Goal: Task Accomplishment & Management: Use online tool/utility

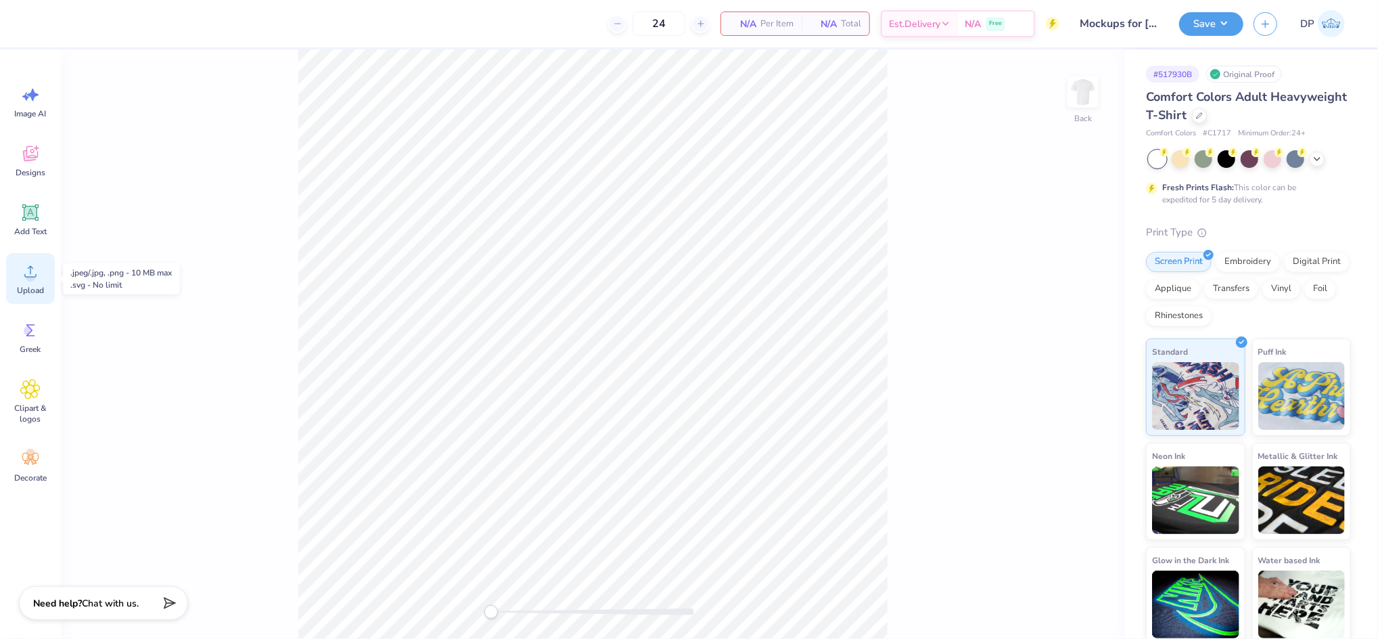
click at [31, 274] on circle at bounding box center [30, 276] width 9 height 9
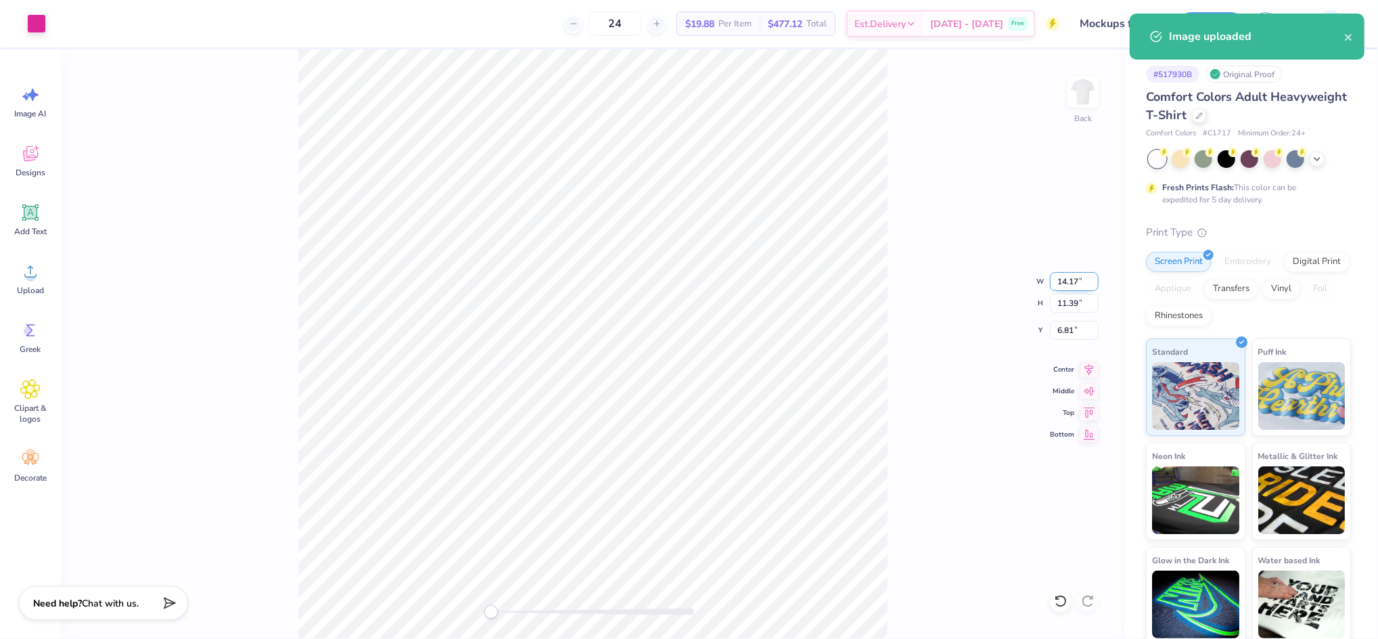
click at [1066, 281] on input "14.17" at bounding box center [1074, 281] width 49 height 19
type input "11.00"
type input "8.84"
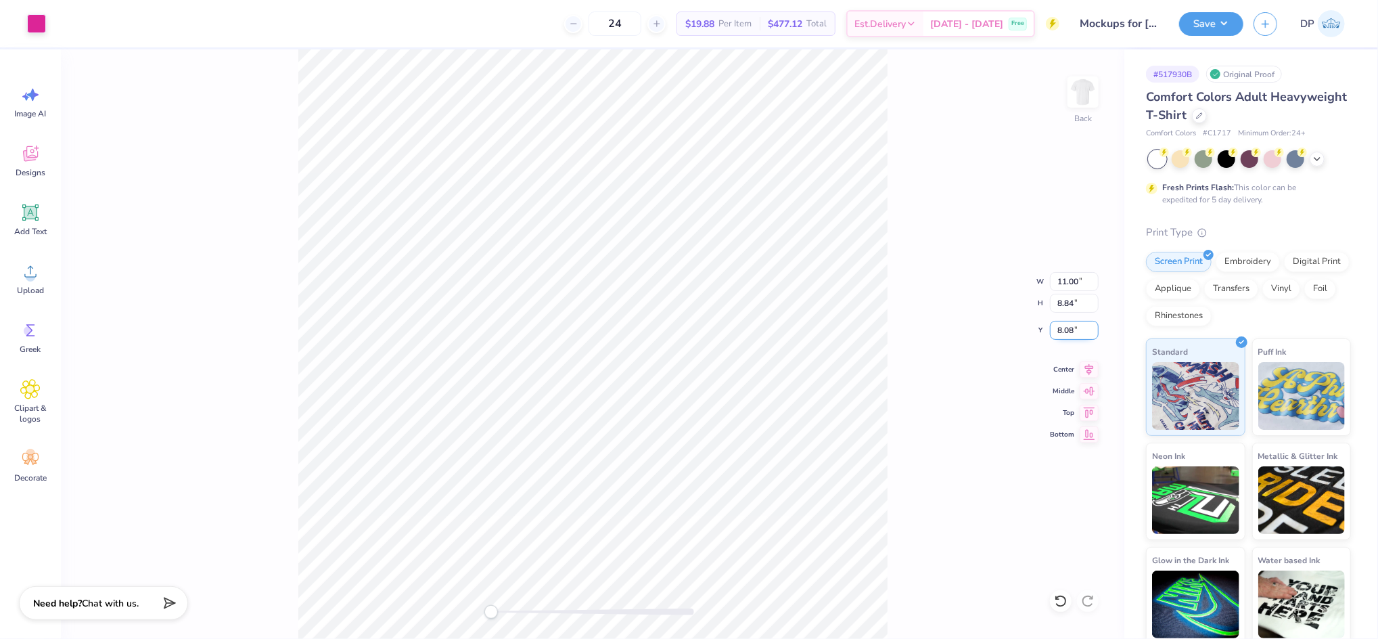
click at [1070, 328] on input "8.08" at bounding box center [1074, 330] width 49 height 19
type input "2"
click at [1063, 328] on input "2.00" at bounding box center [1074, 330] width 49 height 19
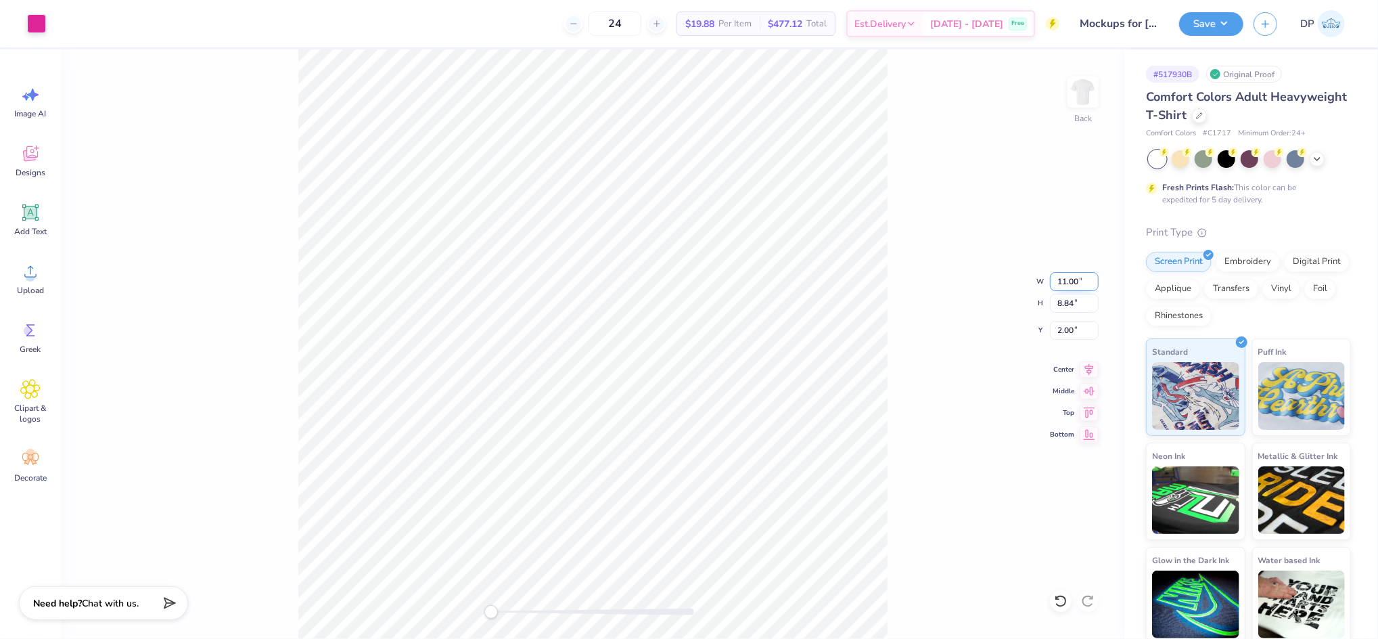
click at [1061, 273] on input "11.00" at bounding box center [1074, 281] width 49 height 19
type input "2"
click at [1057, 284] on input "11" at bounding box center [1074, 281] width 49 height 19
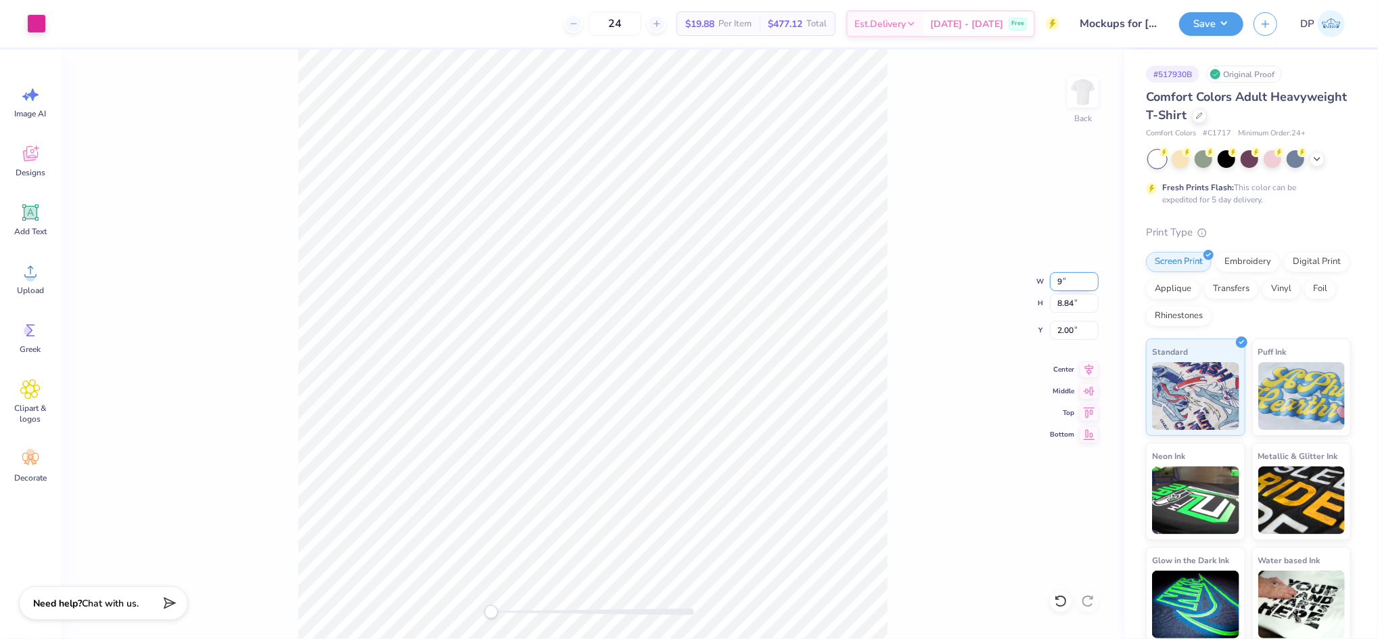
type input "9.00"
type input "7.23"
type input "2.80"
click at [1064, 283] on input "9.00" at bounding box center [1074, 281] width 49 height 19
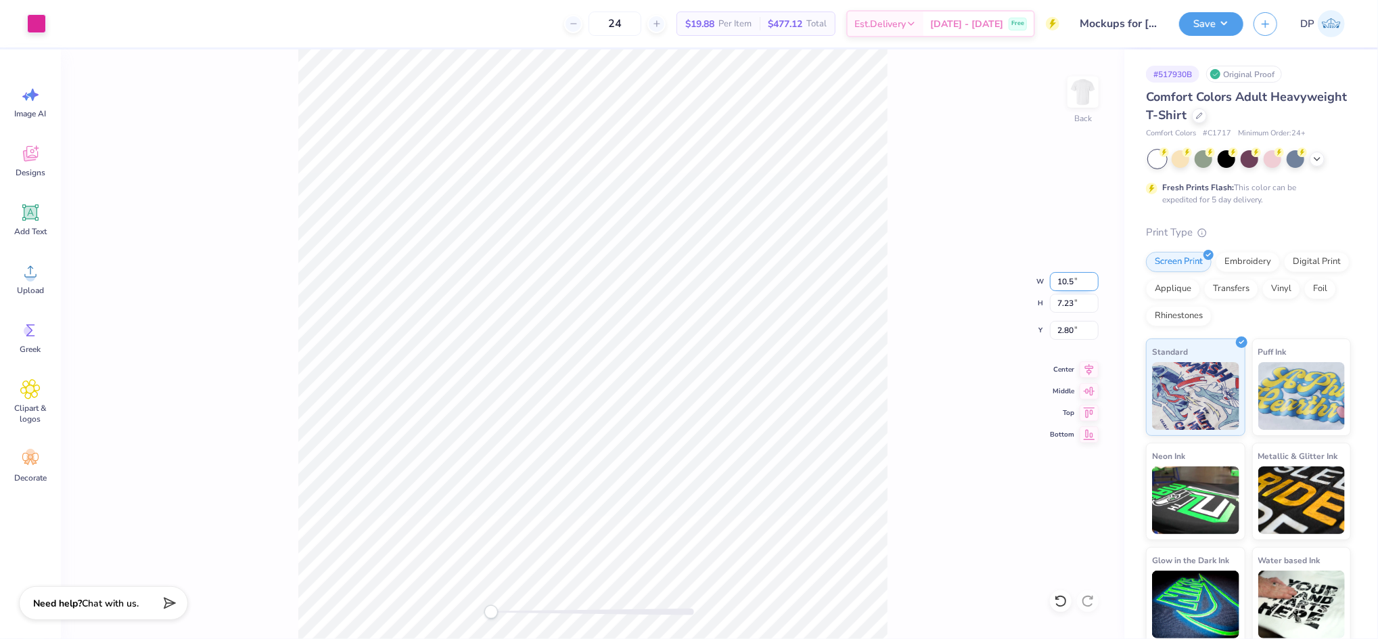
type input "10.50"
type input "8.44"
click at [1061, 334] on input "2.20" at bounding box center [1074, 330] width 49 height 19
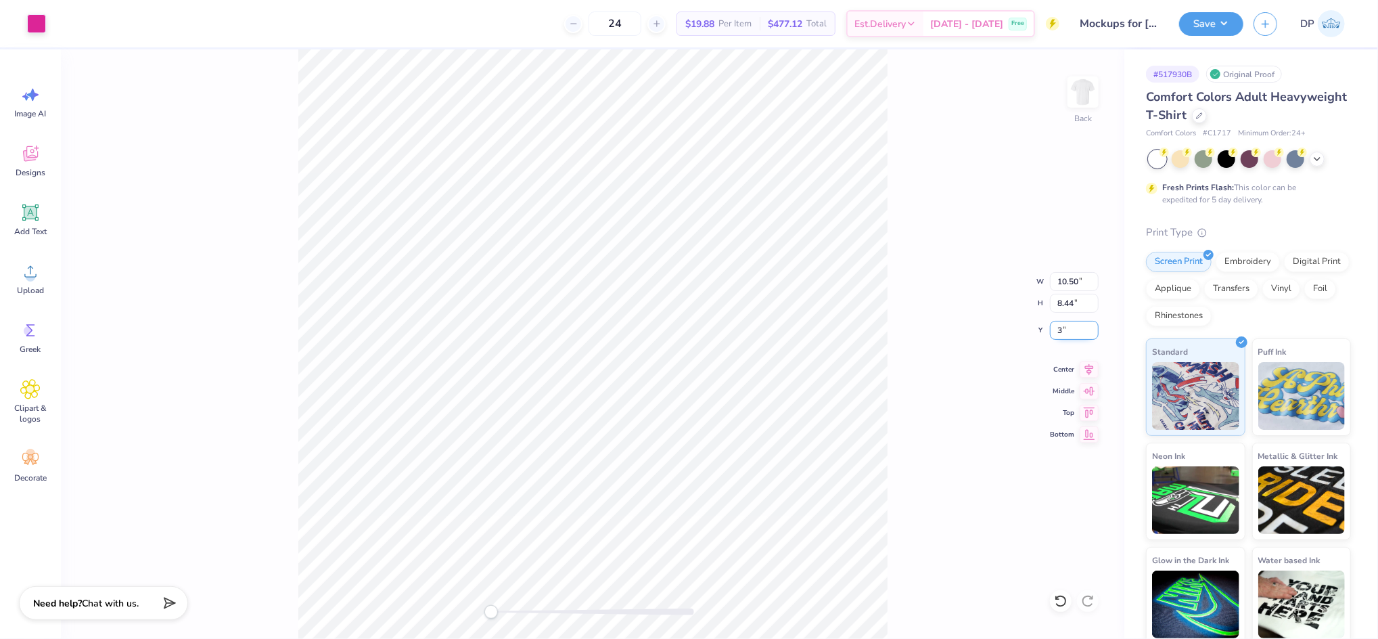
type input "3"
click at [1065, 282] on input "10.50" at bounding box center [1074, 281] width 49 height 19
type input "11.00"
type input "8.84"
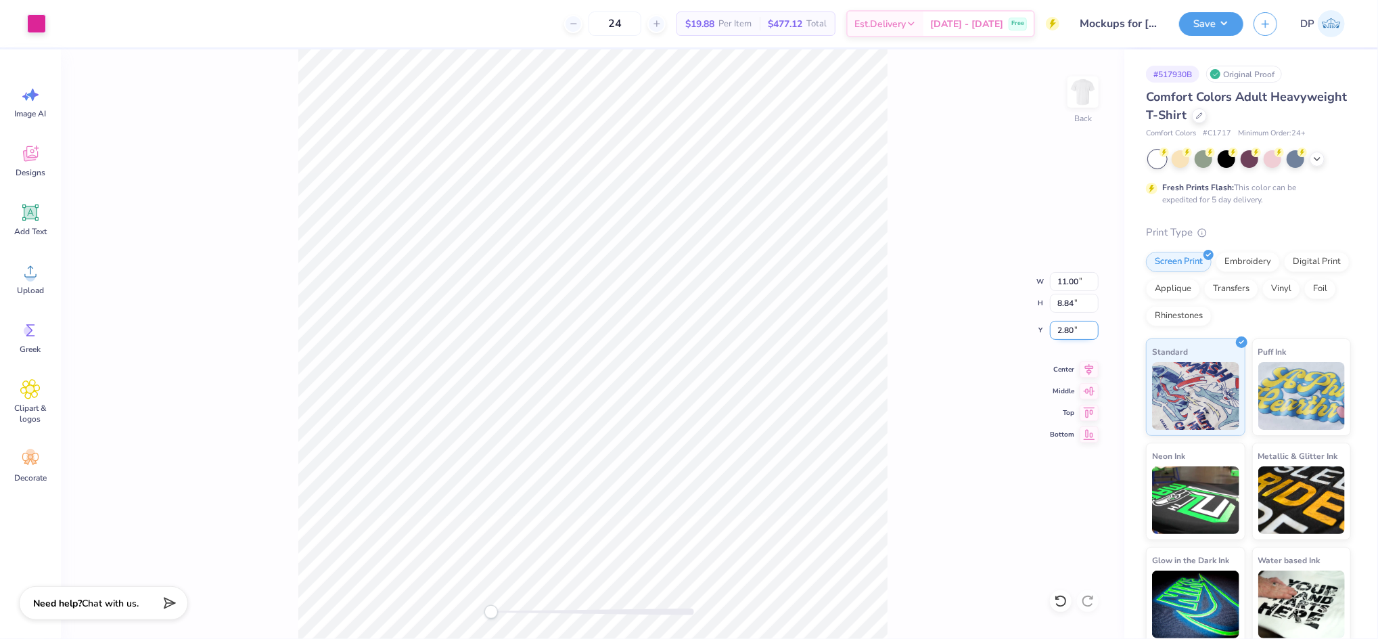
click at [1066, 326] on input "2.80" at bounding box center [1074, 330] width 49 height 19
click at [1065, 326] on input "2.80" at bounding box center [1074, 330] width 49 height 19
click at [1064, 325] on input "2.30" at bounding box center [1074, 330] width 49 height 19
type input "3"
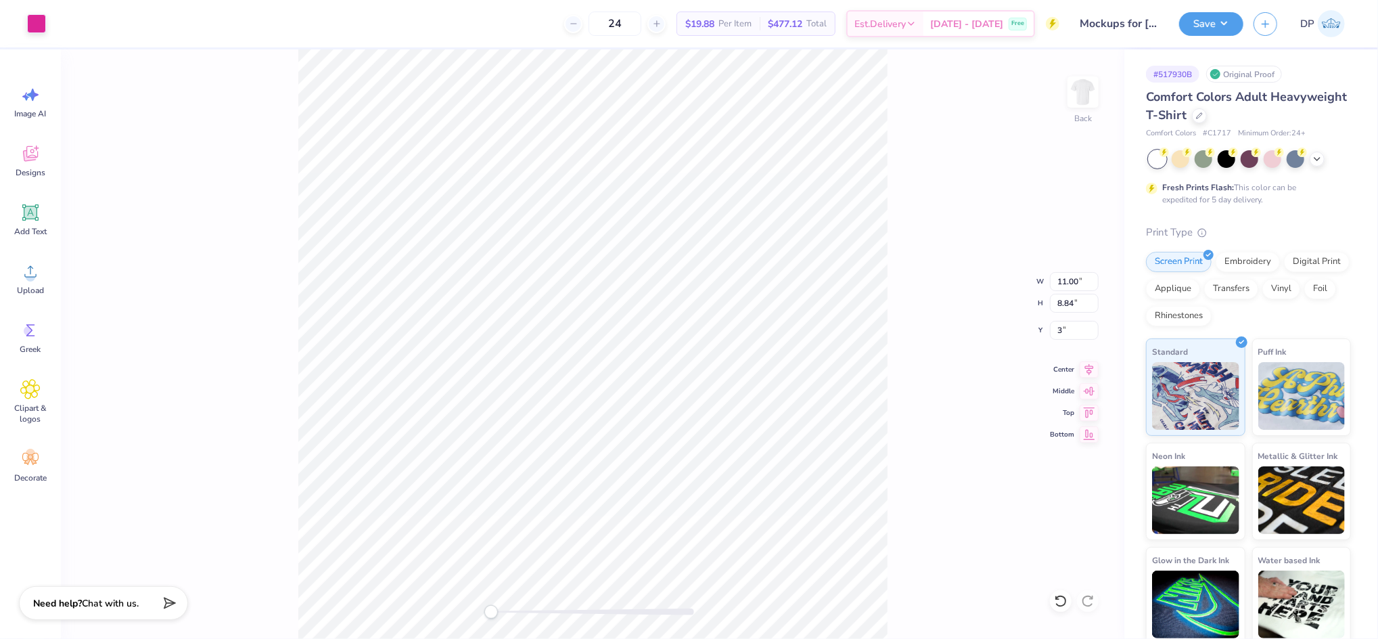
click at [983, 331] on div "Back W 11.00 11.00 " H 8.84 8.84 " Y 3 3 " Center Middle Top Bottom" at bounding box center [593, 343] width 1064 height 589
click at [941, 349] on div "Back W 11.00 11.00 " H 8.84 8.84 " Y 3.00 3.00 " Center Middle Top Bottom" at bounding box center [593, 343] width 1064 height 589
click at [1066, 279] on input "11.00" at bounding box center [1074, 281] width 49 height 19
type input "11"
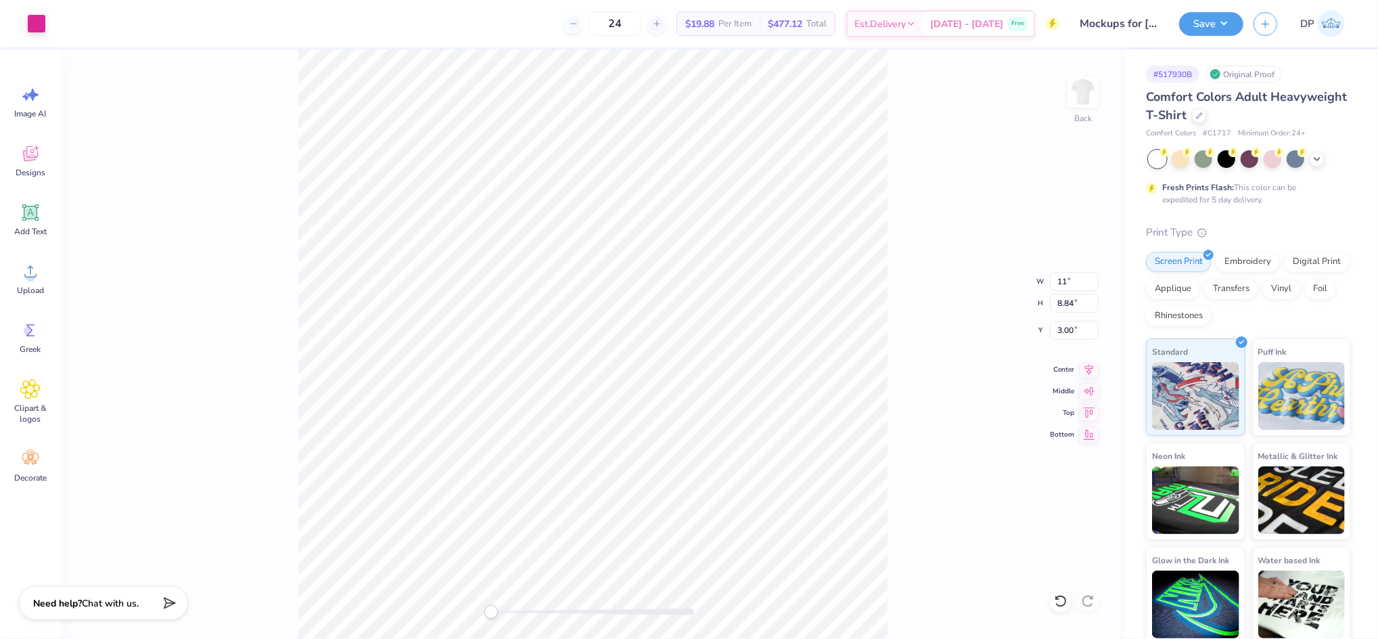
click at [940, 229] on div "Back W 11 11 " H 8.84 8.84 " Y 3.00 3.00 " Center Middle Top Bottom" at bounding box center [593, 343] width 1064 height 589
click at [1221, 20] on button "Save" at bounding box center [1211, 22] width 64 height 24
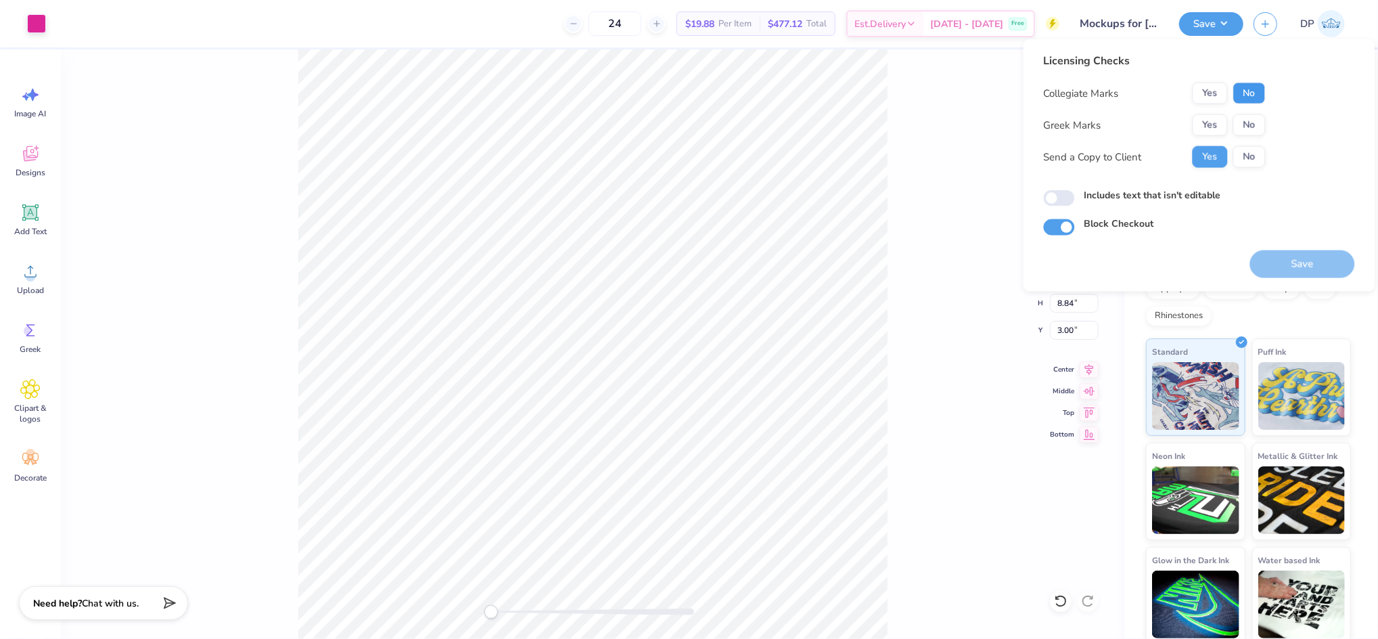
click at [1249, 95] on button "No" at bounding box center [1250, 94] width 32 height 22
click at [1249, 120] on button "No" at bounding box center [1250, 125] width 32 height 22
click at [1192, 191] on label "Includes text that isn't editable" at bounding box center [1153, 195] width 137 height 14
click at [1075, 191] on input "Includes text that isn't editable" at bounding box center [1059, 198] width 31 height 16
checkbox input "true"
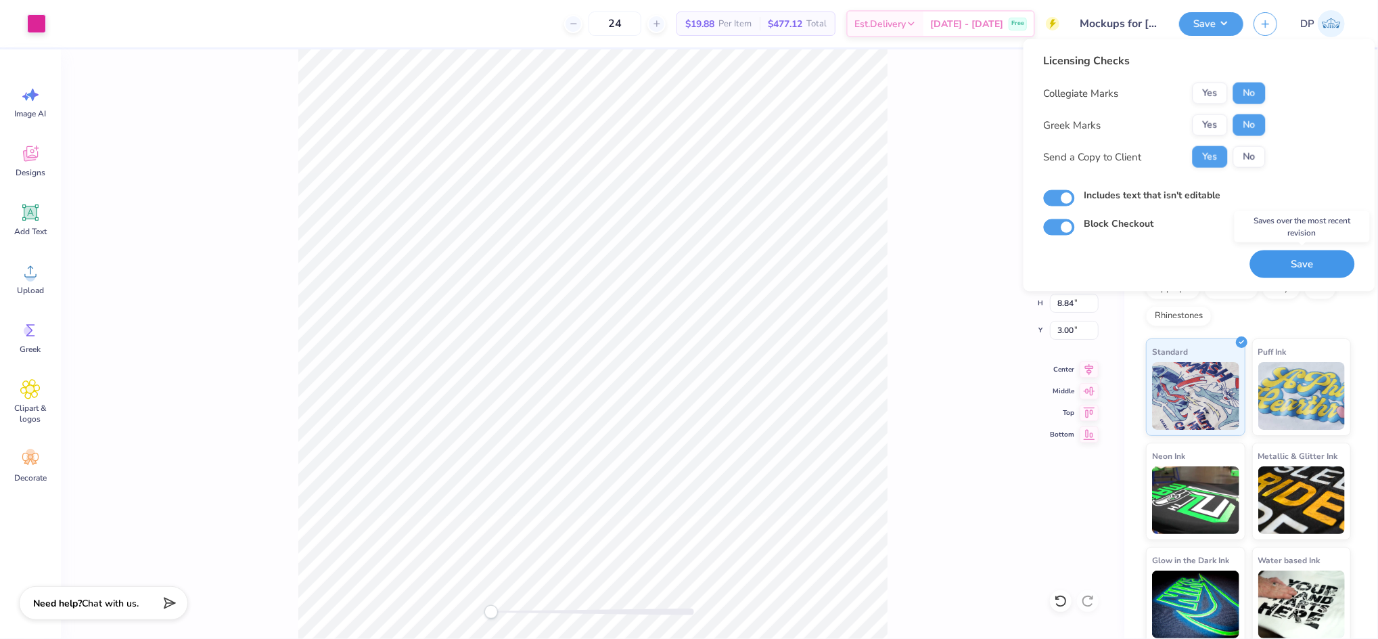
click at [1293, 258] on button "Save" at bounding box center [1302, 264] width 105 height 28
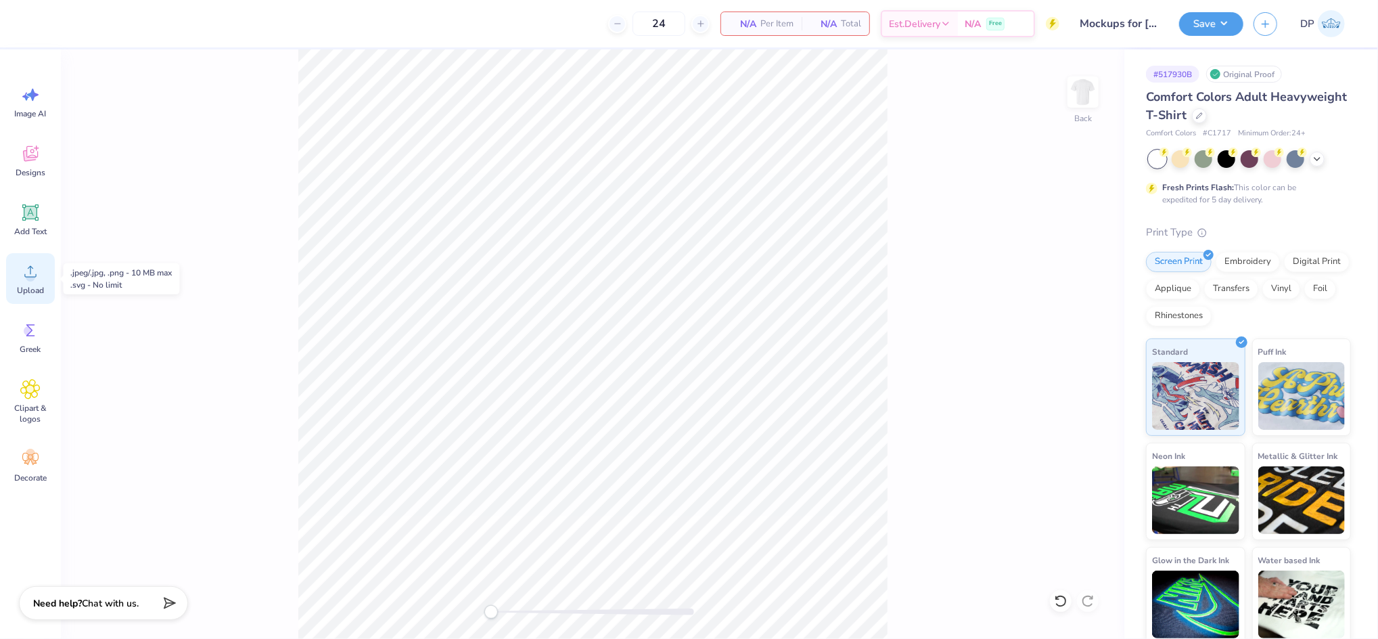
click at [16, 273] on div "Upload" at bounding box center [30, 278] width 49 height 51
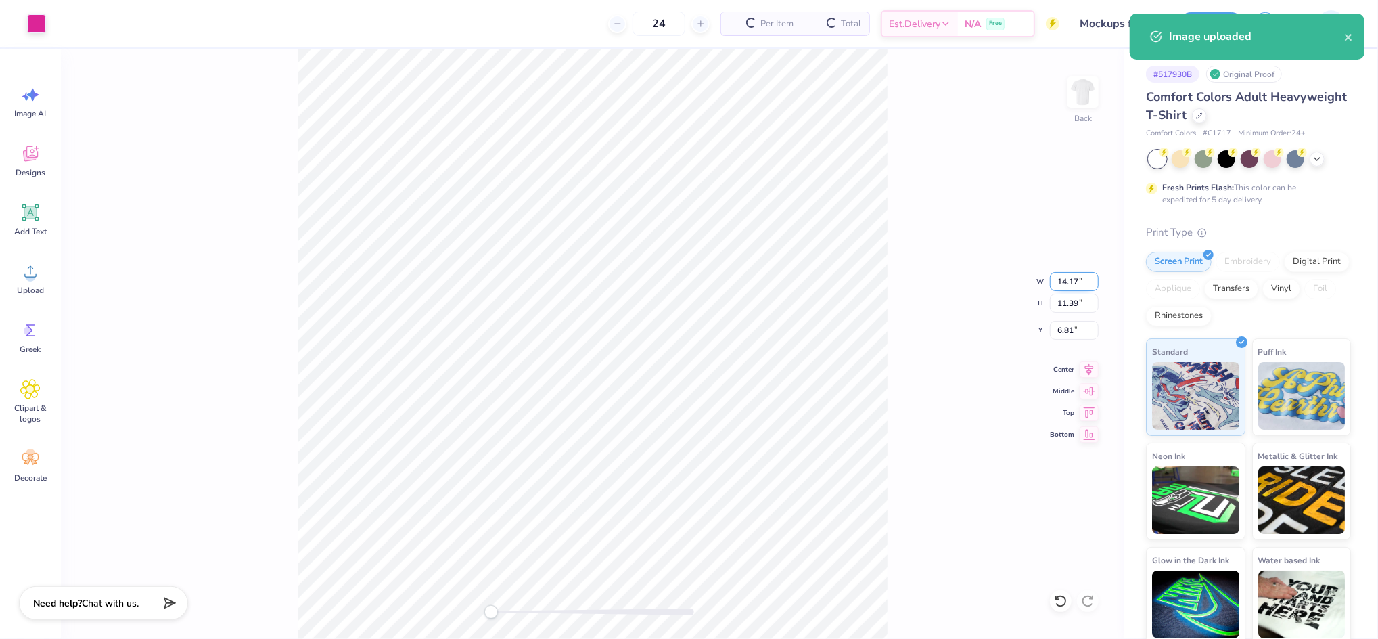
click at [1063, 286] on input "14.17" at bounding box center [1074, 281] width 49 height 19
type input "11.00"
type input "8.84"
click at [1073, 328] on input "8.08" at bounding box center [1074, 330] width 49 height 19
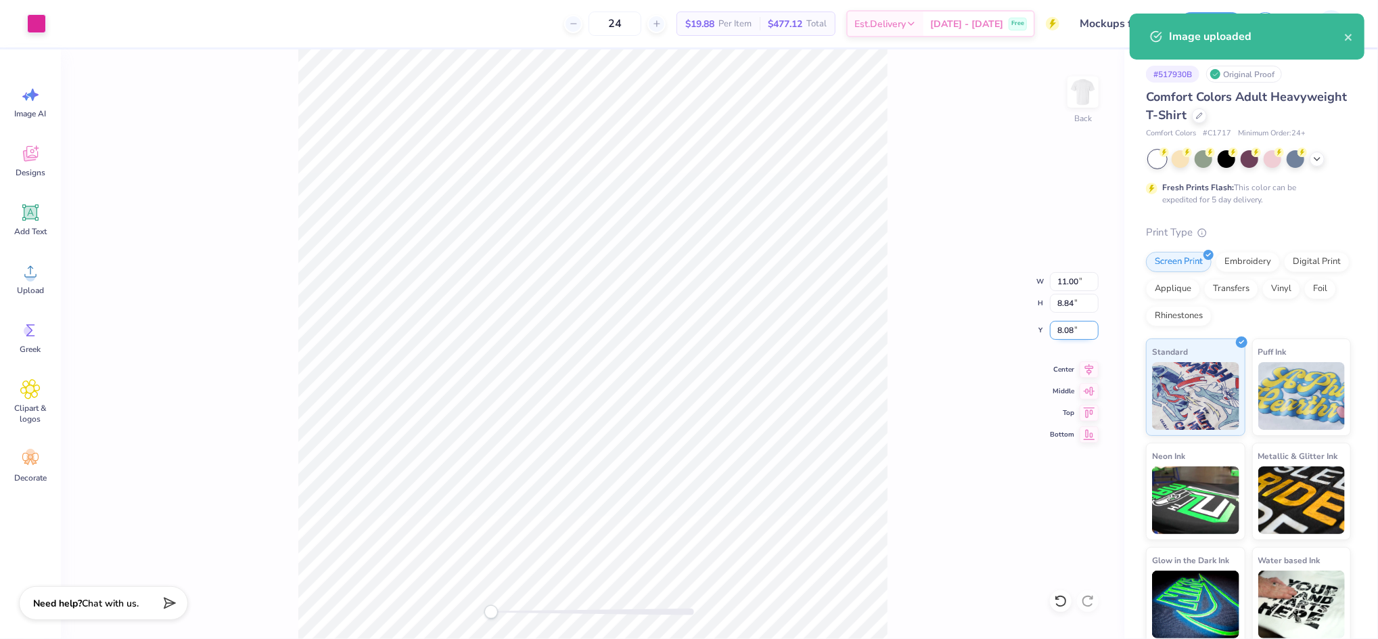
click at [1073, 328] on input "8.08" at bounding box center [1074, 330] width 49 height 19
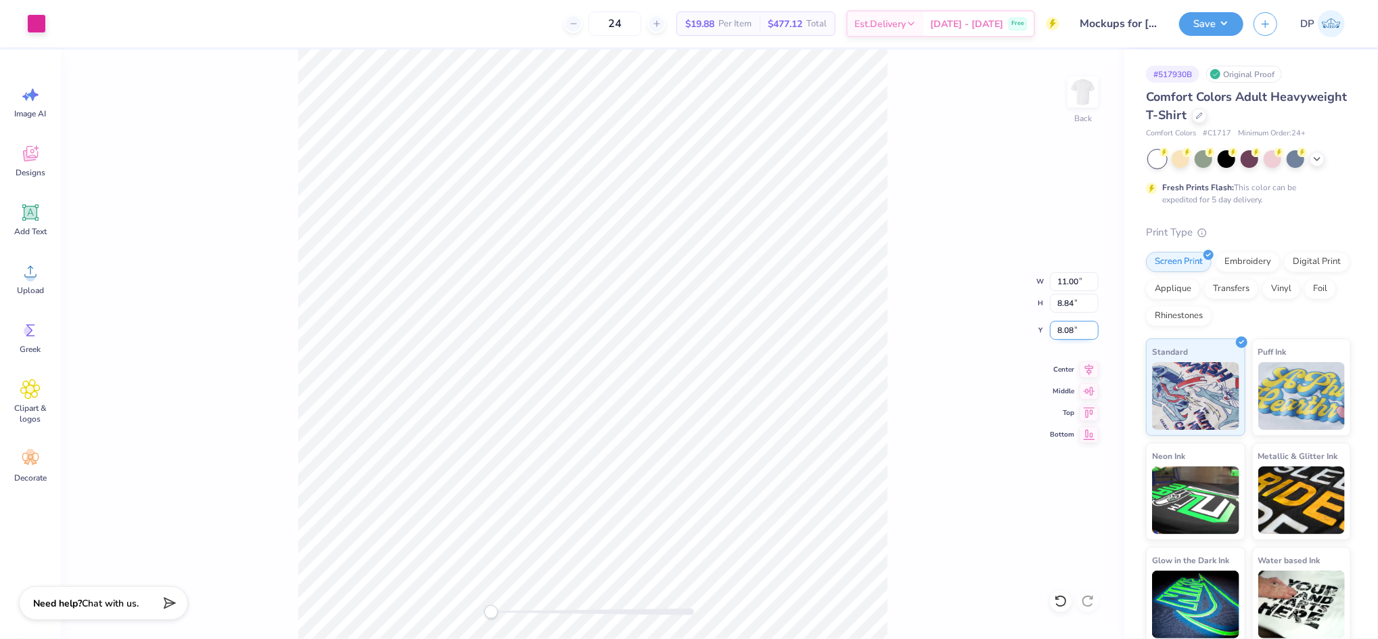
click at [1072, 328] on input "8.08" at bounding box center [1074, 330] width 49 height 19
type input "3"
click at [949, 177] on div "Back W 11.00 11.00 " H 8.84 8.84 " Y 3.00 3.00 " Center Middle Top Bottom" at bounding box center [593, 343] width 1064 height 589
click at [1210, 22] on button "Save" at bounding box center [1211, 22] width 64 height 24
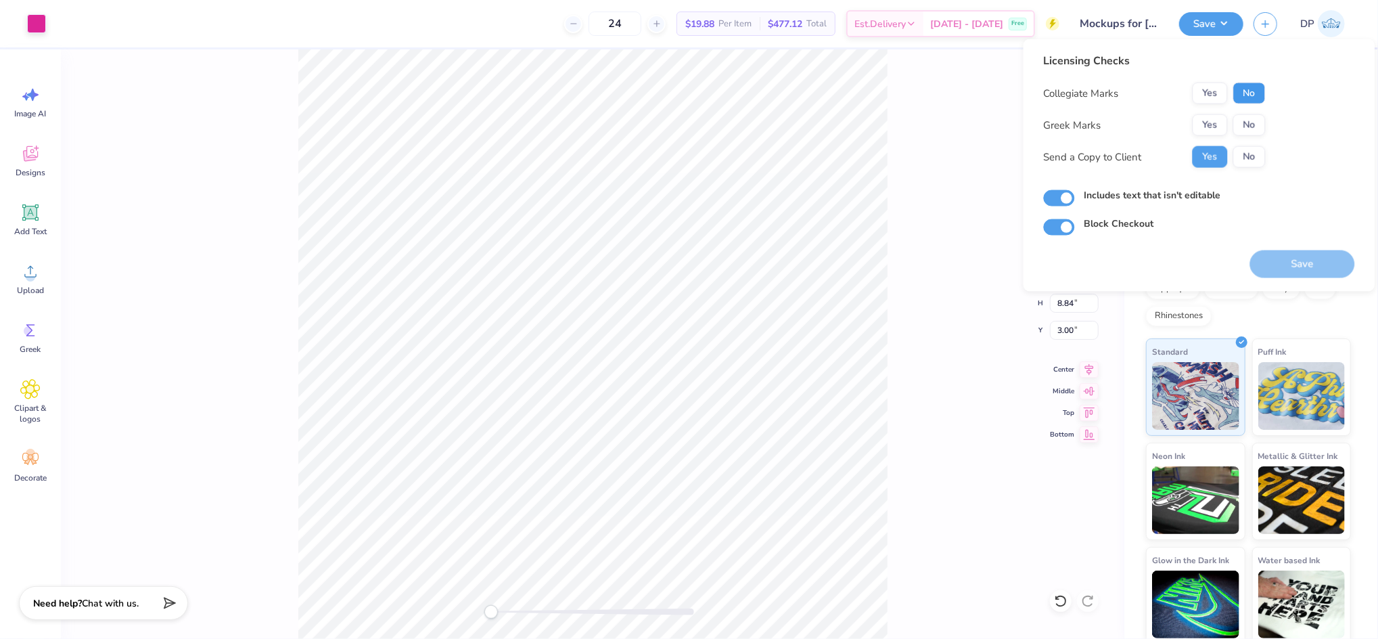
click at [1241, 95] on button "No" at bounding box center [1250, 94] width 32 height 22
click at [1252, 127] on button "No" at bounding box center [1250, 125] width 32 height 22
click at [969, 202] on div "Back W 11.00 11.00 " H 8.84 8.84 " Y 3.00 3.00 " Center Middle Top Bottom" at bounding box center [593, 343] width 1064 height 589
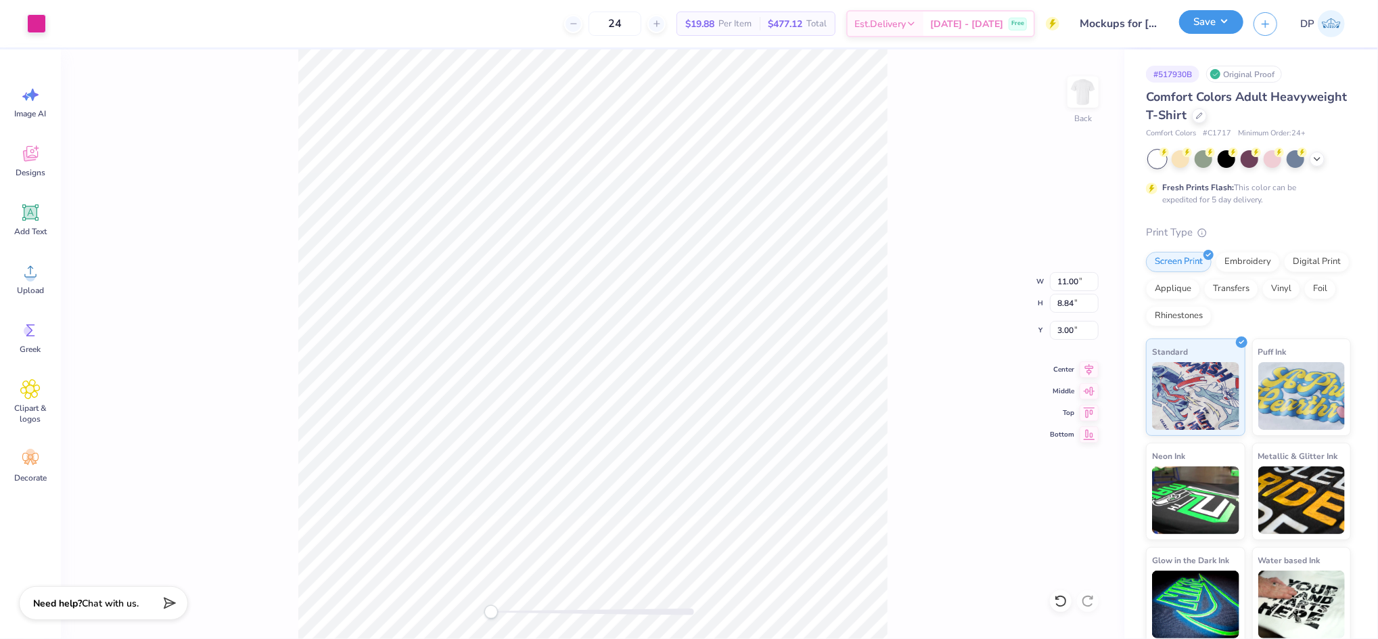
click at [1232, 15] on button "Save" at bounding box center [1211, 22] width 64 height 24
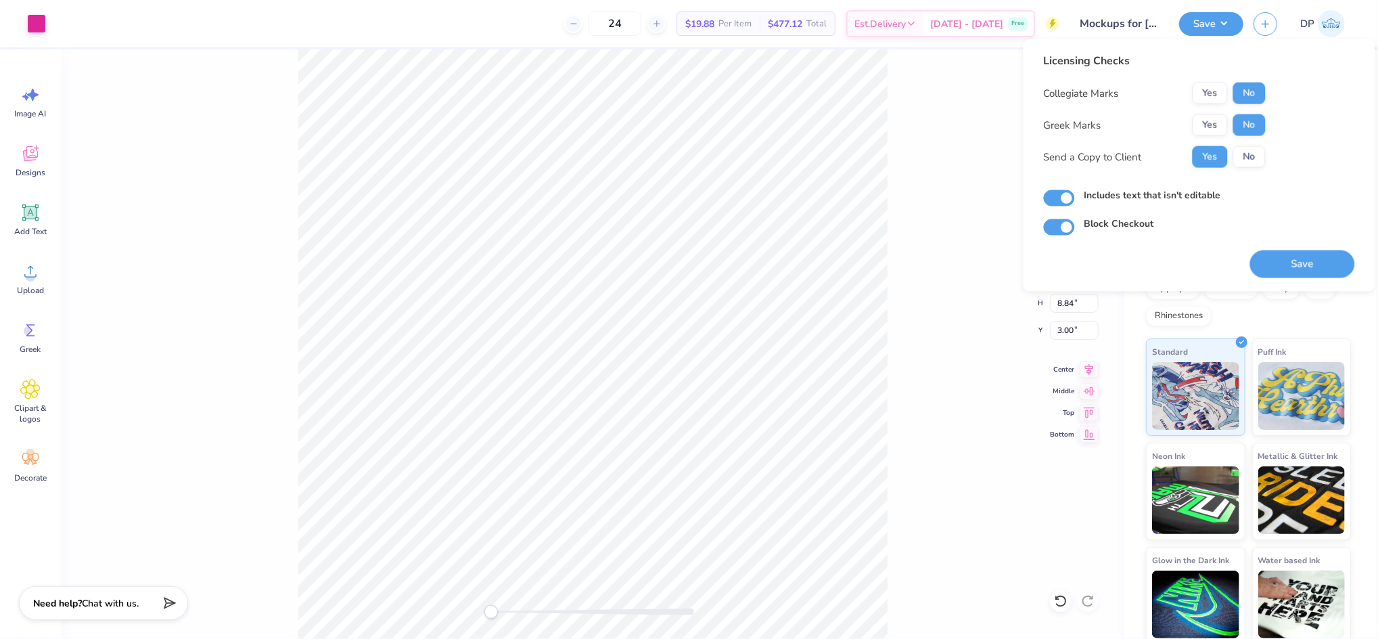
click at [928, 271] on div "Back W 11.00 11.00 " H 8.84 8.84 " Y 3.00 3.00 " Center Middle Top Bottom" at bounding box center [593, 343] width 1064 height 589
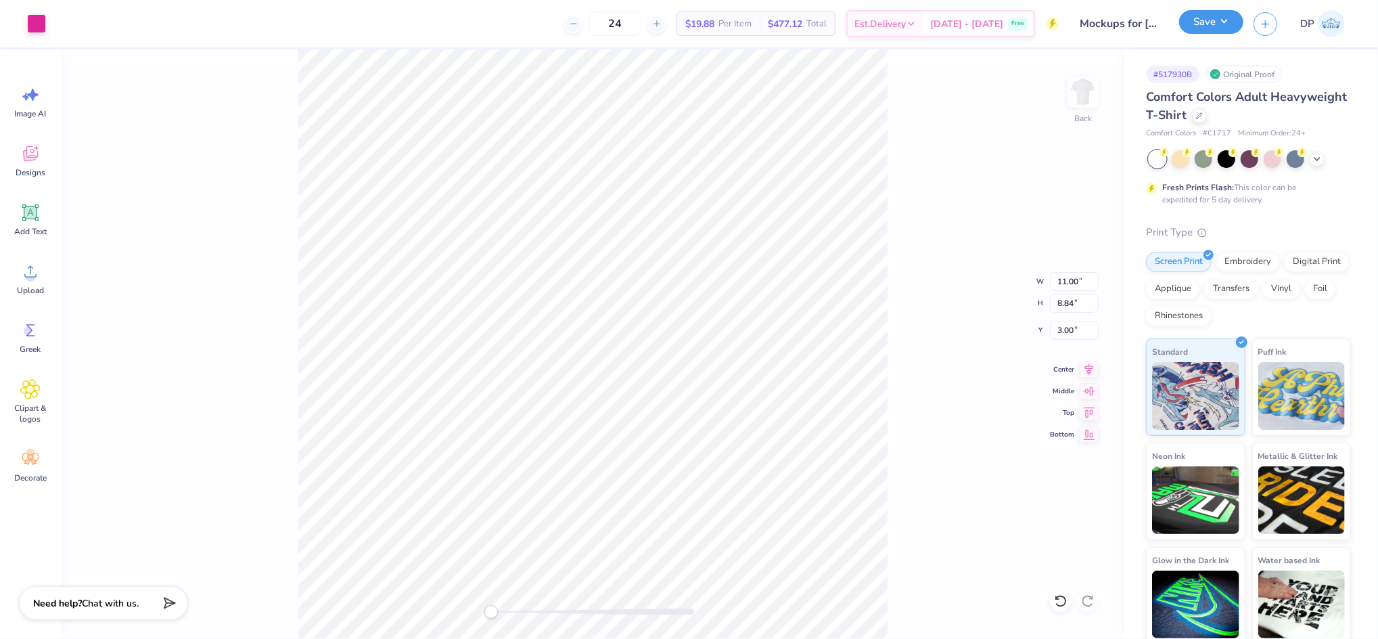
click at [1227, 26] on button "Save" at bounding box center [1211, 22] width 64 height 24
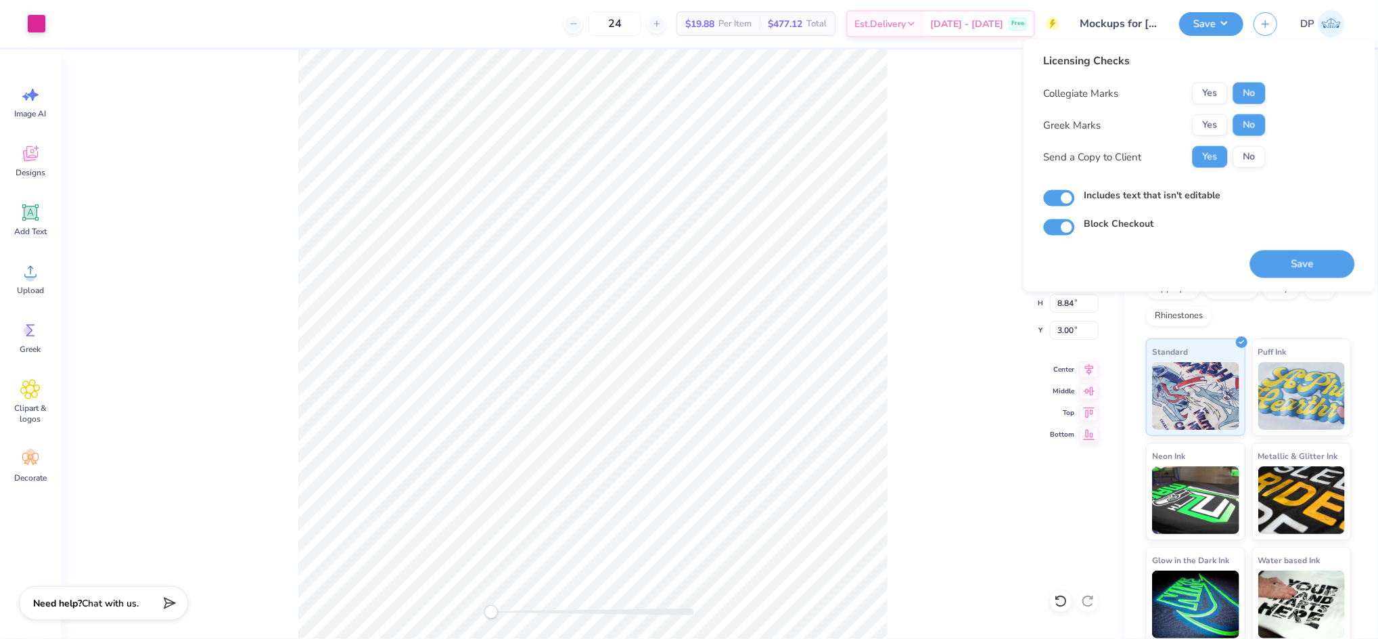
click at [979, 120] on div "Back W 11.00 11.00 " H 8.84 8.84 " Y 3.00 3.00 " Center Middle Top Bottom" at bounding box center [593, 343] width 1064 height 589
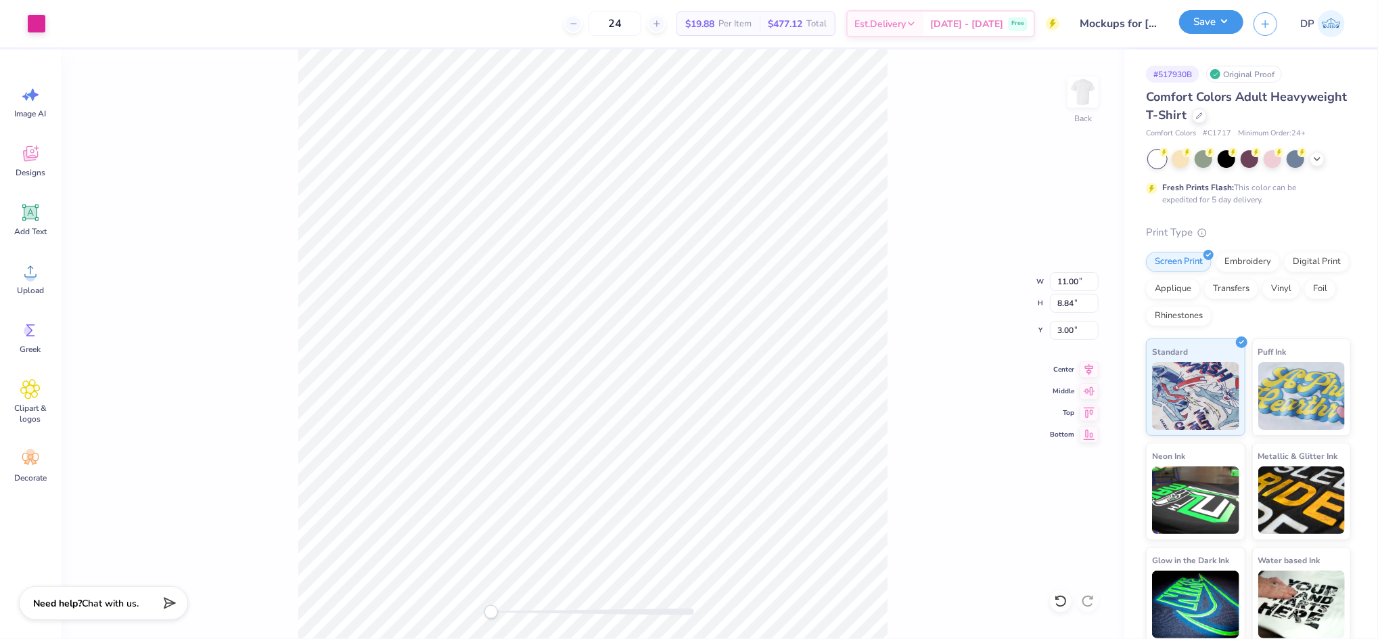
click at [1221, 25] on button "Save" at bounding box center [1211, 22] width 64 height 24
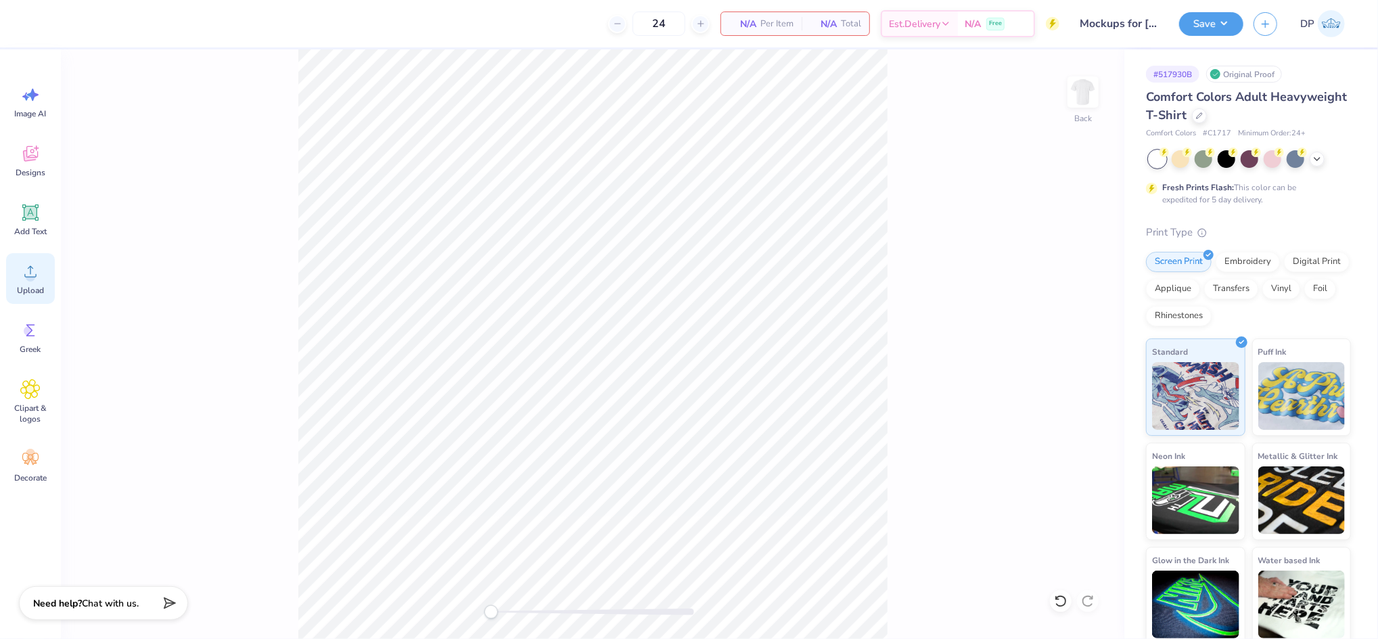
click at [26, 281] on div "Upload" at bounding box center [30, 278] width 49 height 51
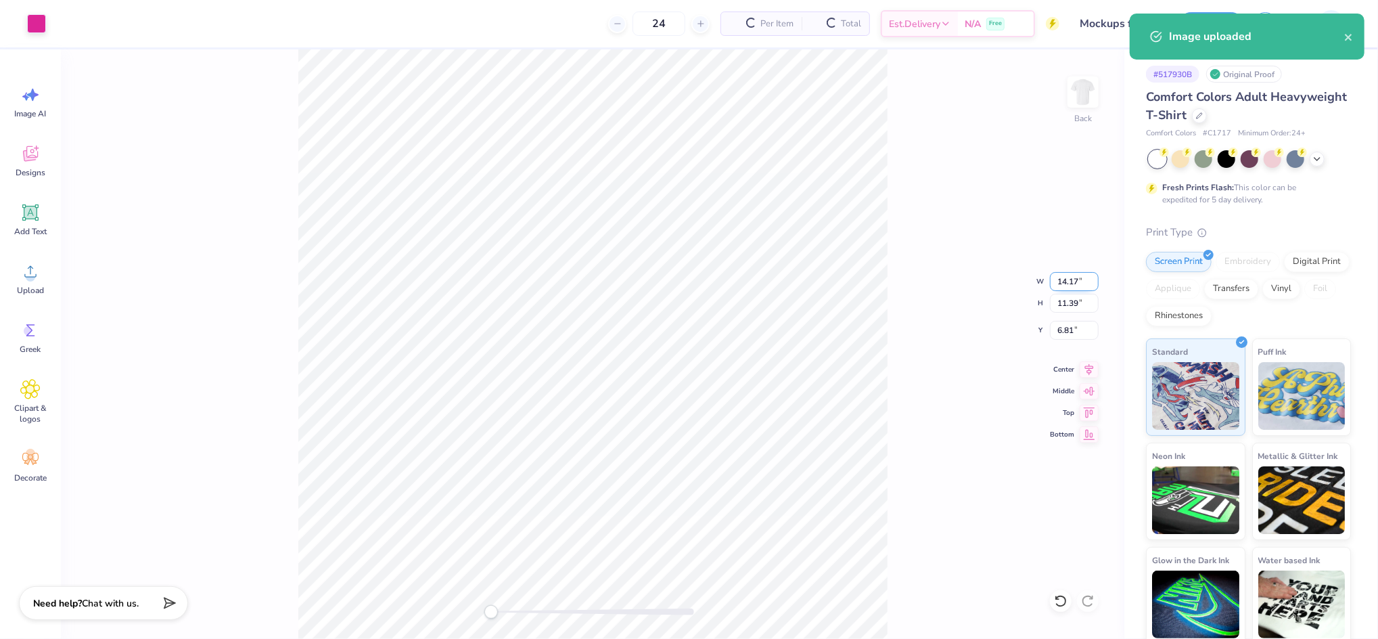
click at [1077, 274] on input "14.17" at bounding box center [1074, 281] width 49 height 19
click at [1074, 274] on input "14.17" at bounding box center [1074, 281] width 49 height 19
type input "11.00"
type input "8.84"
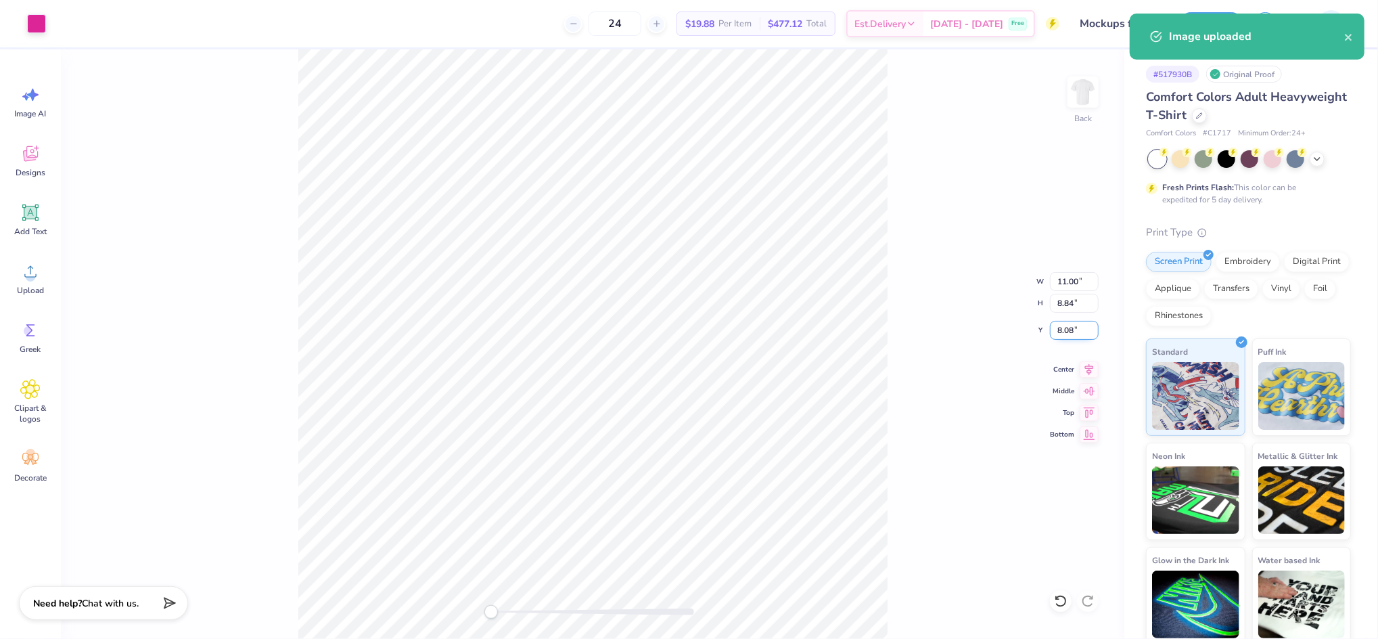
click at [1066, 334] on input "8.08" at bounding box center [1074, 330] width 49 height 19
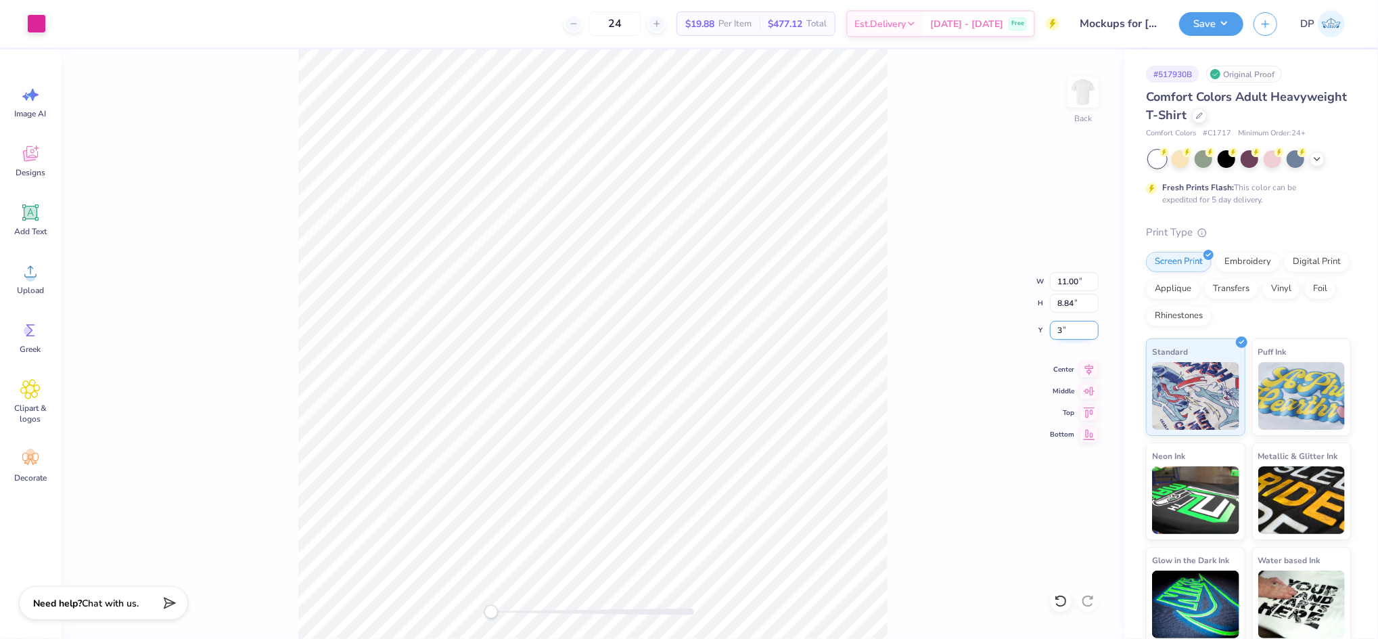
type input "3"
click at [1004, 191] on div "Back W 11.00 11.00 " H 8.84 8.84 " Y 3 3 " Center Middle Top Bottom" at bounding box center [593, 343] width 1064 height 589
click at [1068, 325] on input "3.00" at bounding box center [1074, 330] width 49 height 19
click at [1211, 24] on button "Save" at bounding box center [1211, 22] width 64 height 24
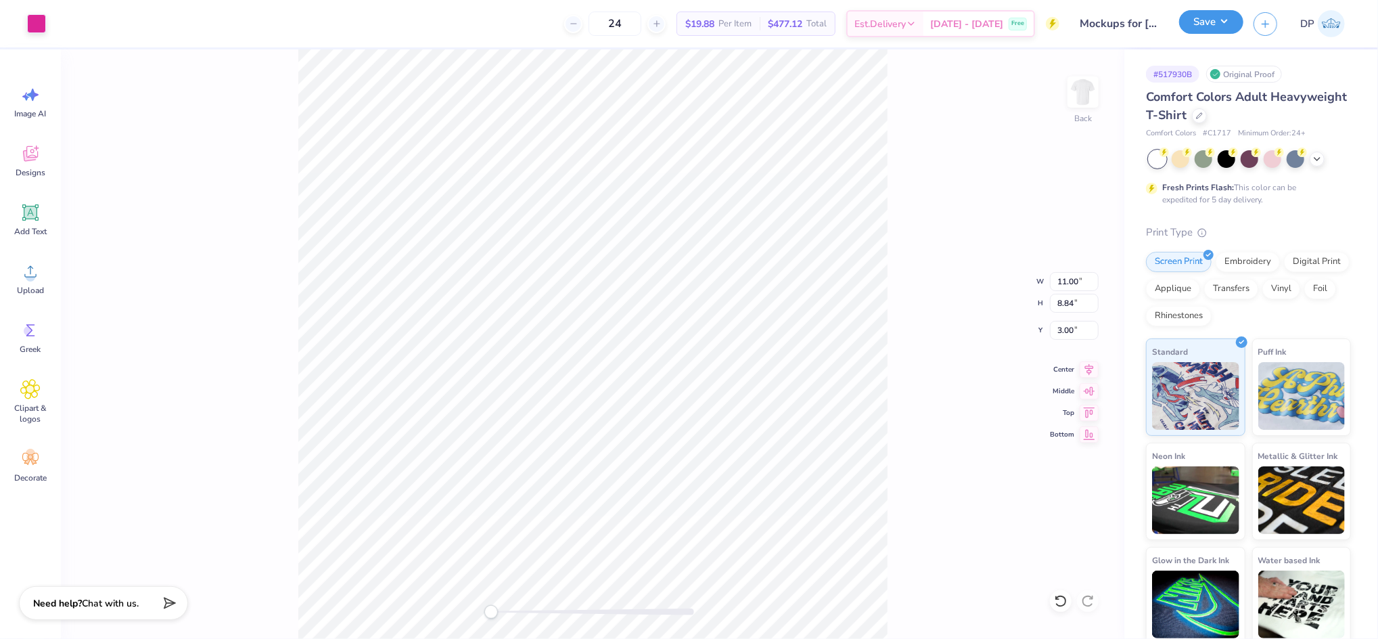
click at [1233, 18] on button "Save" at bounding box center [1211, 22] width 64 height 24
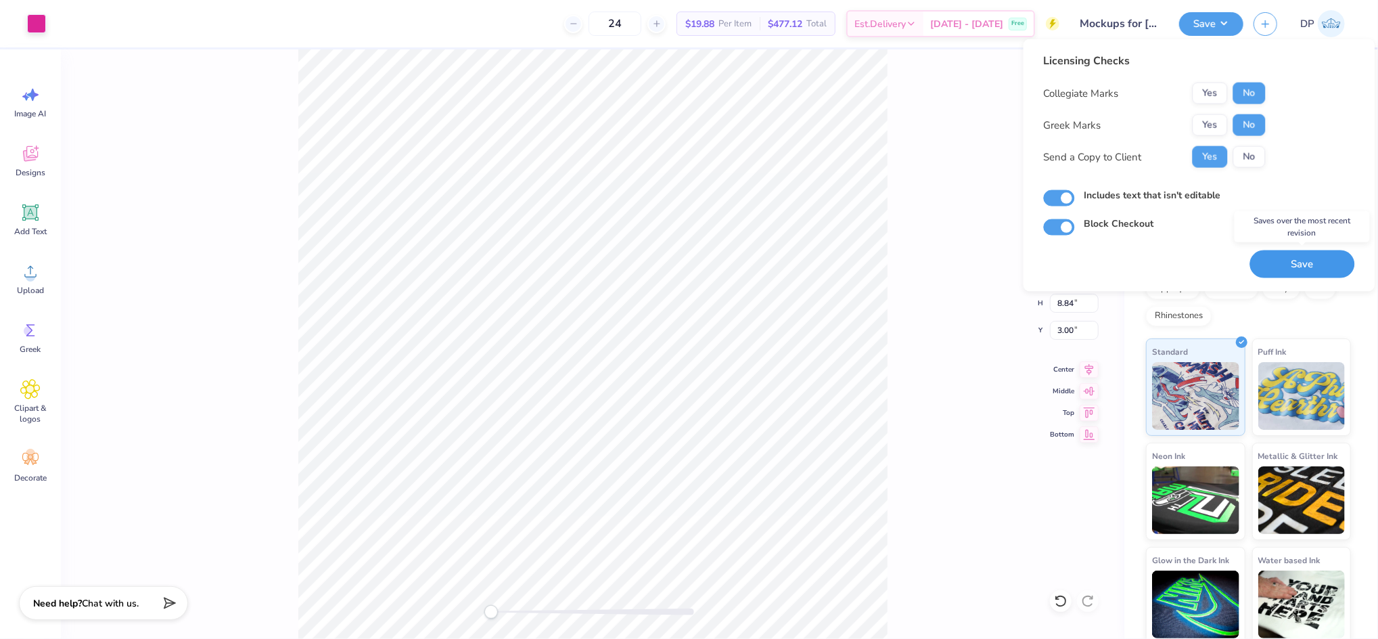
click at [1294, 263] on button "Save" at bounding box center [1302, 264] width 105 height 28
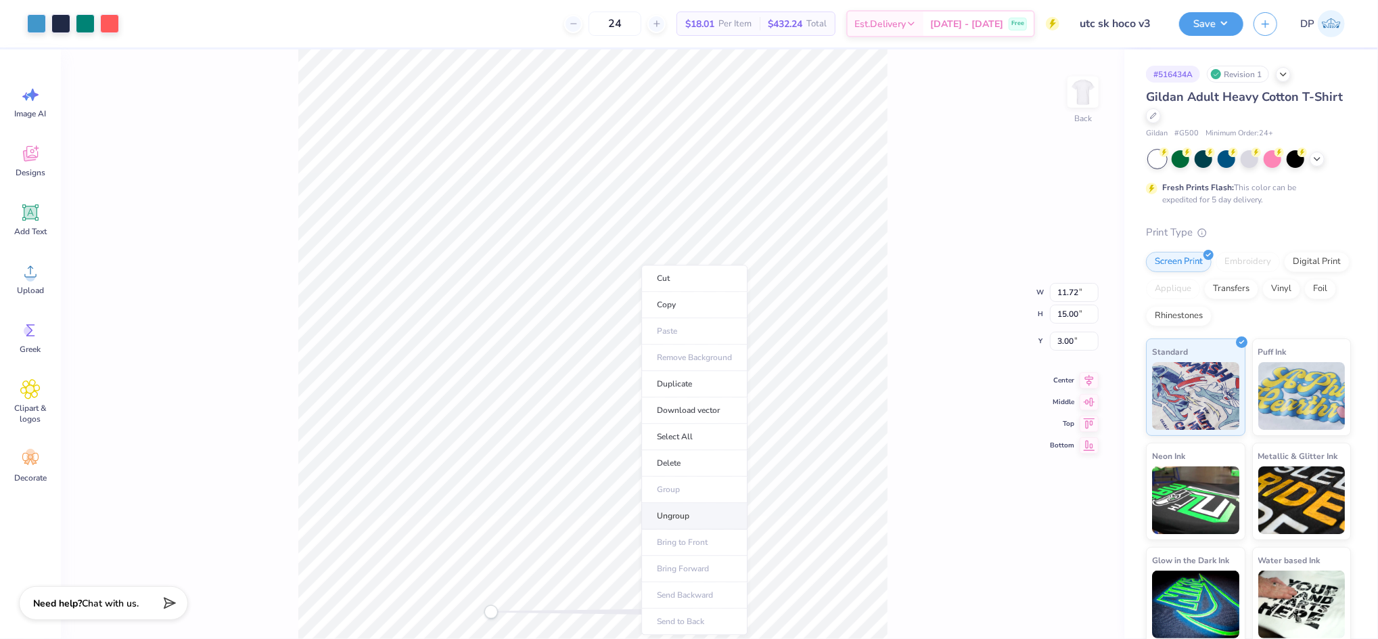
click at [669, 520] on li "Ungroup" at bounding box center [694, 516] width 106 height 26
type input "0.58"
type input "0.96"
type input "16.34"
click at [326, 638] on html "Art colors 24 $18.01 Per Item $432.24 Total Est. Delivery Sep 22 - 25 Free Desi…" at bounding box center [689, 319] width 1378 height 639
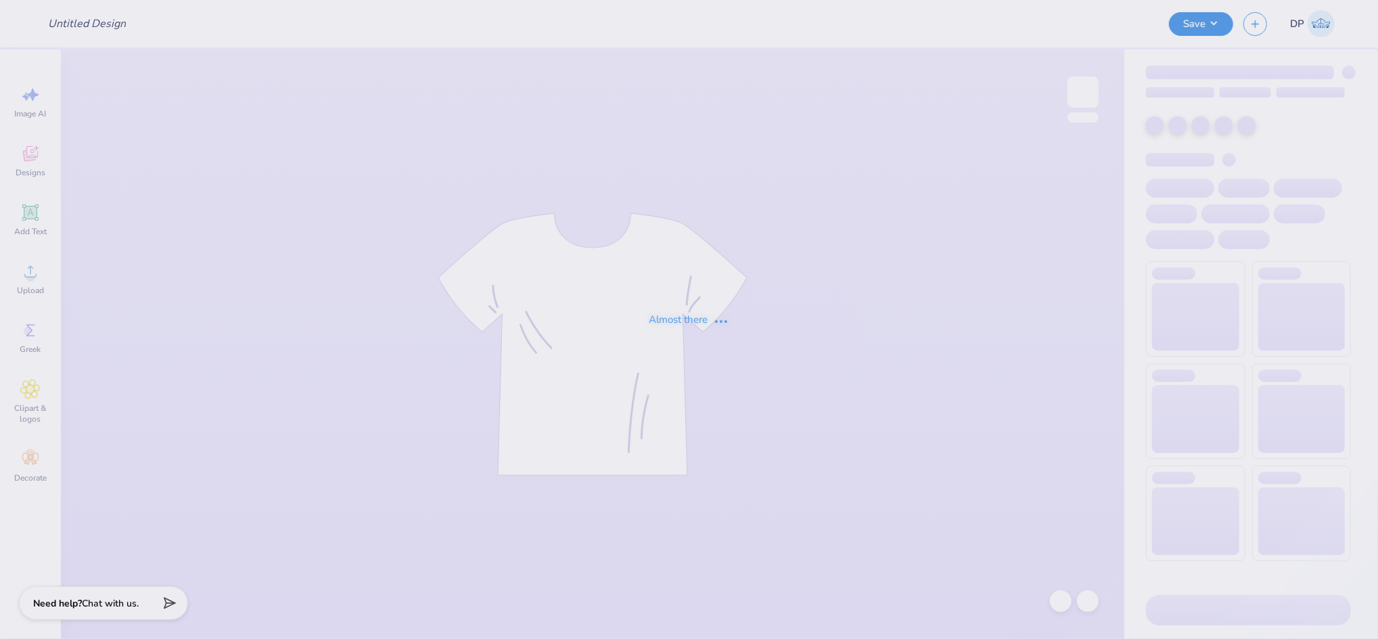
type input "utc sk hoco v3"
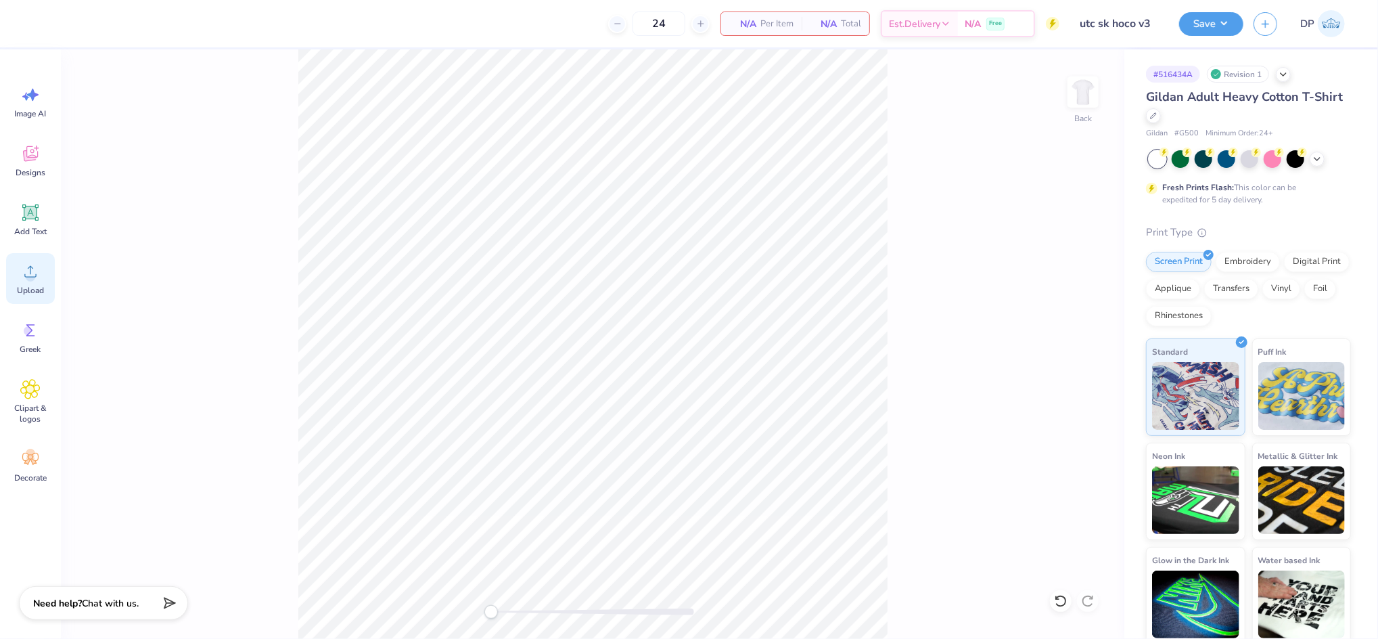
click at [29, 279] on circle at bounding box center [30, 276] width 9 height 9
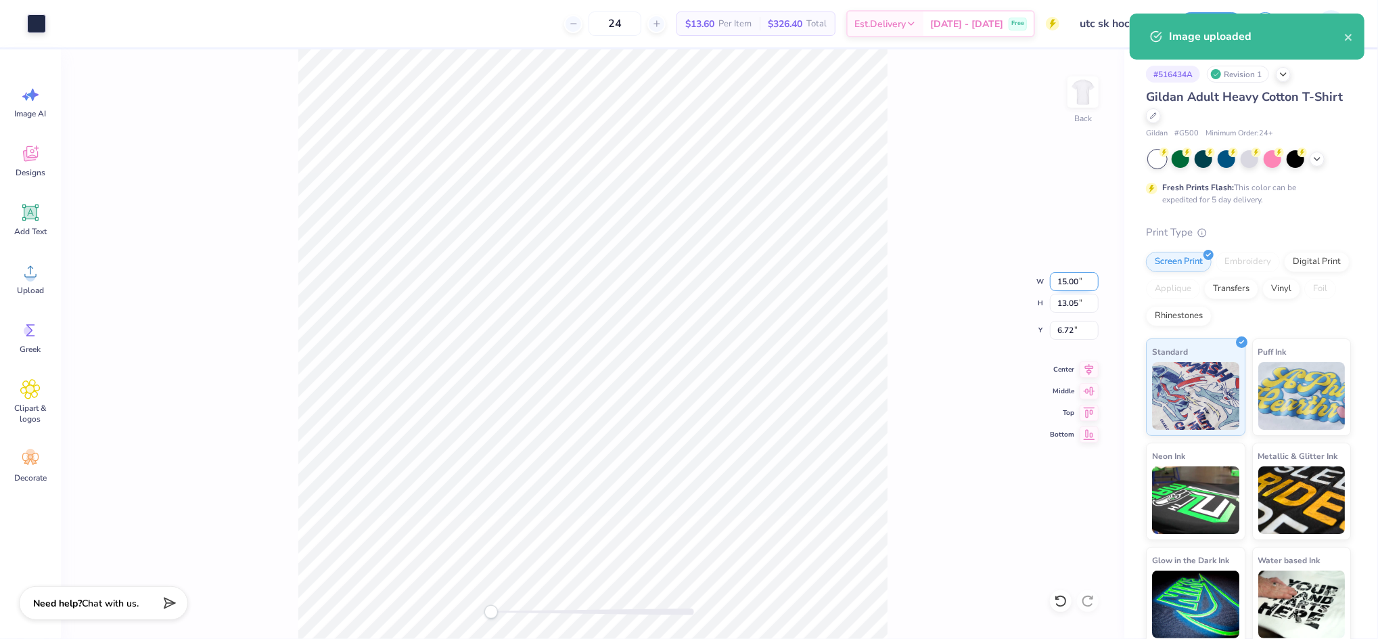
click at [1072, 284] on input "15.00" at bounding box center [1074, 281] width 49 height 19
click at [1072, 282] on input "15.00" at bounding box center [1074, 281] width 49 height 19
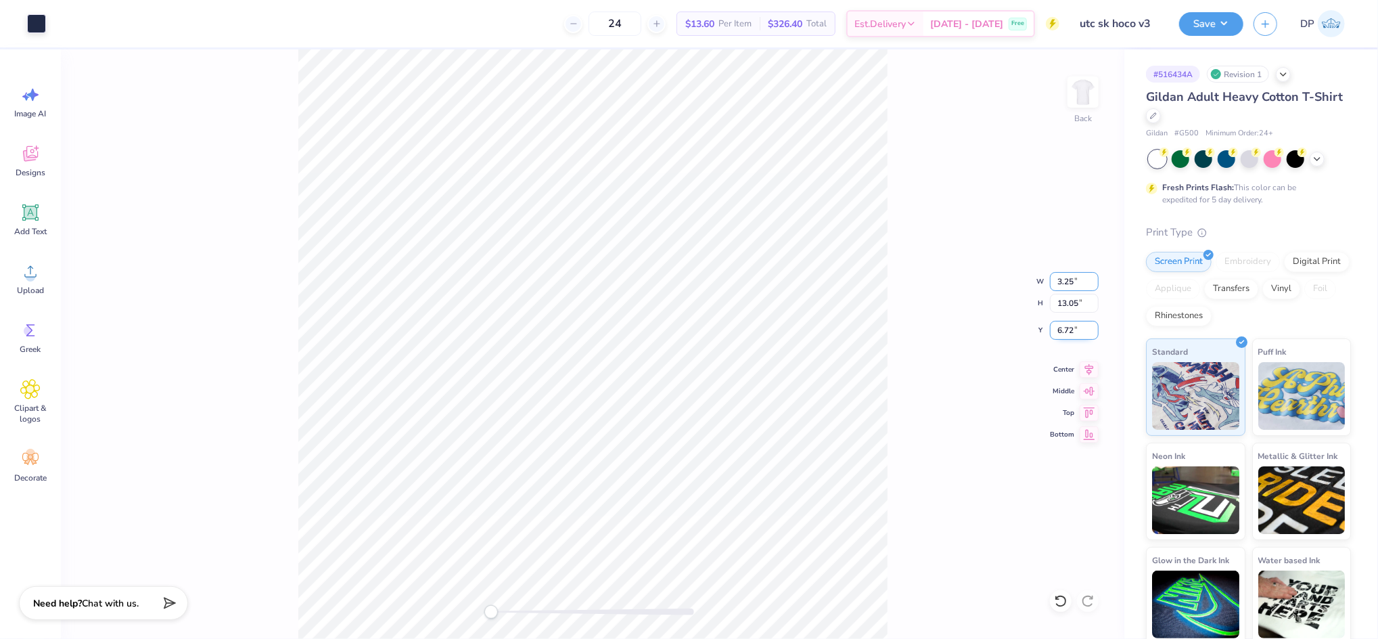
type input "3.25"
type input "2.83"
click at [1064, 333] on input "11.84" at bounding box center [1074, 330] width 49 height 19
click at [1066, 333] on input "131.84" at bounding box center [1074, 330] width 49 height 19
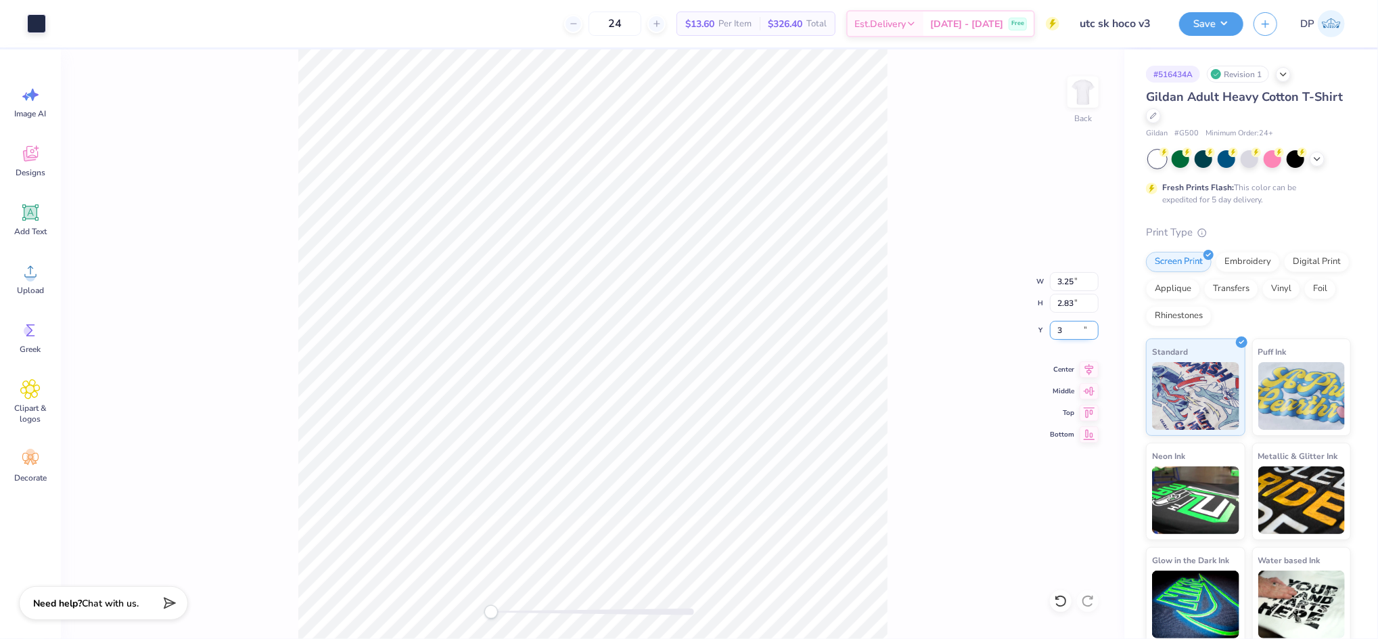
type input "3"
click at [1070, 80] on img at bounding box center [1083, 92] width 54 height 54
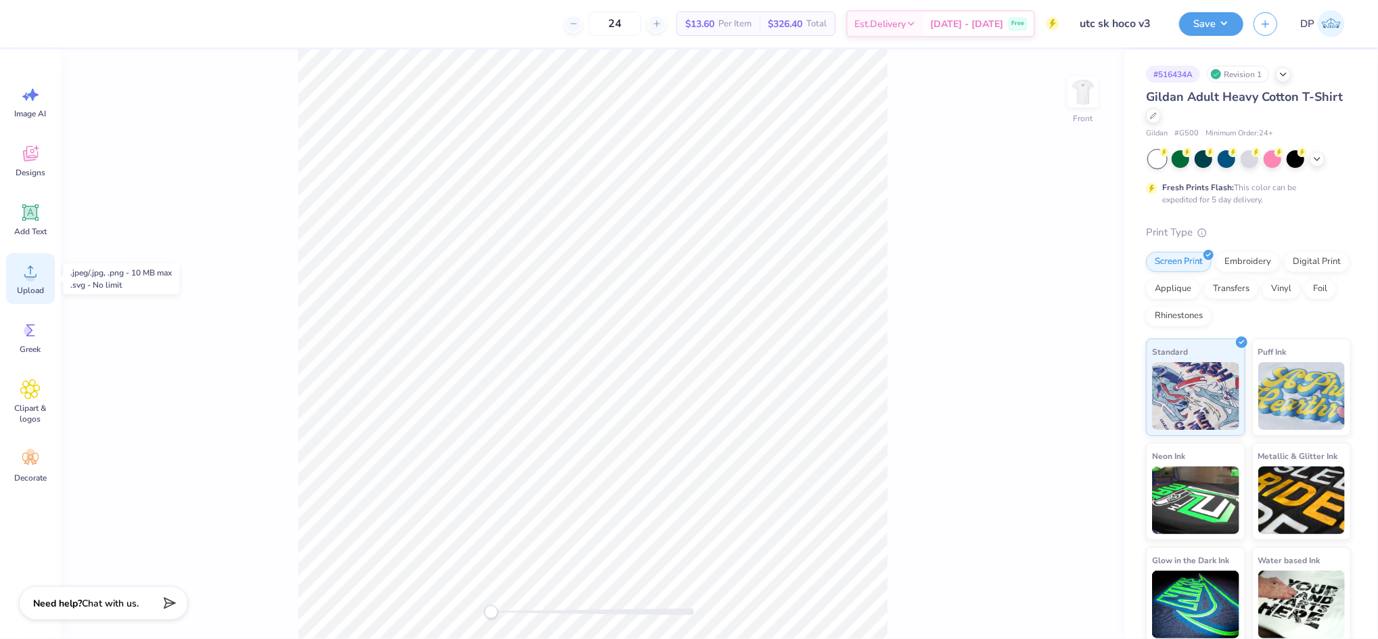
click at [34, 268] on icon at bounding box center [30, 271] width 20 height 20
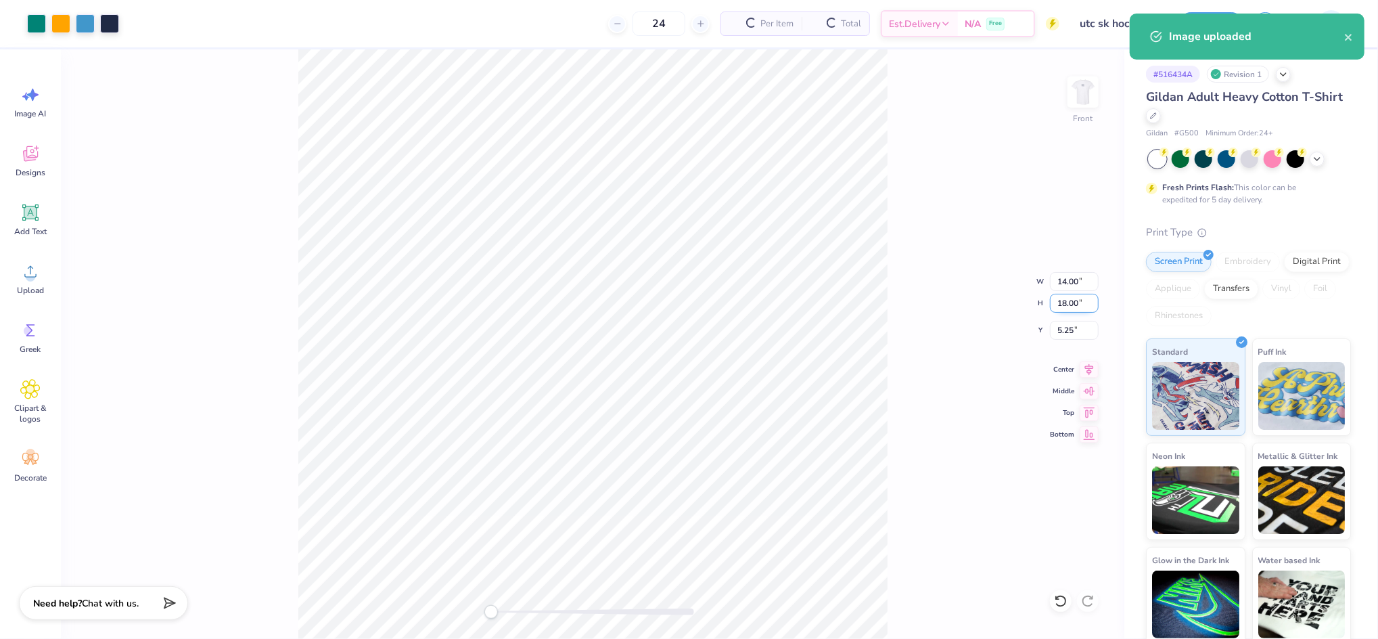
click at [1062, 296] on input "18.00" at bounding box center [1074, 303] width 49 height 19
type input "15"
type input "11.67"
type input "15.00"
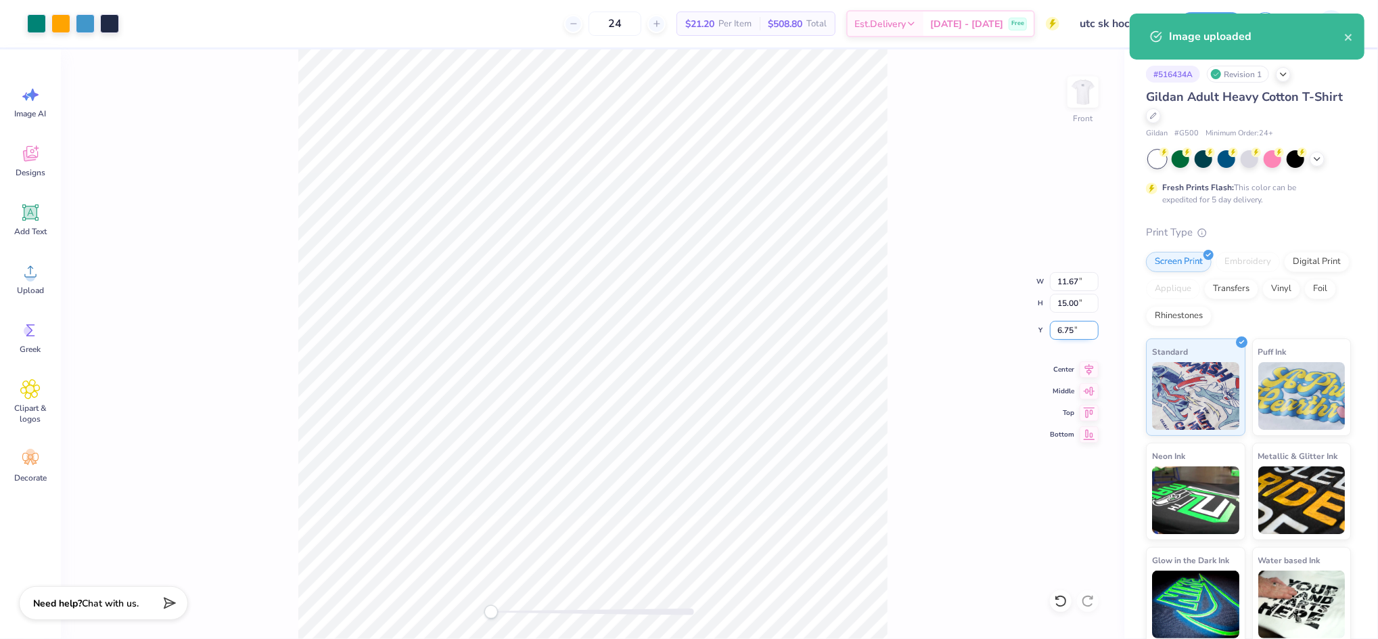
click at [1068, 328] on input "6.75" at bounding box center [1074, 330] width 49 height 19
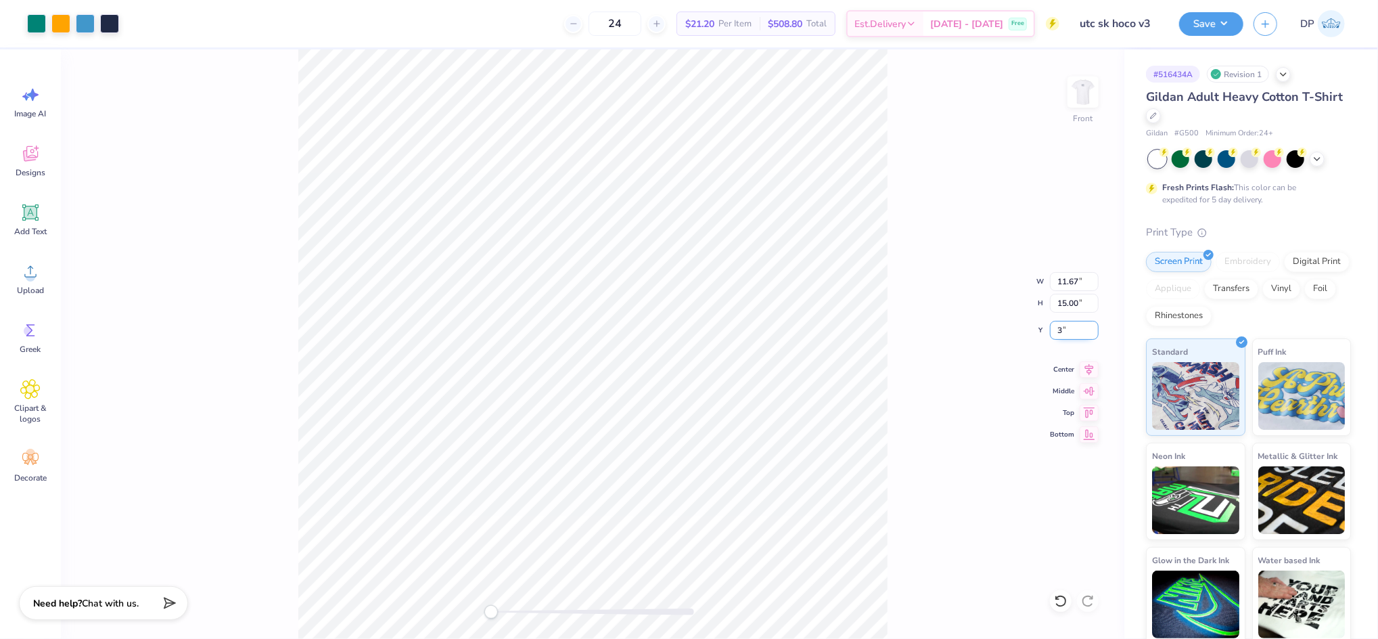
type input "3"
click at [937, 175] on div "Front W 11.67 11.67 " H 15.00 15.00 " Y 3 3 " Center Middle Top Bottom" at bounding box center [593, 343] width 1064 height 589
click at [501, 451] on div "Front" at bounding box center [593, 343] width 1064 height 589
click at [505, 618] on div "Front" at bounding box center [593, 343] width 1064 height 589
click at [28, 215] on icon at bounding box center [30, 212] width 13 height 13
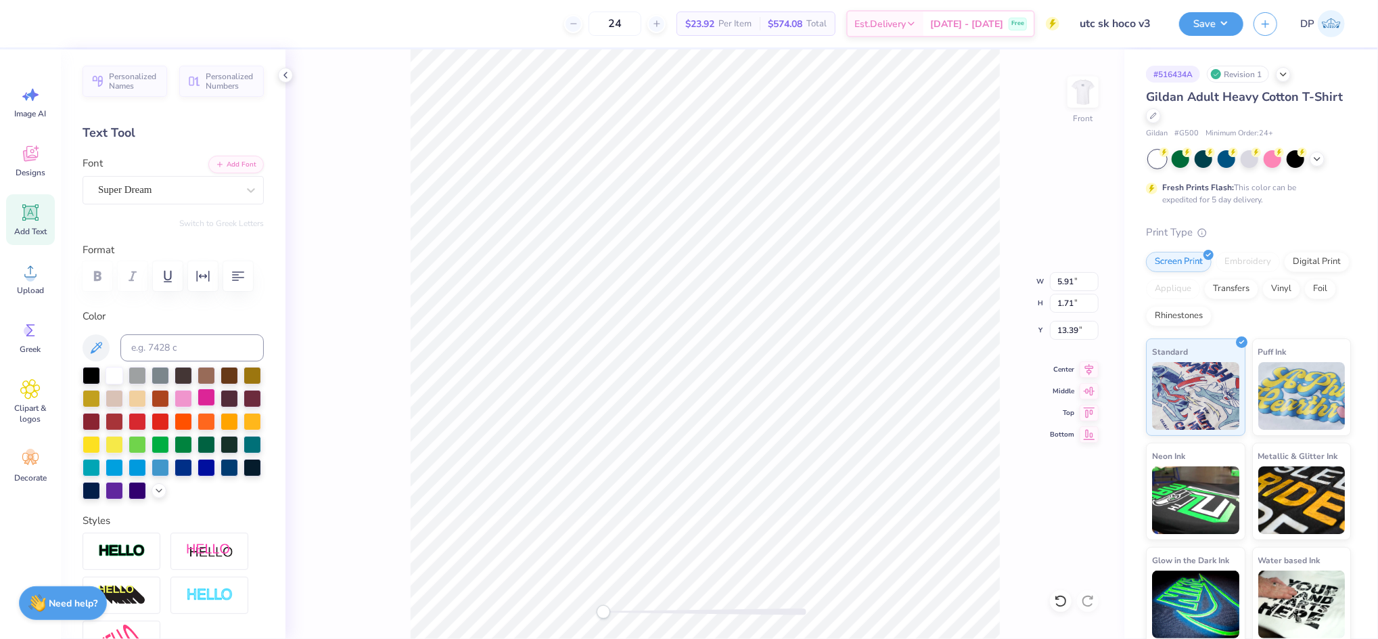
click at [215, 406] on div at bounding box center [207, 397] width 18 height 18
type input "3.88"
type input "1.12"
type input "20.16"
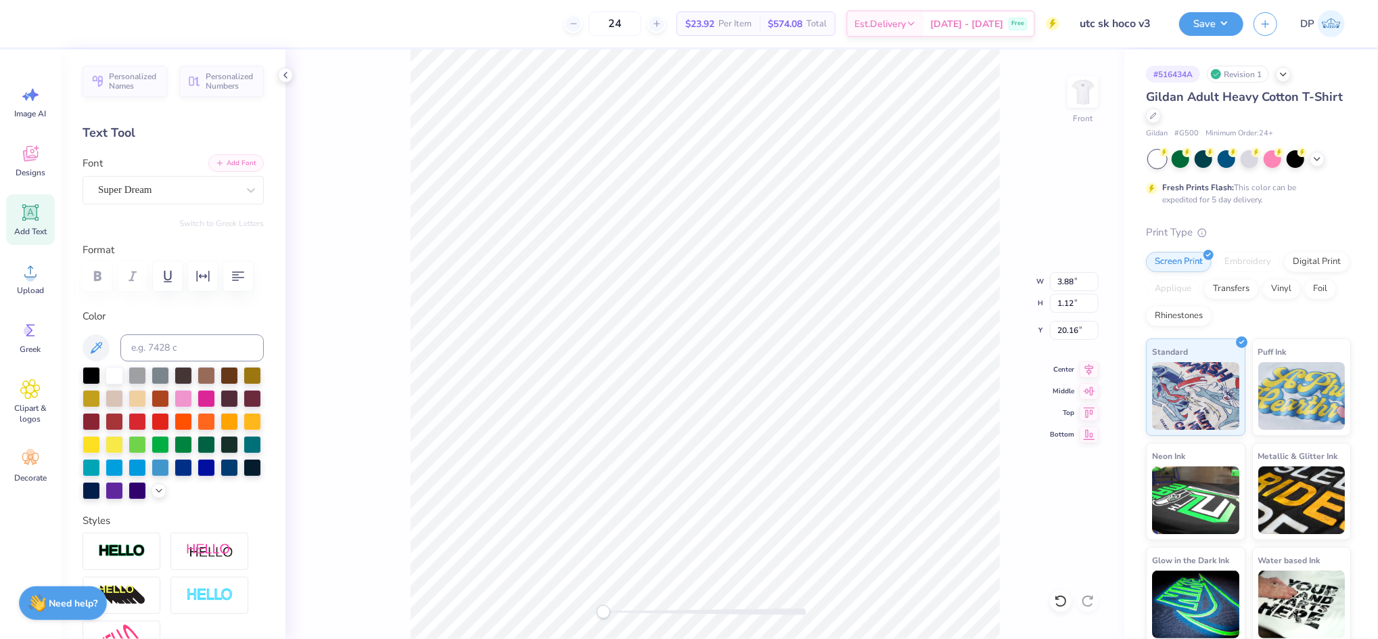
type textarea "[DATE]"
click at [218, 158] on button "Add Font" at bounding box center [235, 163] width 55 height 18
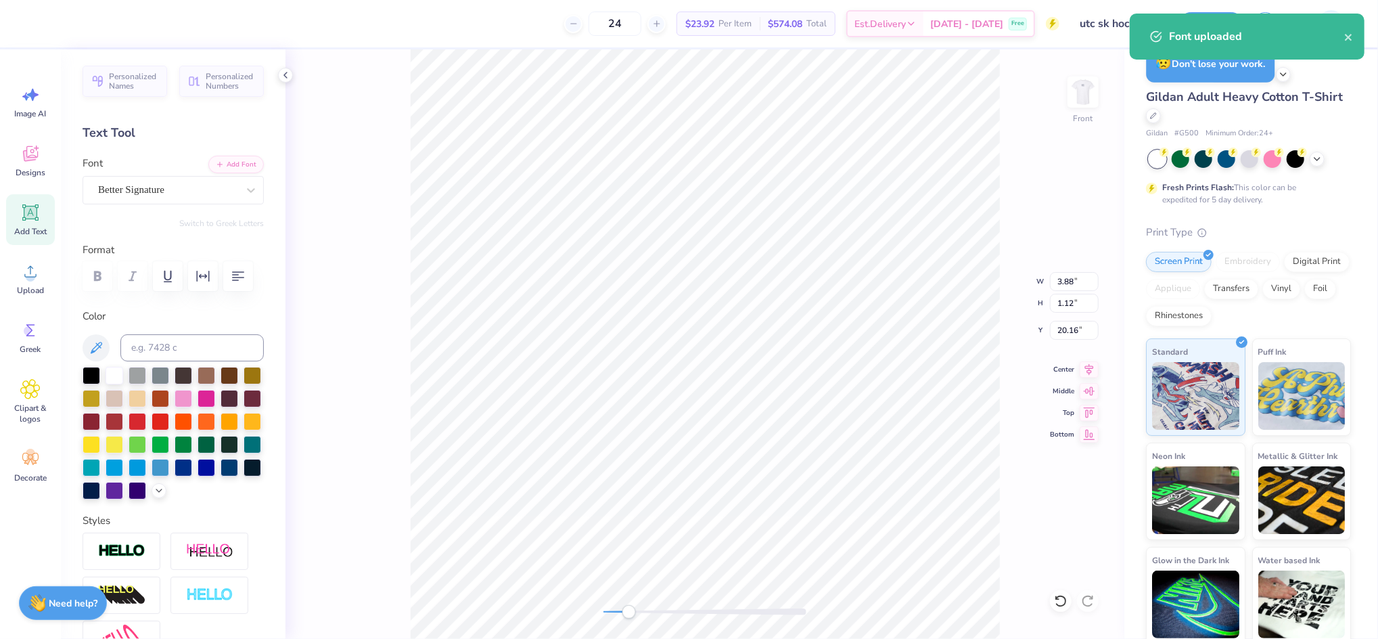
drag, startPoint x: 218, startPoint y: 158, endPoint x: 629, endPoint y: 608, distance: 609.8
click at [629, 608] on div "Accessibility label" at bounding box center [630, 612] width 14 height 14
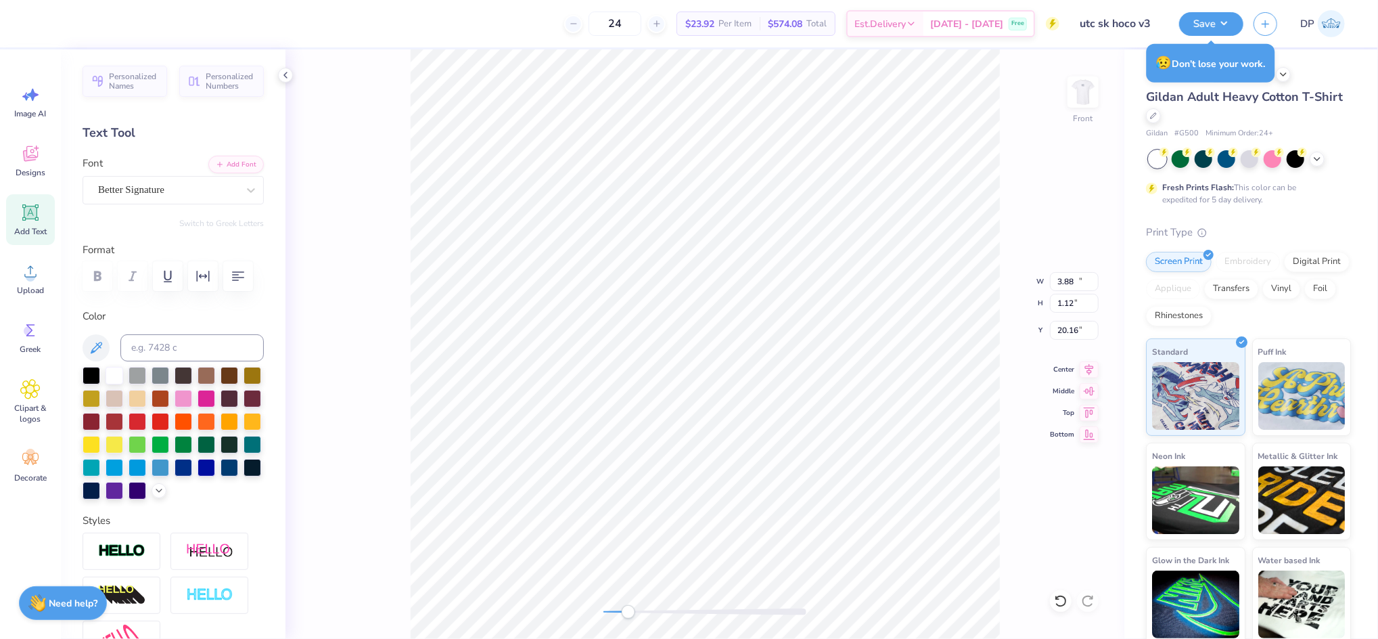
type input "11.42"
type input "2.74"
type input "13.88"
type input "11.43"
type input "2.75"
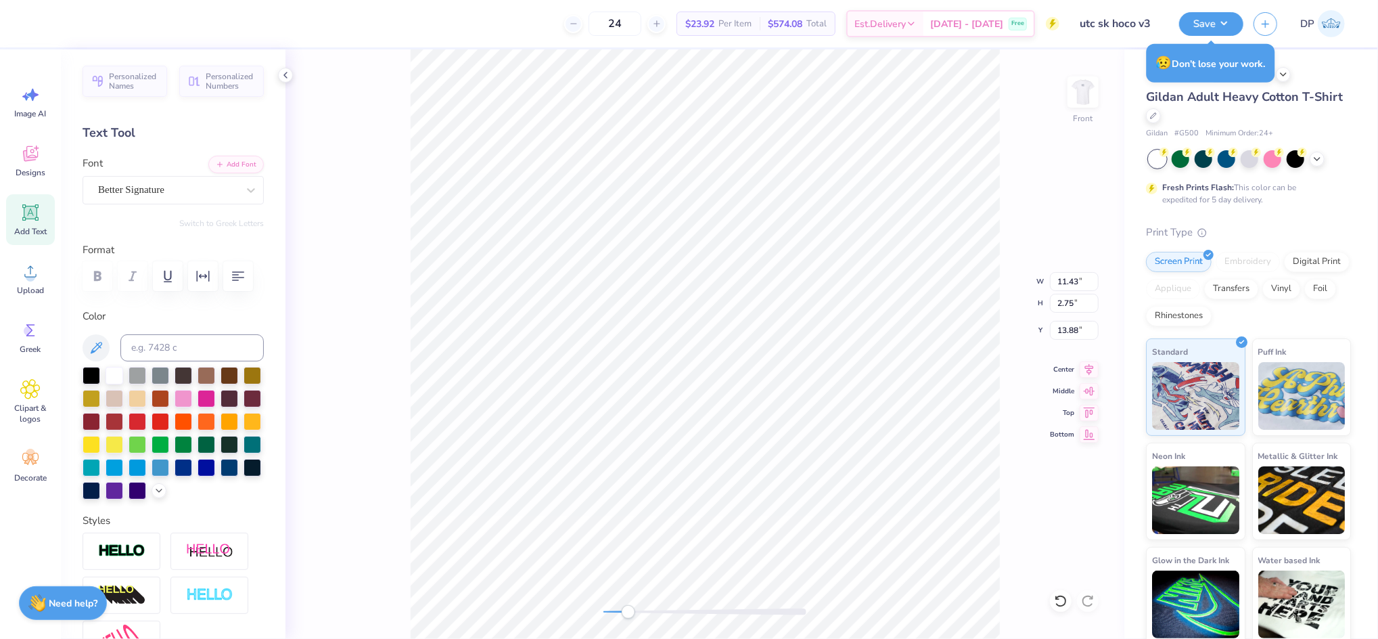
scroll to position [15, 3]
type textarea "Family"
type input "7.01"
type input "2.65"
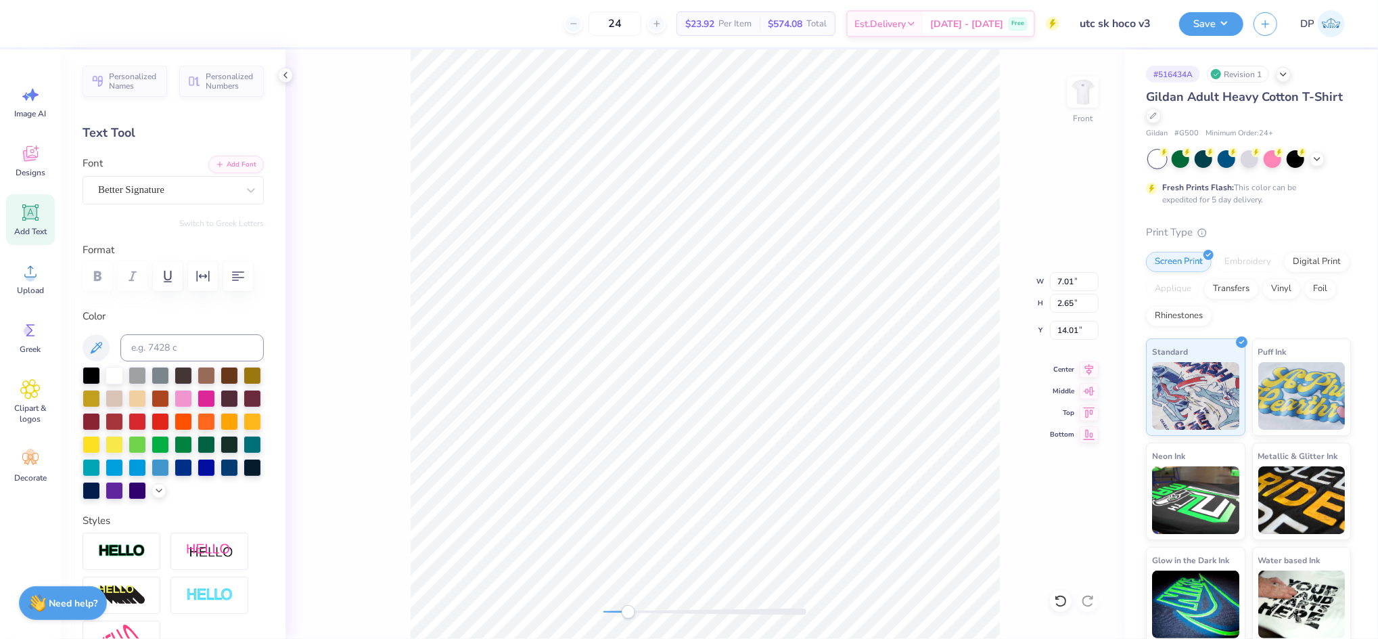
type input "14.01"
type input "7.08"
type input "2.68"
type input "13.99"
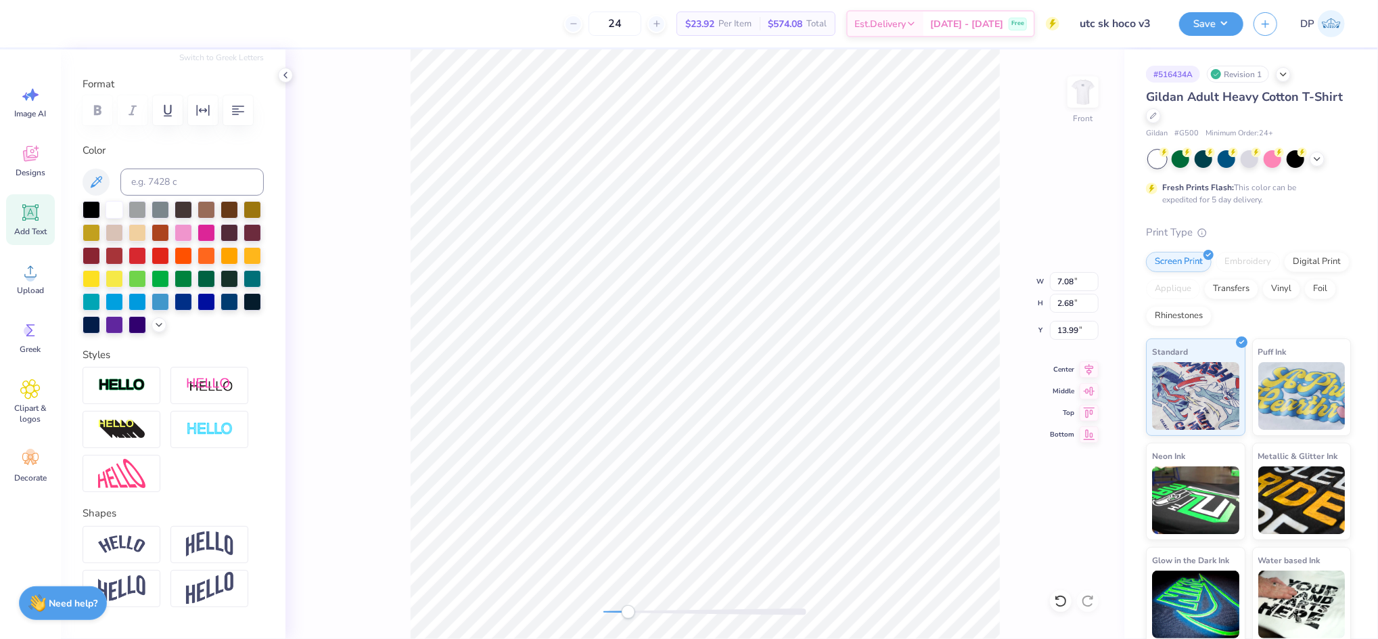
scroll to position [180, 0]
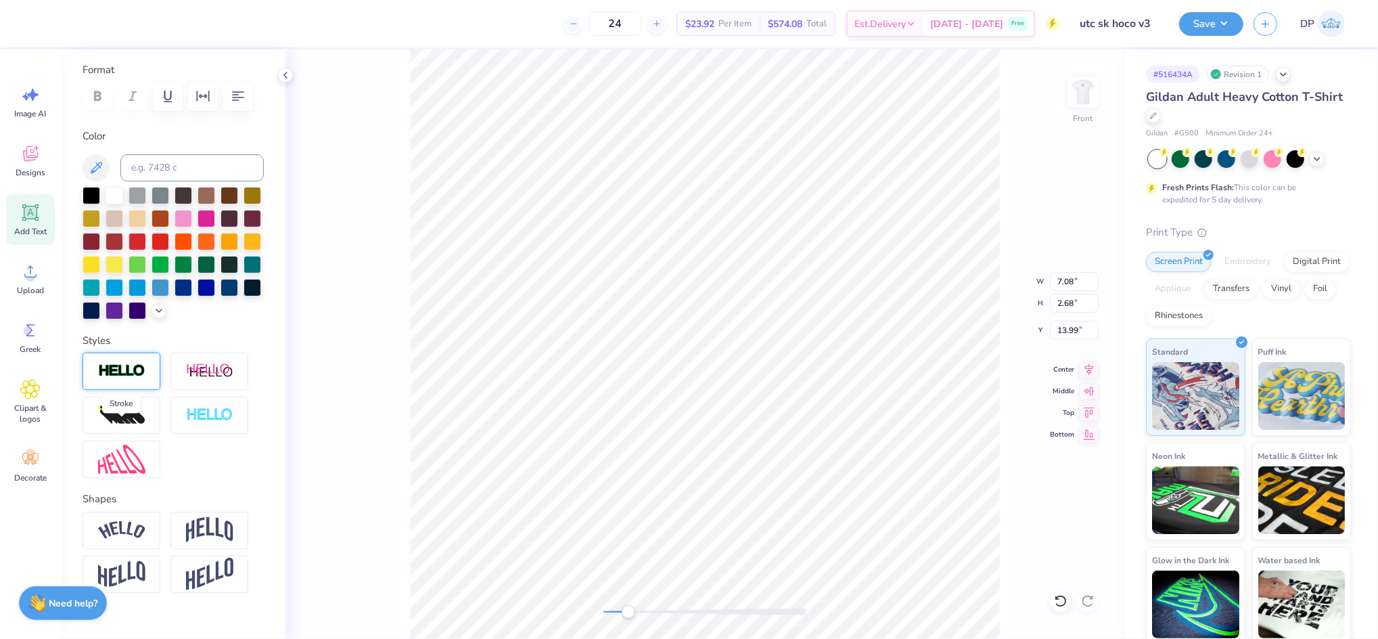
click at [131, 379] on img at bounding box center [121, 371] width 47 height 16
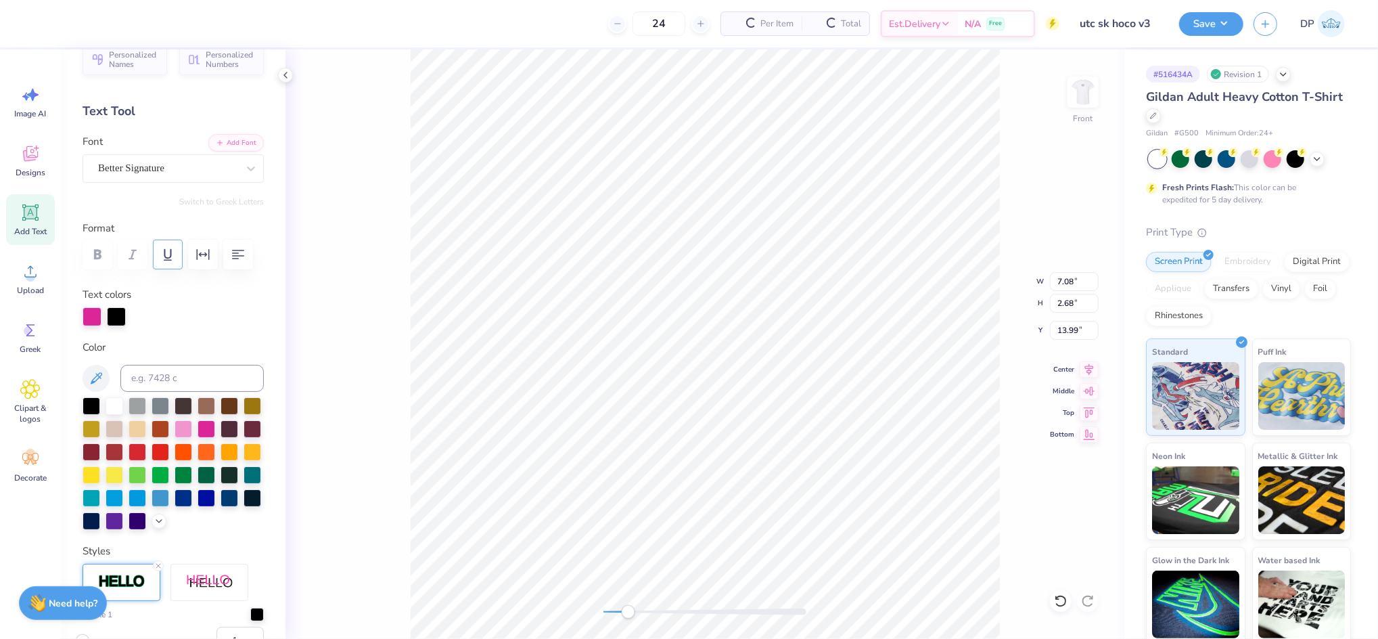
scroll to position [0, 0]
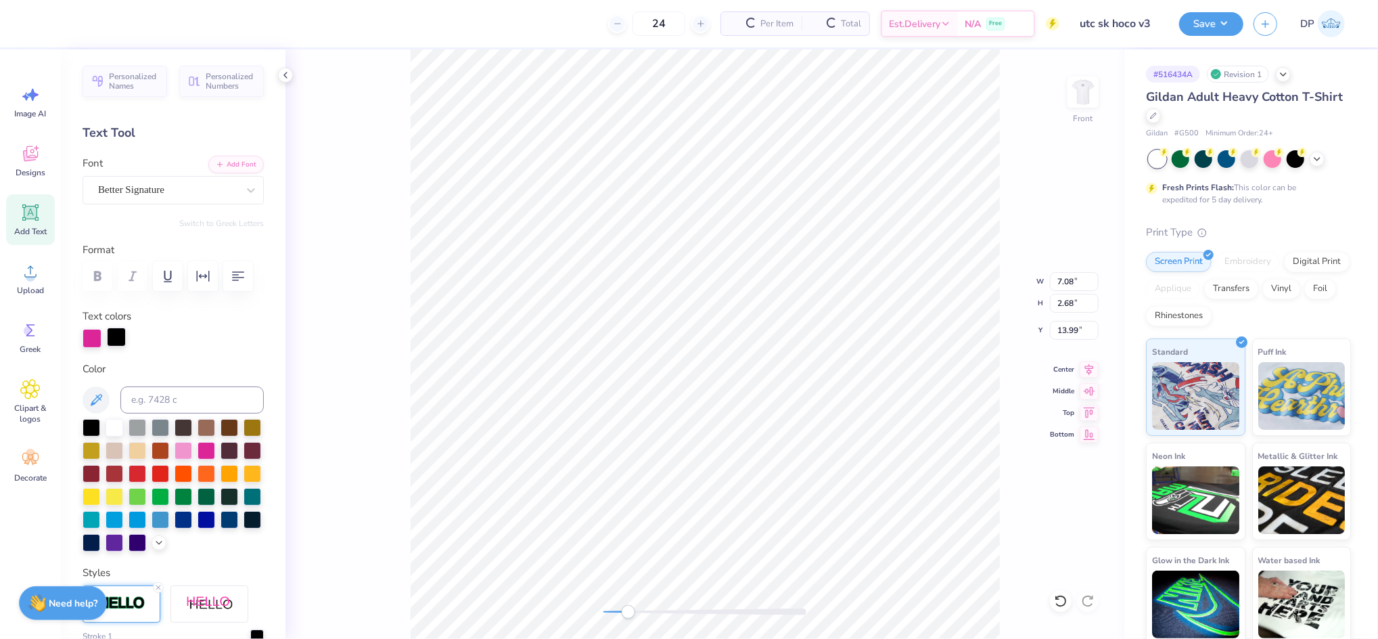
click at [119, 346] on div at bounding box center [116, 337] width 19 height 19
click at [215, 458] on div at bounding box center [207, 450] width 18 height 18
type input "7.10"
type input "2.70"
type input "13.97"
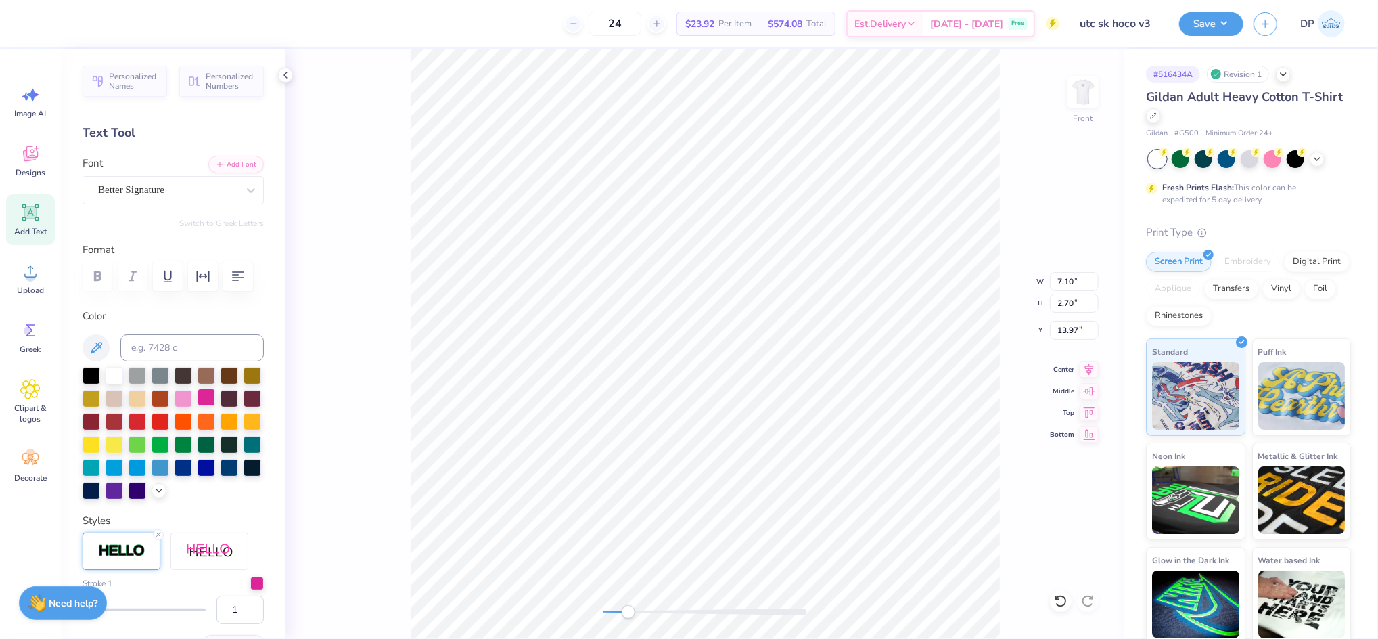
type input "7.09"
type input "13.98"
type input "11.67"
type input "15.00"
type input "3.00"
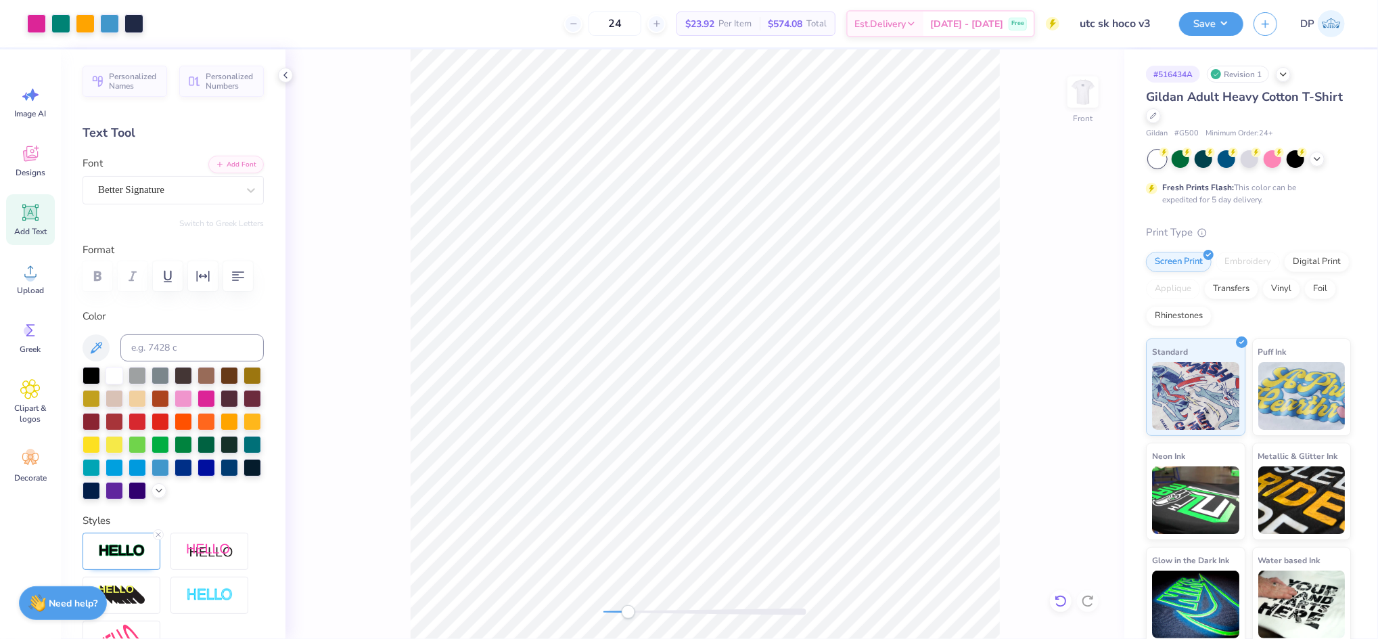
click at [1066, 597] on icon at bounding box center [1061, 601] width 14 height 14
type textarea "Day"
type input "11.53"
type input "13.81"
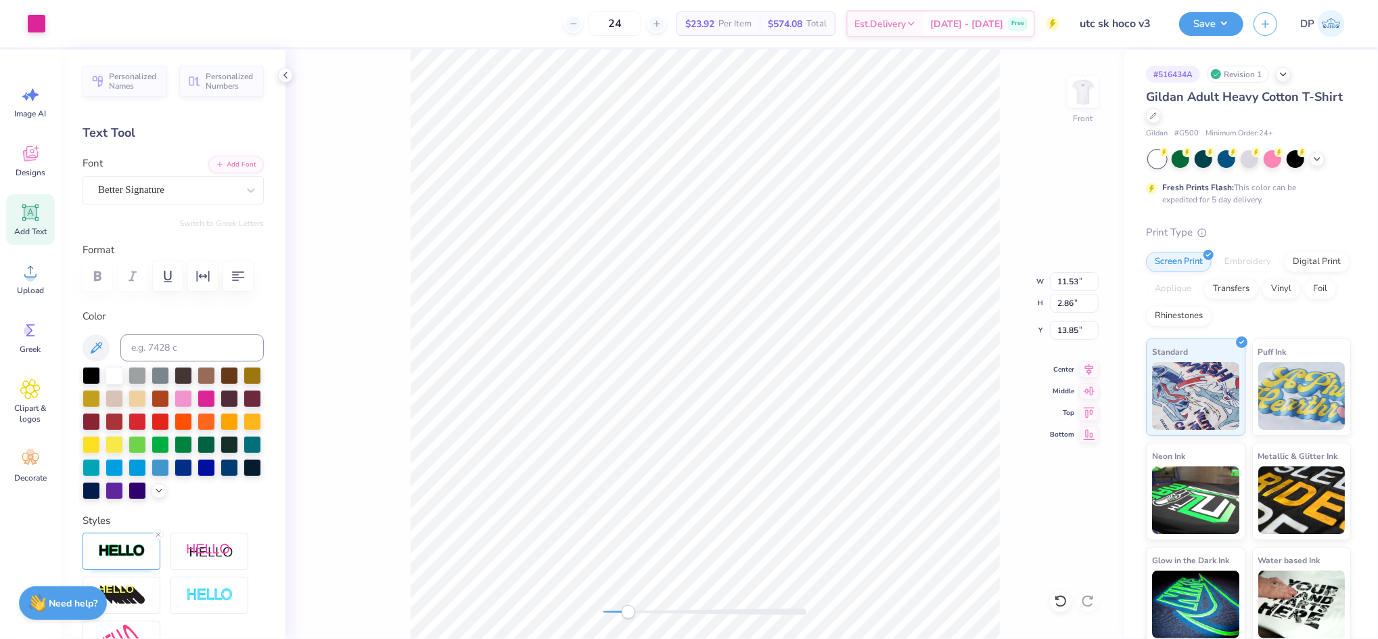
type input "13.85"
click at [30, 18] on div at bounding box center [36, 22] width 19 height 19
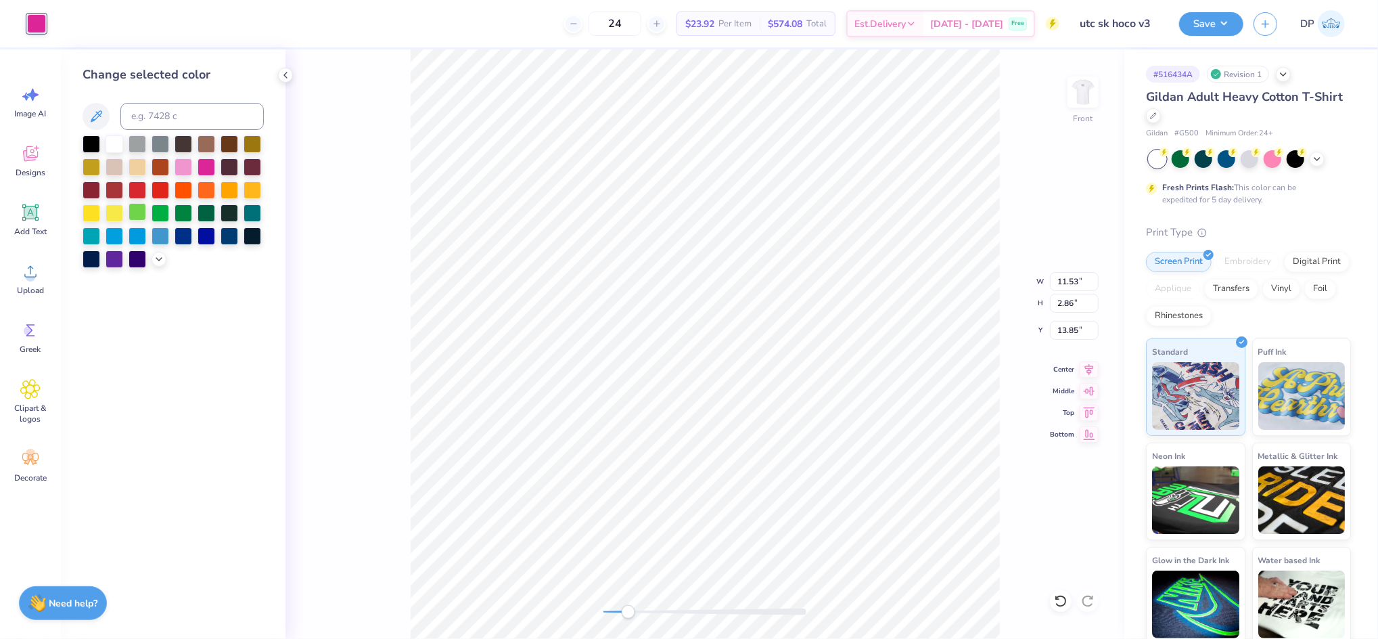
click at [137, 214] on div at bounding box center [138, 212] width 18 height 18
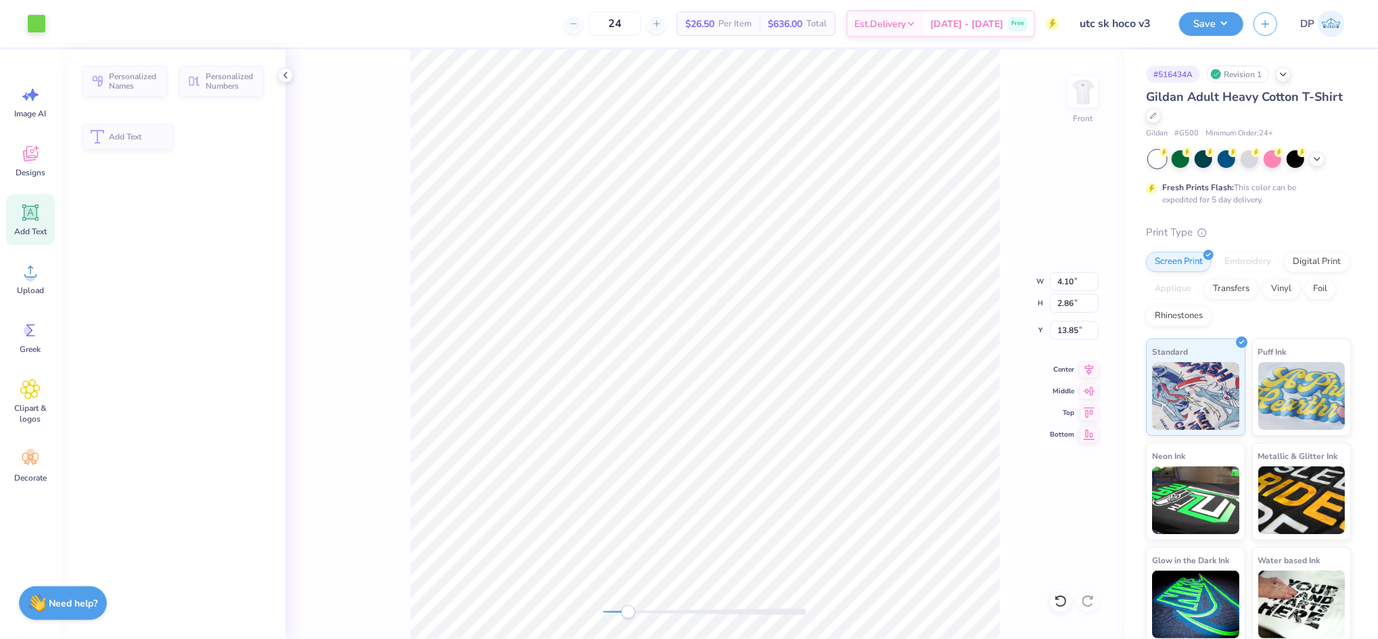
type input "4.10"
type input "13.85"
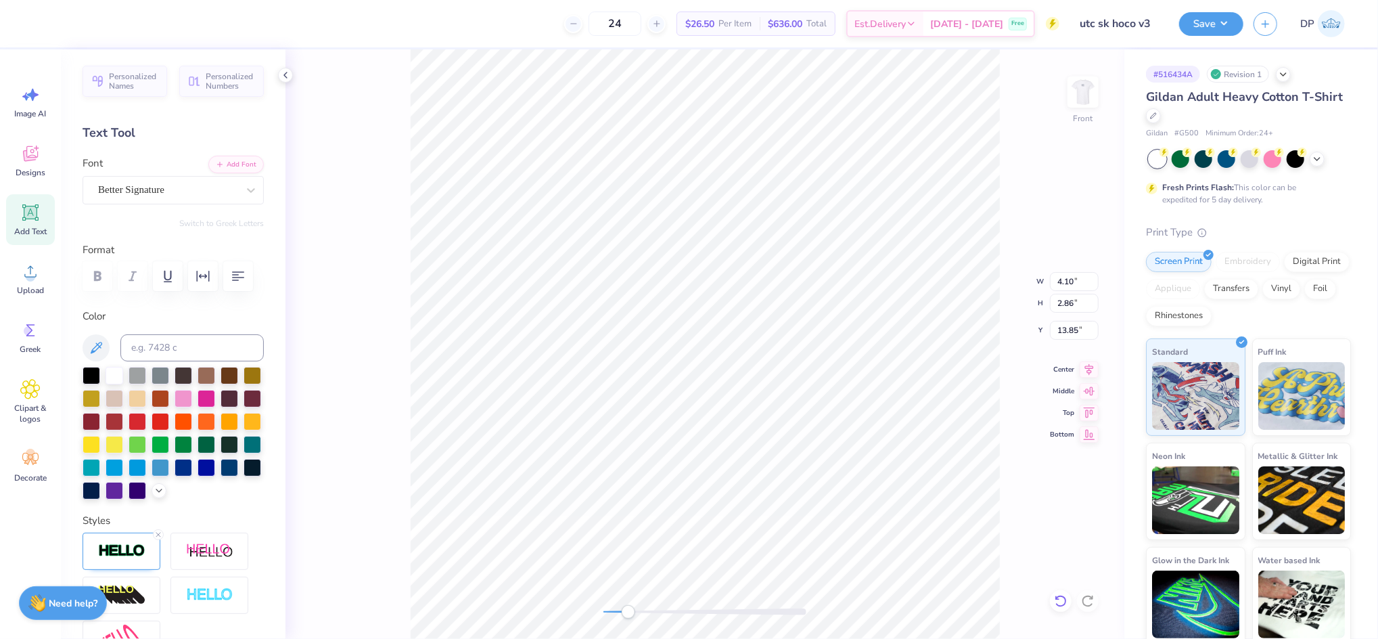
click at [1063, 600] on icon at bounding box center [1061, 601] width 14 height 14
type input "11.53"
type input "13.81"
type input "7.09"
type input "2.70"
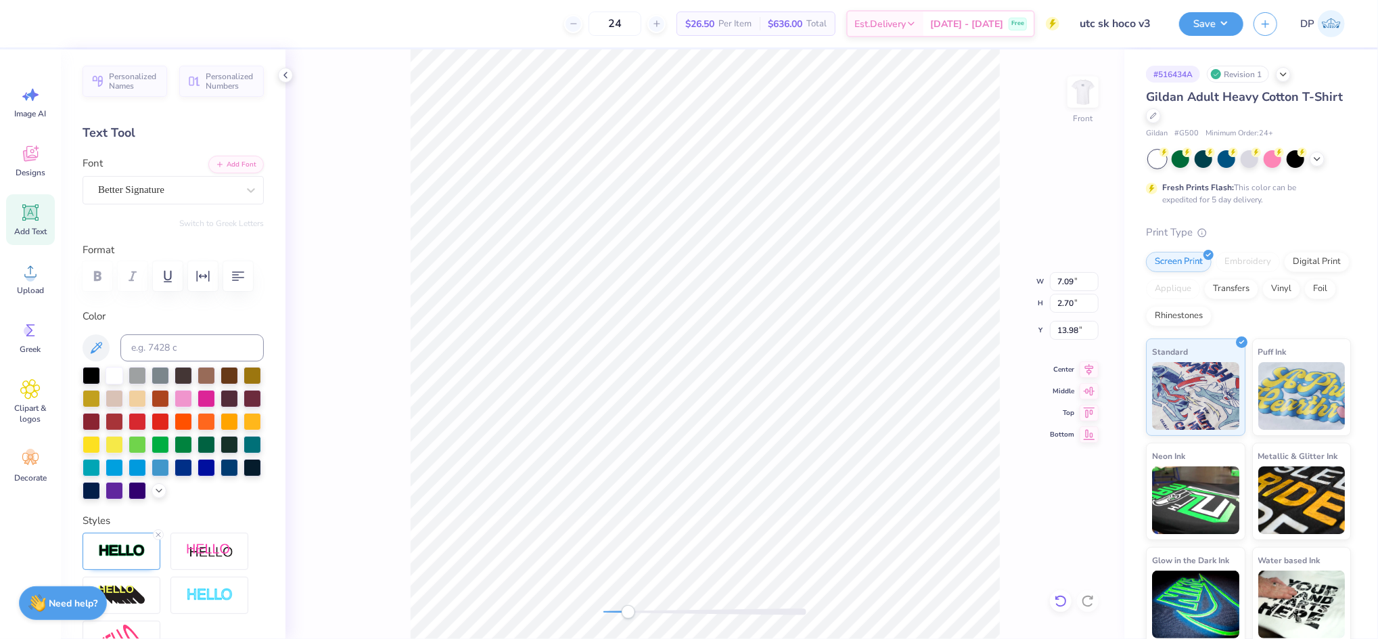
type input "13.98"
type input "11.53"
type input "2.86"
type input "13.81"
type input "11.53"
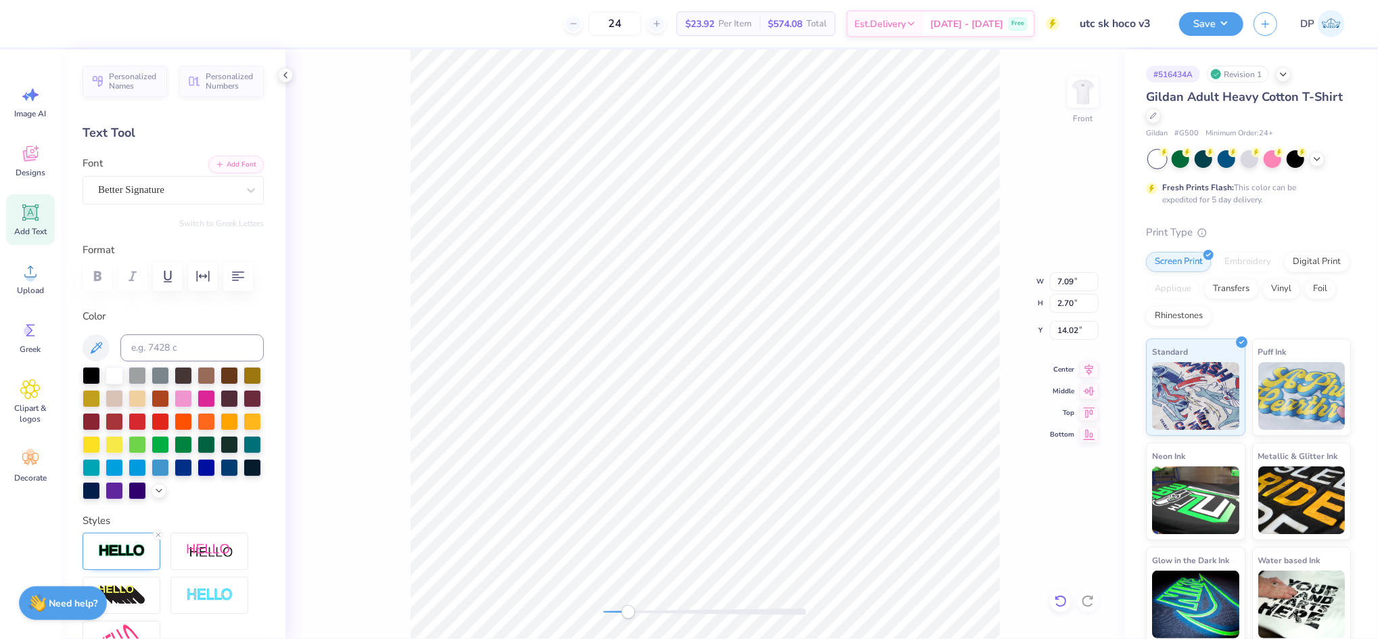
type input "2.86"
click at [875, 491] on li "Group" at bounding box center [898, 489] width 106 height 26
type input "13.81"
click at [868, 484] on li "Group" at bounding box center [889, 489] width 106 height 26
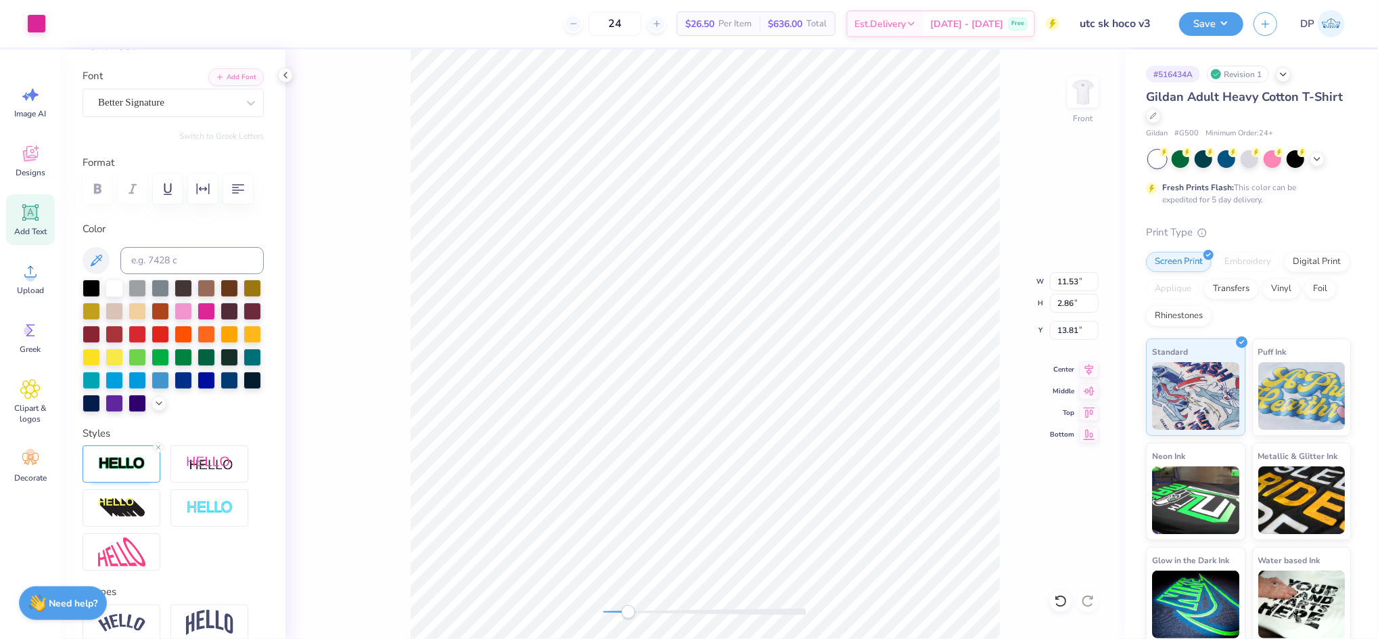
scroll to position [90, 0]
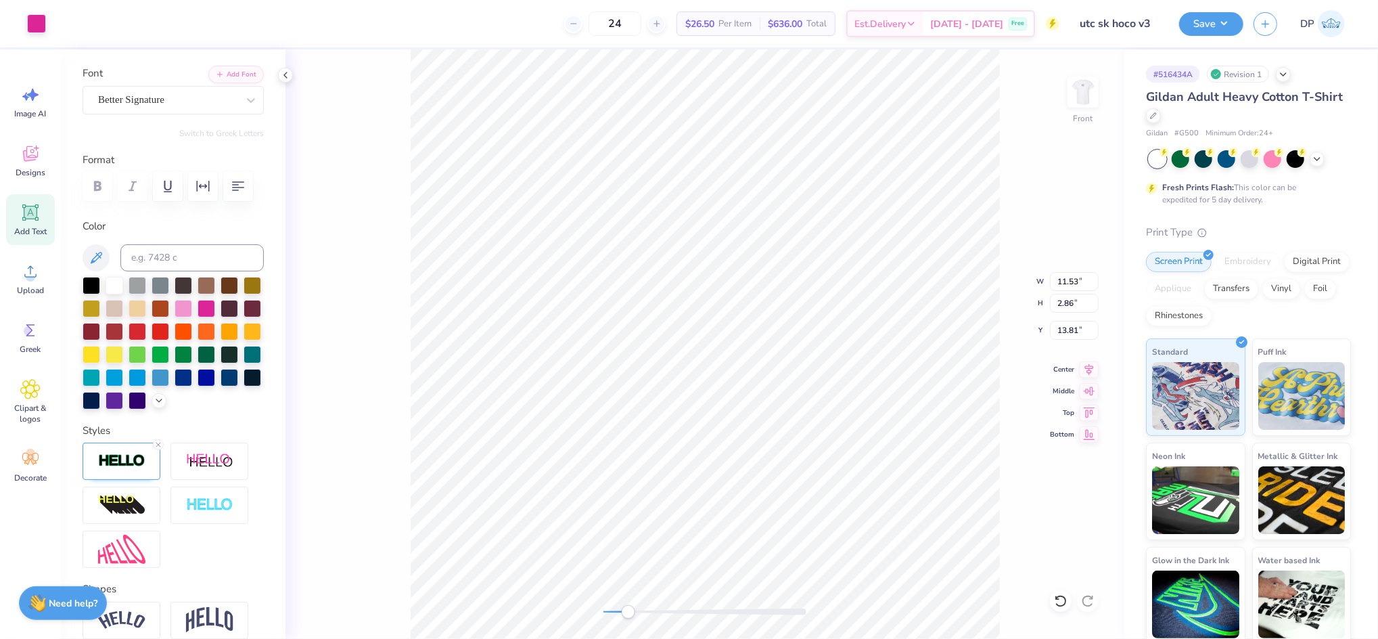
click at [30, 219] on icon at bounding box center [30, 212] width 20 height 20
type input "5.91"
type input "1.71"
type input "13.39"
click at [215, 316] on div at bounding box center [207, 307] width 18 height 18
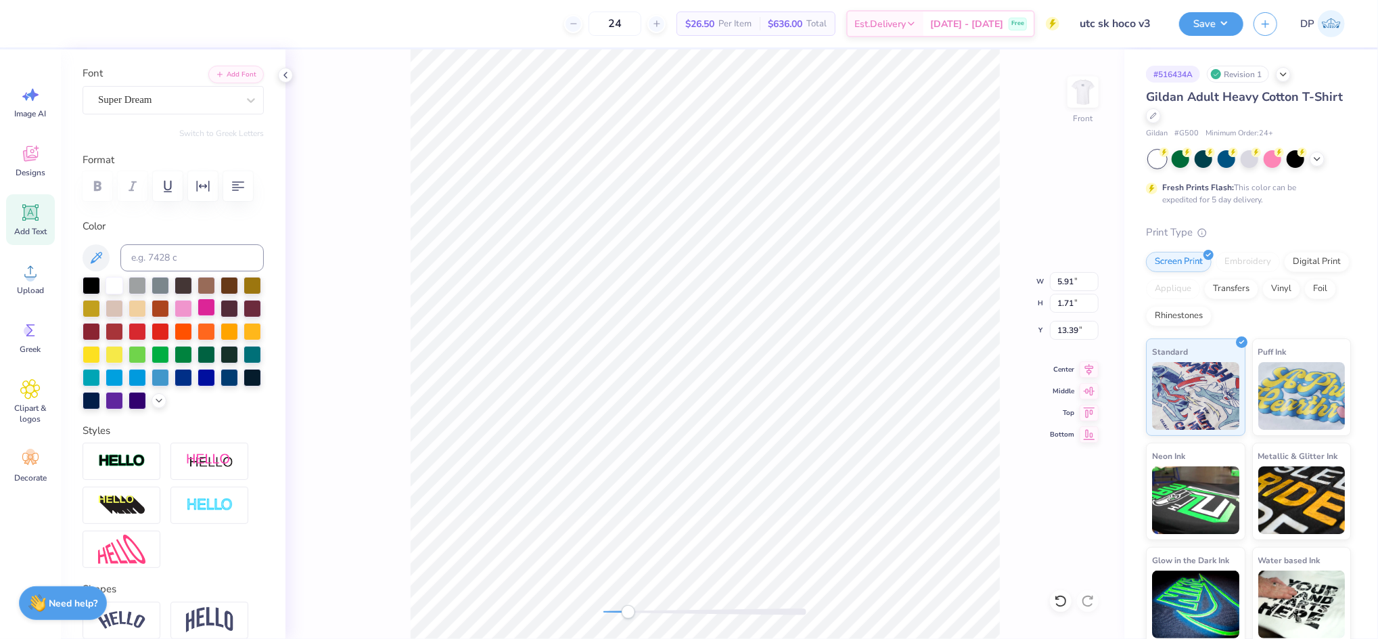
type input "2.70"
type input "0.78"
type input "18.38"
type textarea "SIGMA KAPPA"
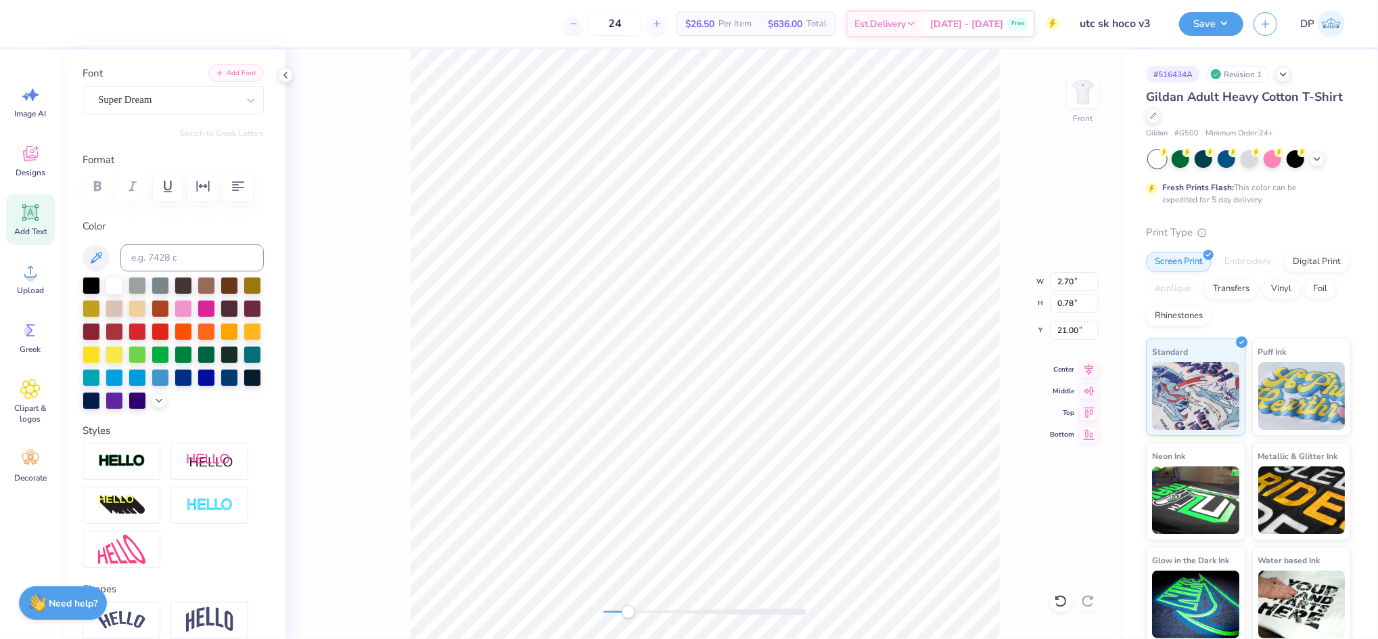
click at [223, 73] on button "Add Font" at bounding box center [235, 73] width 55 height 18
type input "10.14"
type input "1.08"
type input "3.00"
click at [208, 185] on icon "button" at bounding box center [203, 186] width 16 height 16
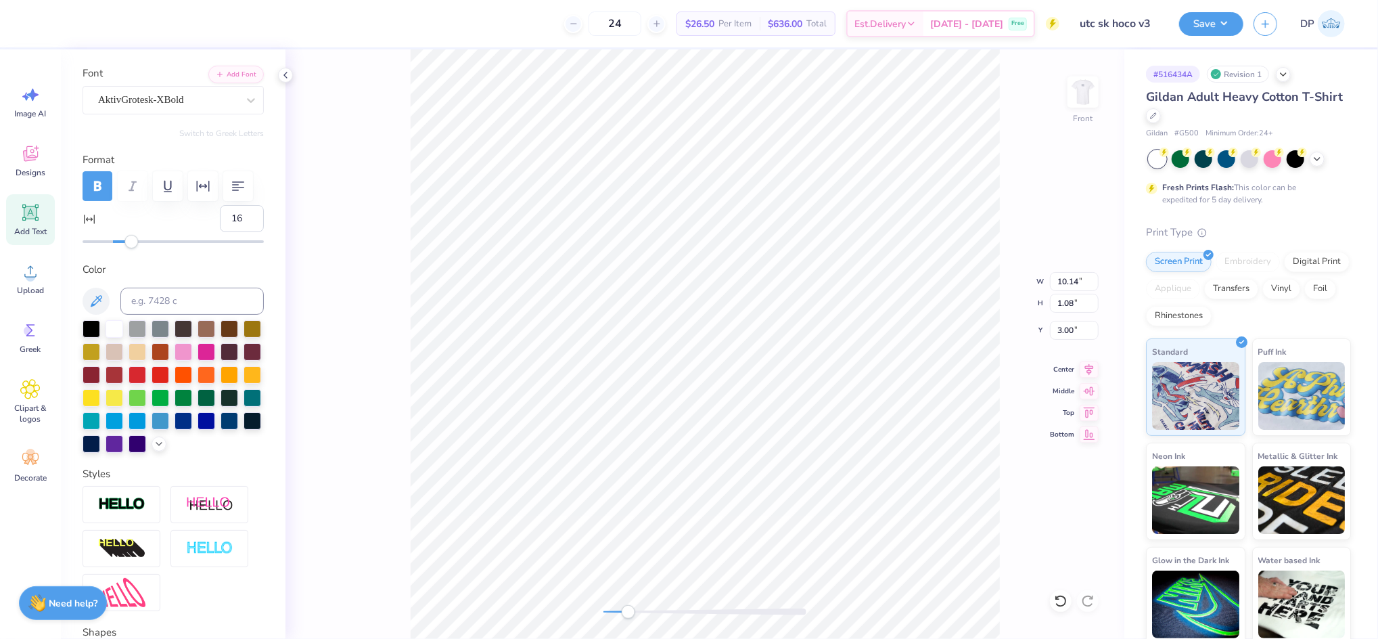
type input "17"
drag, startPoint x: 118, startPoint y: 275, endPoint x: 134, endPoint y: 279, distance: 16.7
click at [134, 243] on div at bounding box center [173, 241] width 181 height 3
type input "11"
drag, startPoint x: 134, startPoint y: 281, endPoint x: 127, endPoint y: 281, distance: 7.4
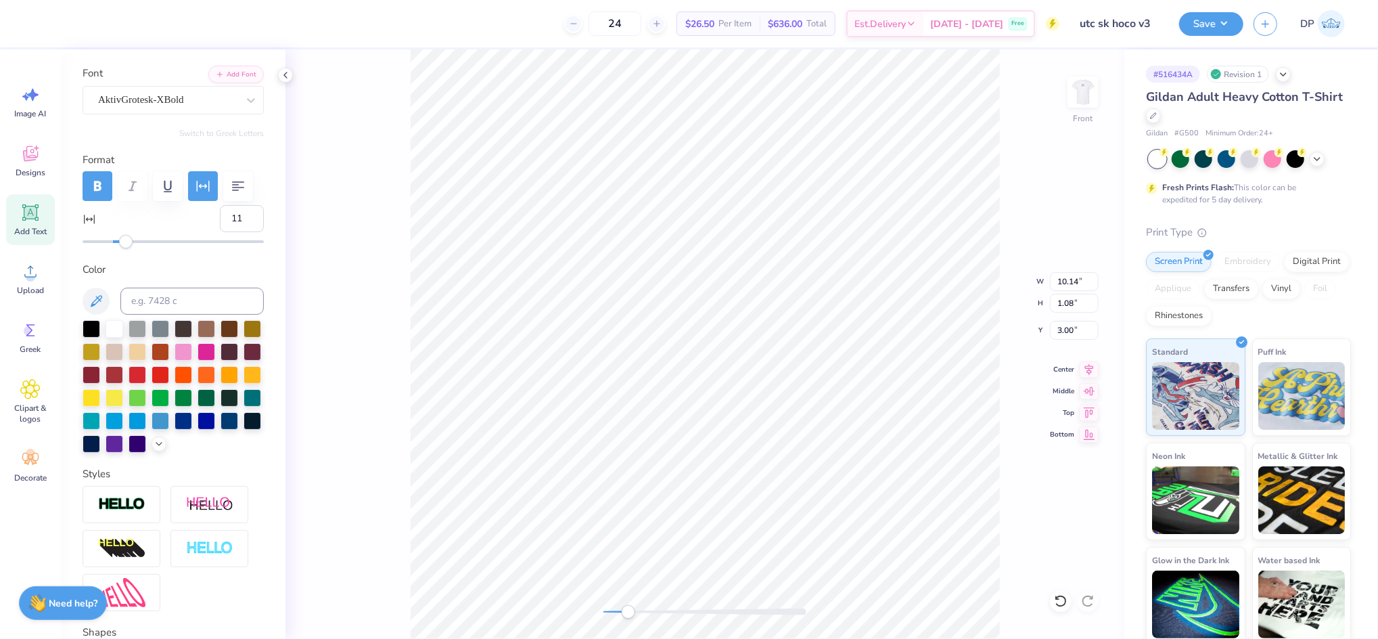
click at [127, 248] on div "Accessibility label" at bounding box center [126, 242] width 14 height 14
type input "8"
click at [121, 248] on div "Accessibility label" at bounding box center [122, 242] width 14 height 14
type input "11.29"
type input "5"
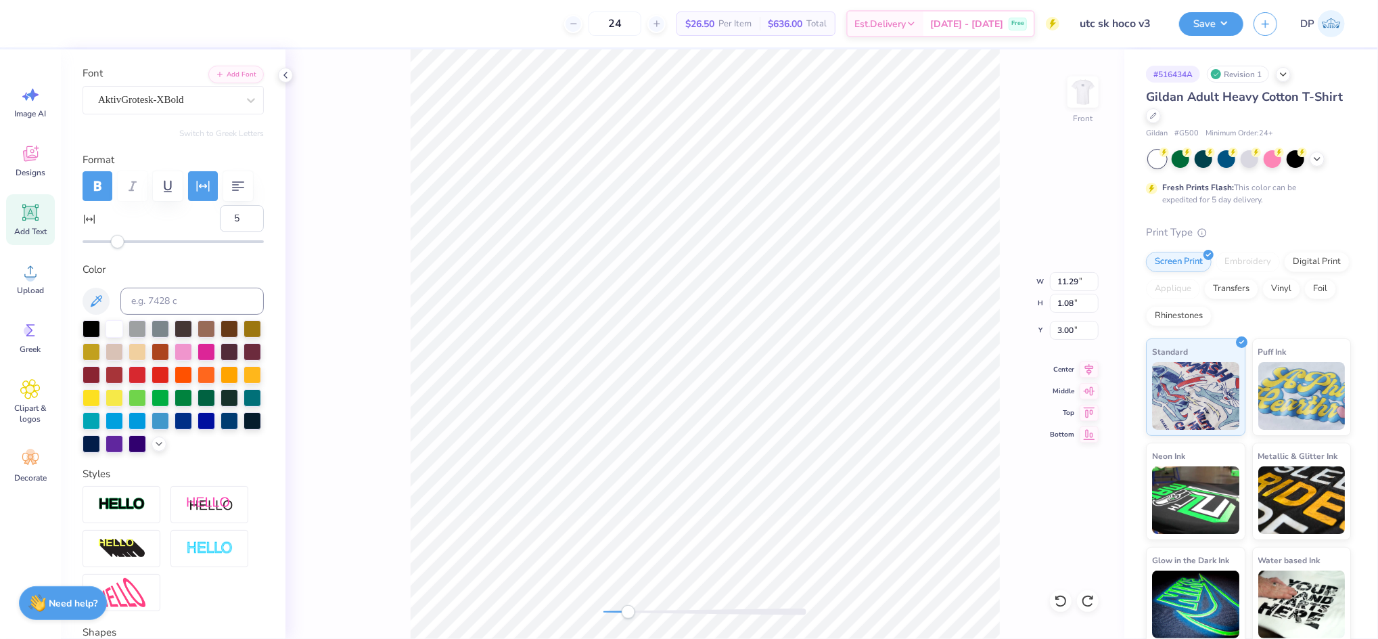
click at [118, 248] on div "Accessibility label" at bounding box center [118, 242] width 14 height 14
type input "11.24"
type input "1.12"
type input "11.53"
type input "2.86"
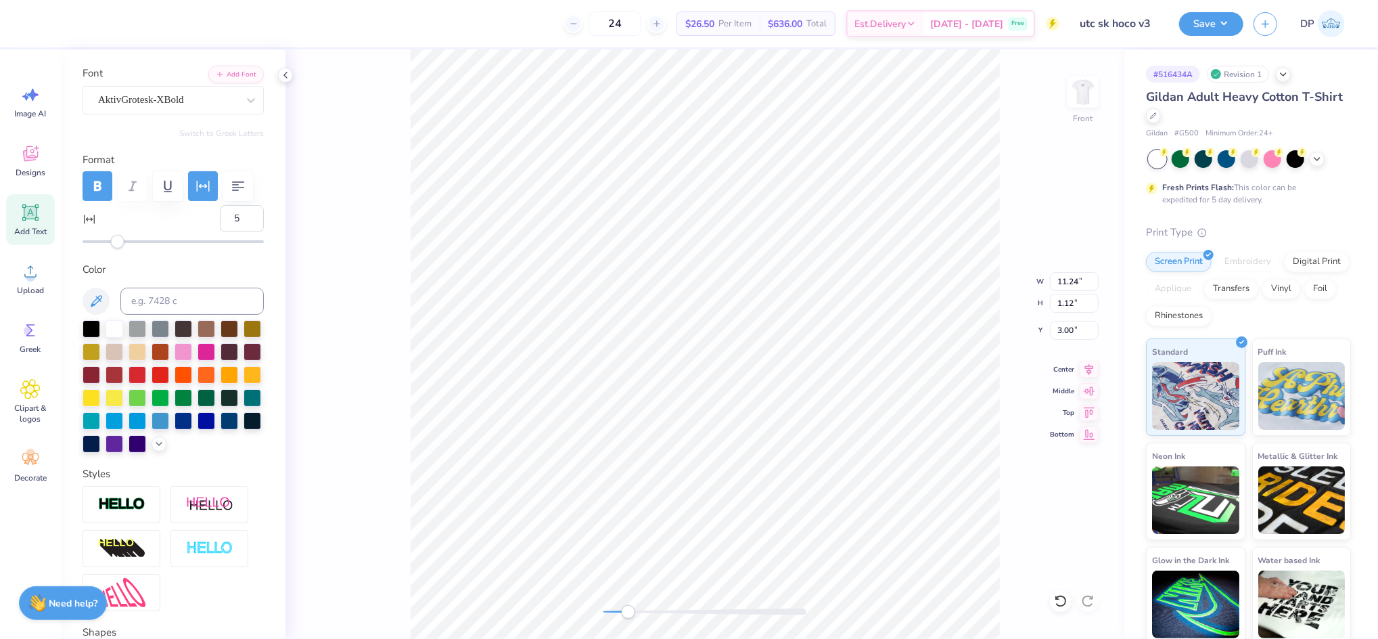
type input "13.81"
type input "11.63"
type input "2.90"
type input "13.81"
click at [948, 376] on li "Ungroup" at bounding box center [952, 377] width 106 height 26
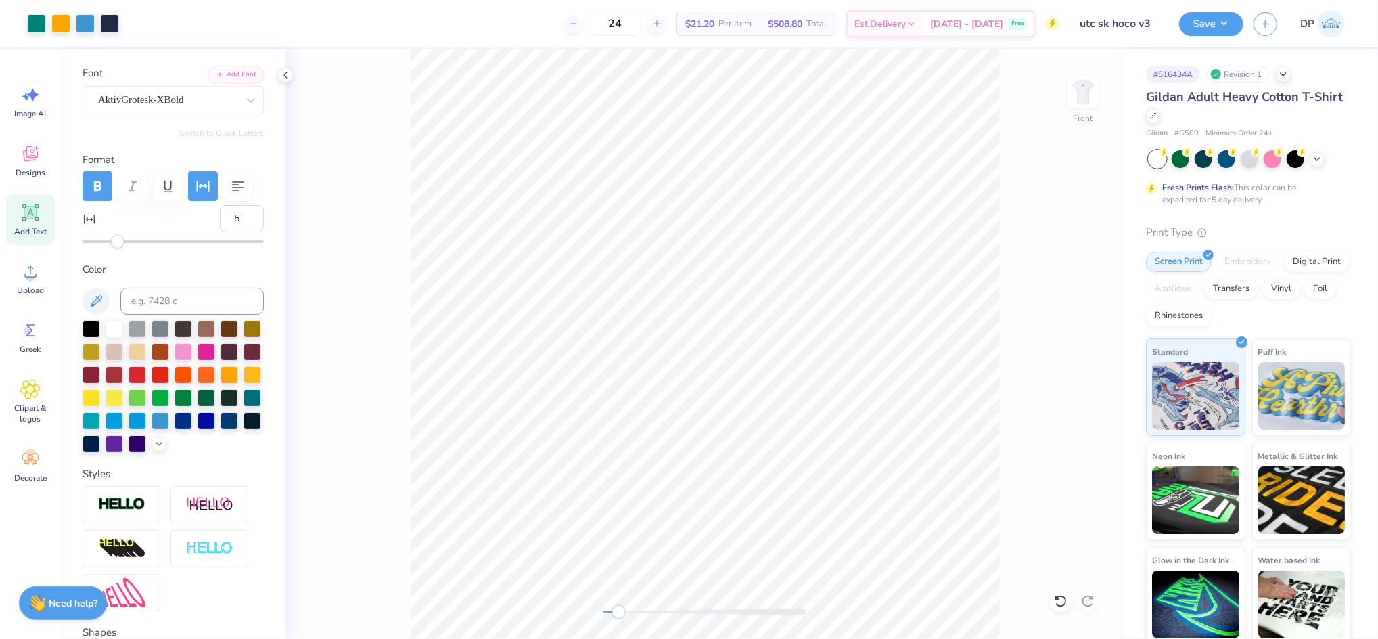
drag, startPoint x: 630, startPoint y: 612, endPoint x: 608, endPoint y: 616, distance: 22.0
click at [612, 616] on div "Accessibility label" at bounding box center [619, 612] width 14 height 14
click at [813, 463] on li "Group" at bounding box center [822, 471] width 106 height 26
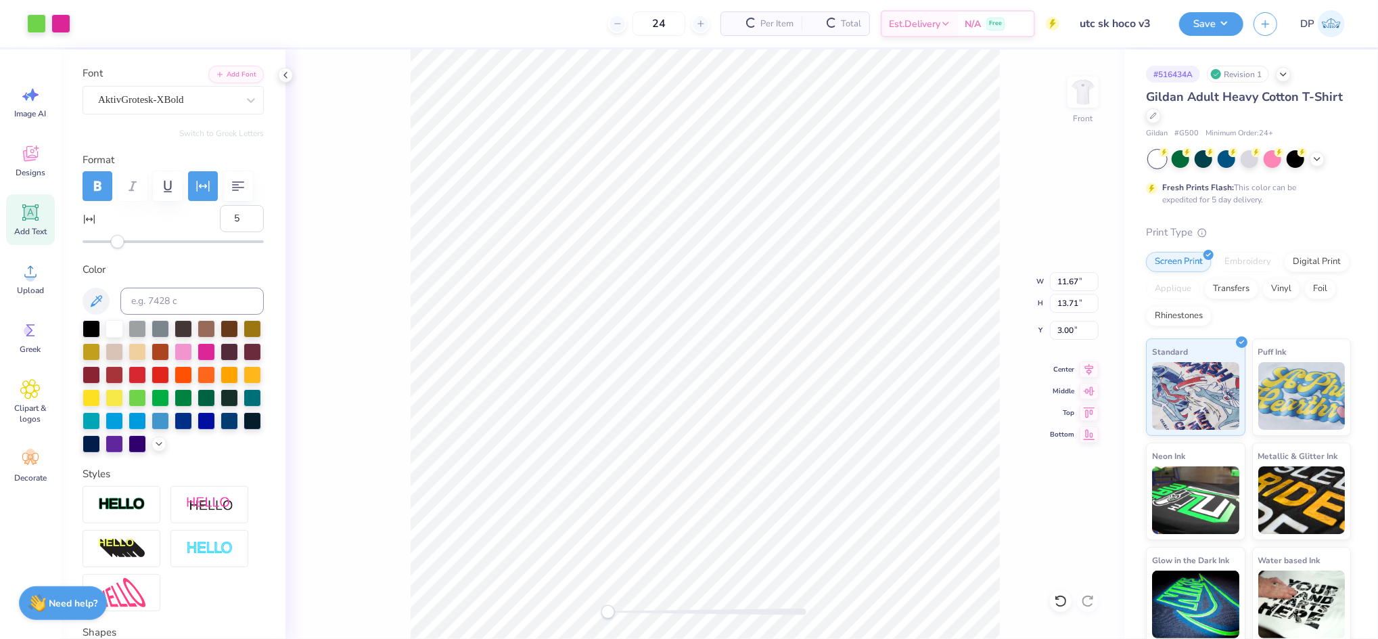
type input "11.67"
type input "13.71"
type input "3.00"
click at [66, 28] on div at bounding box center [60, 22] width 19 height 19
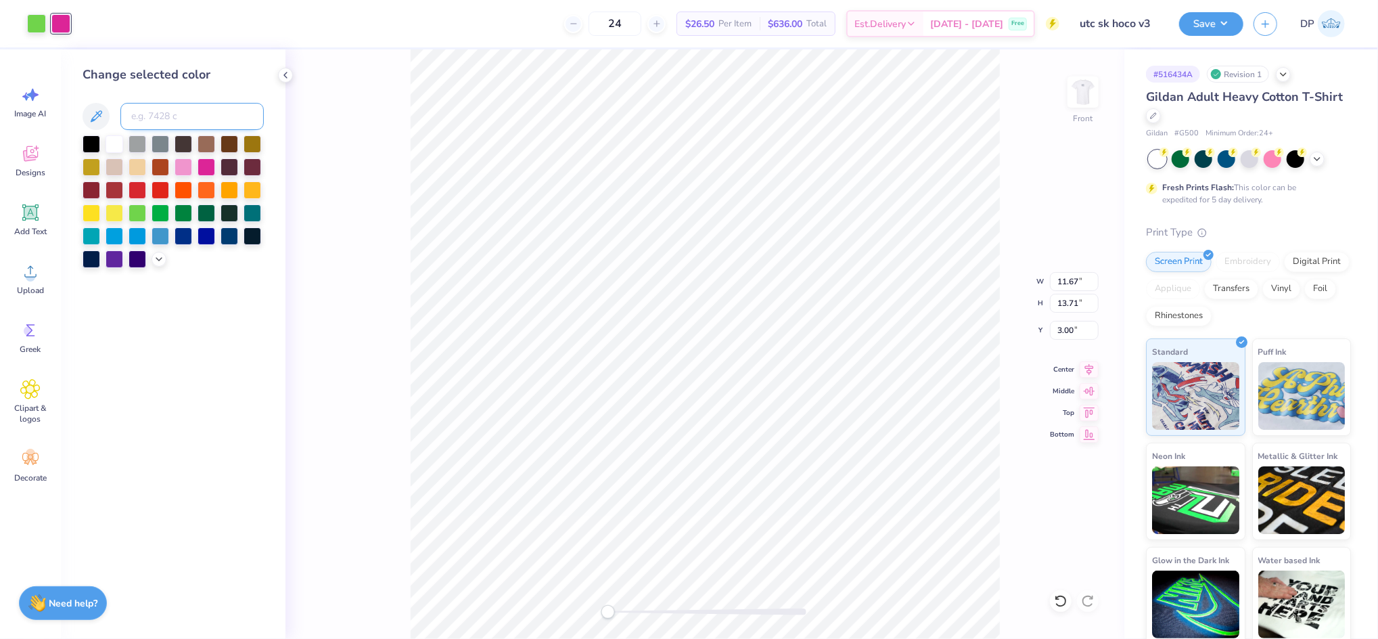
click at [161, 121] on input at bounding box center [191, 116] width 143 height 27
type input "137"
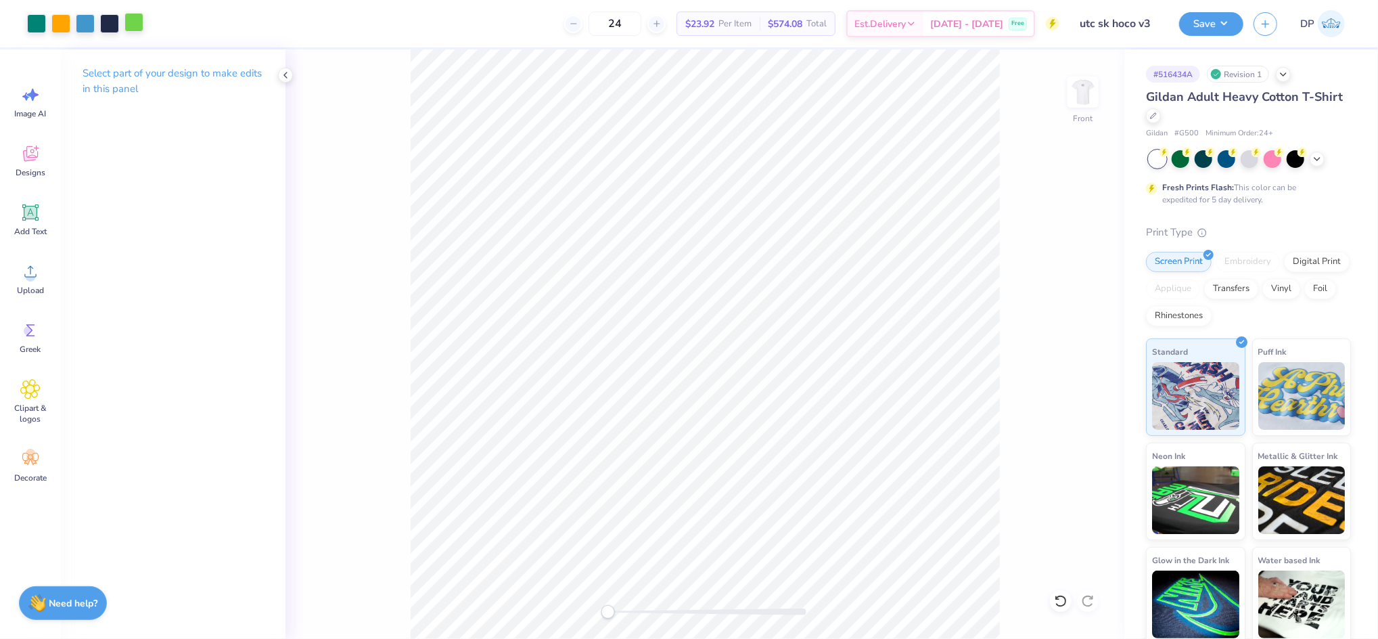
click at [131, 22] on div at bounding box center [134, 22] width 19 height 19
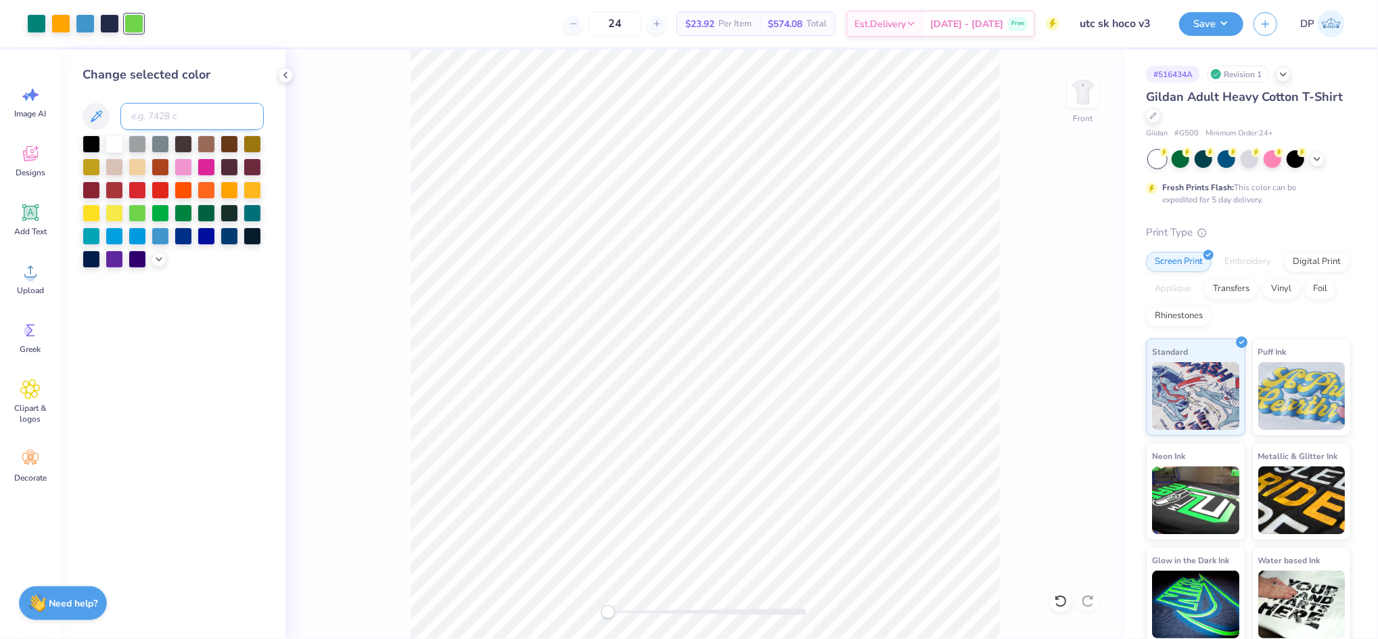
click at [147, 112] on input at bounding box center [191, 116] width 143 height 27
type input "533"
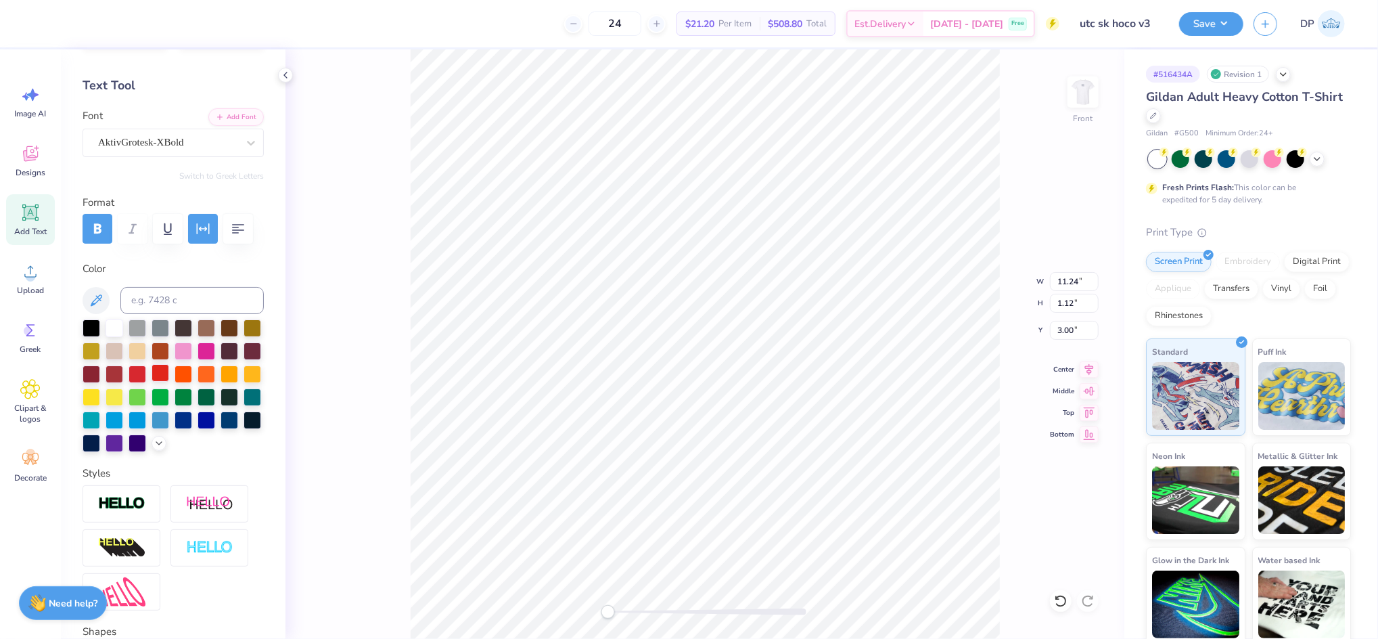
scroll to position [180, 0]
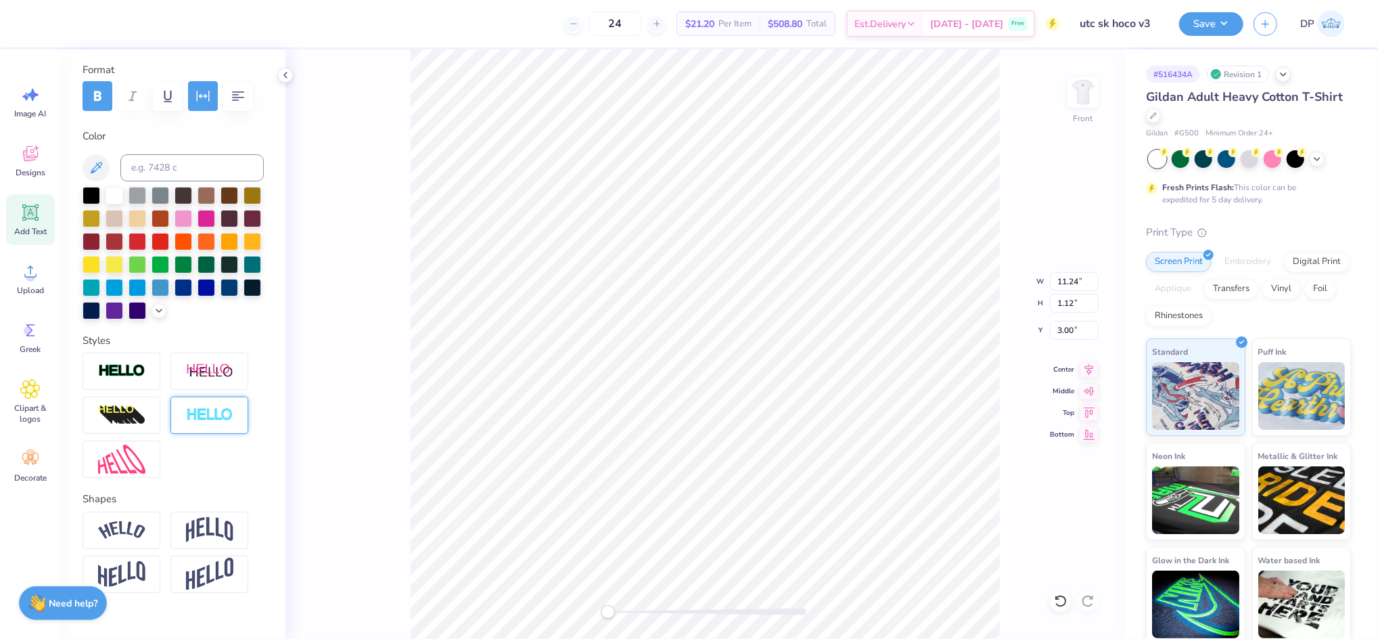
click at [207, 434] on div at bounding box center [210, 415] width 78 height 37
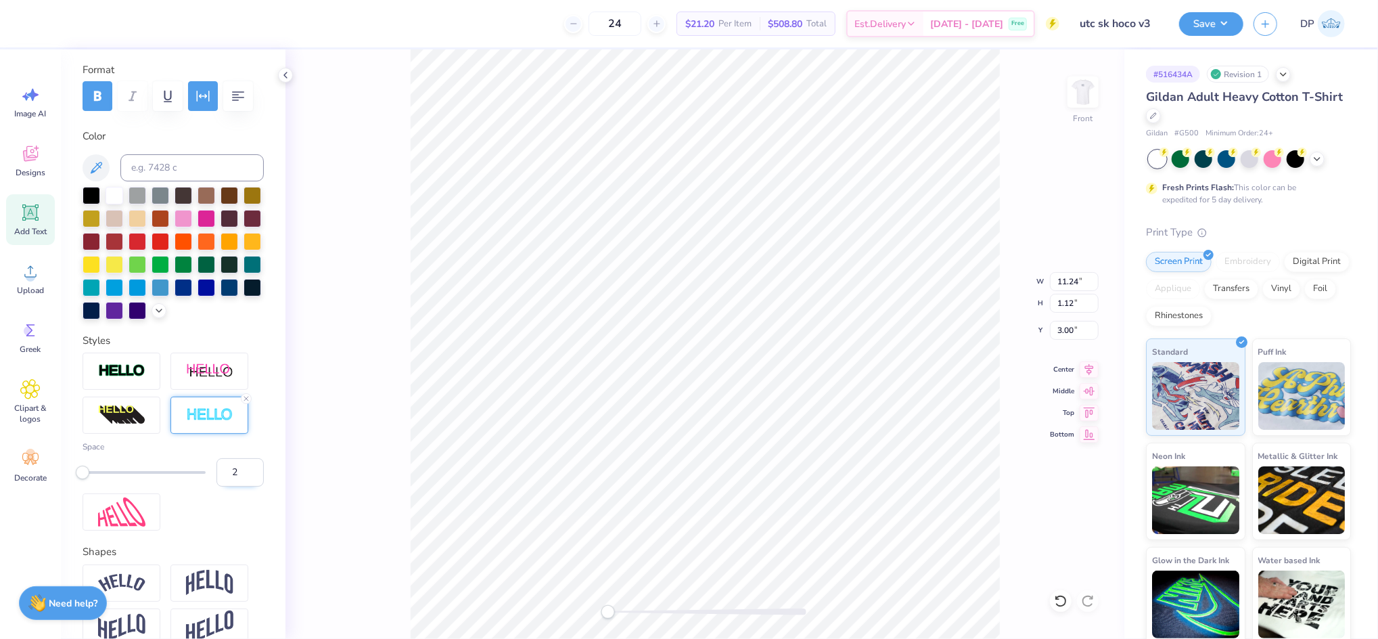
click at [239, 487] on input "2" at bounding box center [240, 472] width 47 height 28
type input "3"
click at [239, 487] on input "3" at bounding box center [240, 472] width 47 height 28
type input "4"
click at [239, 487] on input "4" at bounding box center [240, 472] width 47 height 28
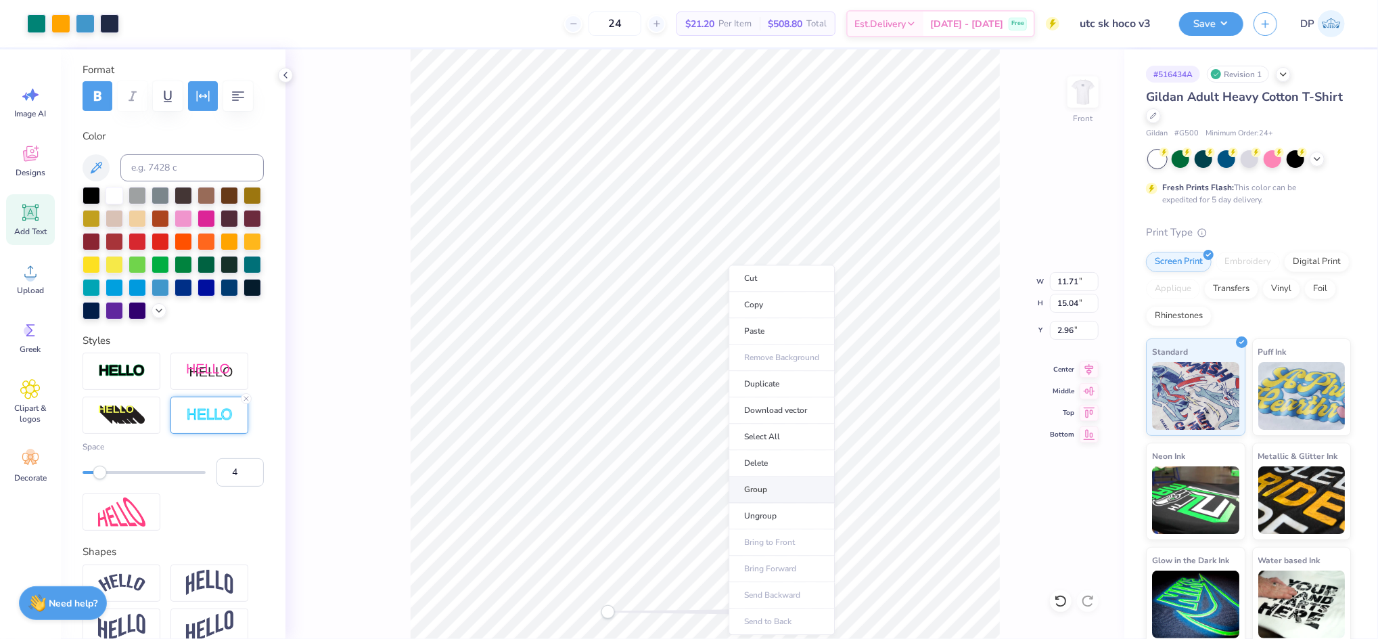
click at [760, 491] on li "Group" at bounding box center [782, 489] width 106 height 26
click at [1061, 300] on input "15.04" at bounding box center [1074, 303] width 49 height 19
click at [1072, 304] on input "15.04" at bounding box center [1074, 303] width 49 height 19
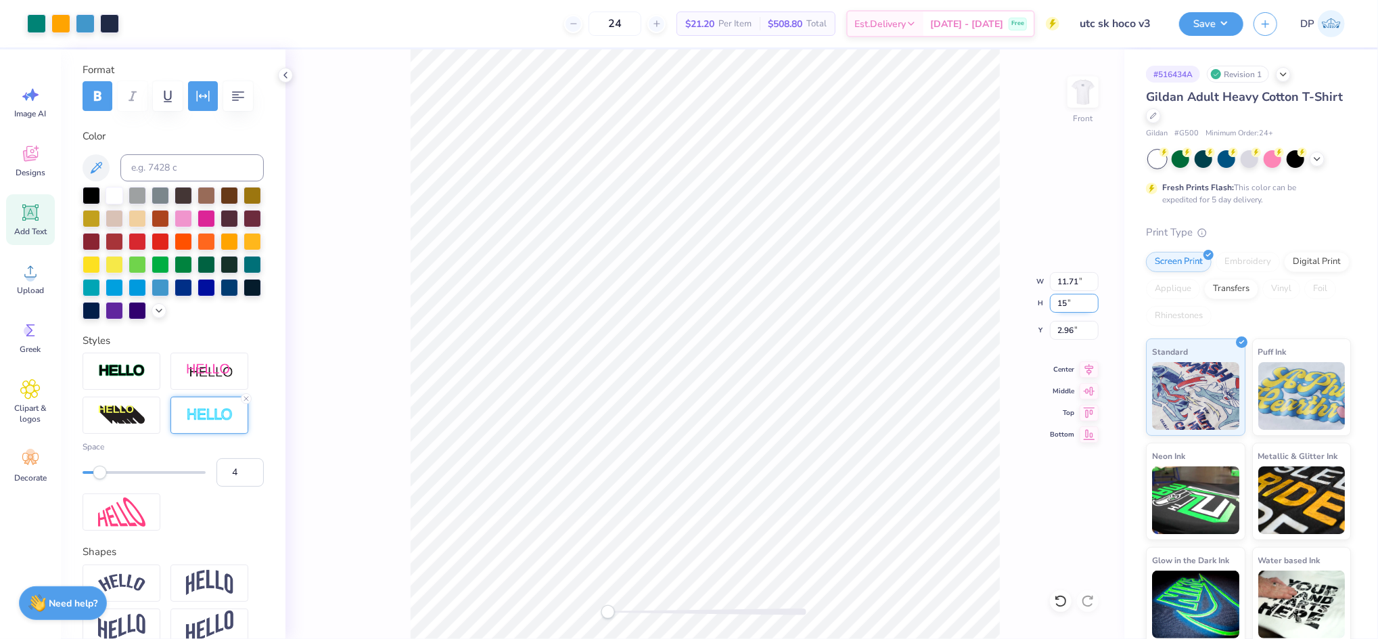
type input "15"
type input "11.68"
type input "15.00"
click at [1066, 328] on input "2.98" at bounding box center [1074, 330] width 49 height 19
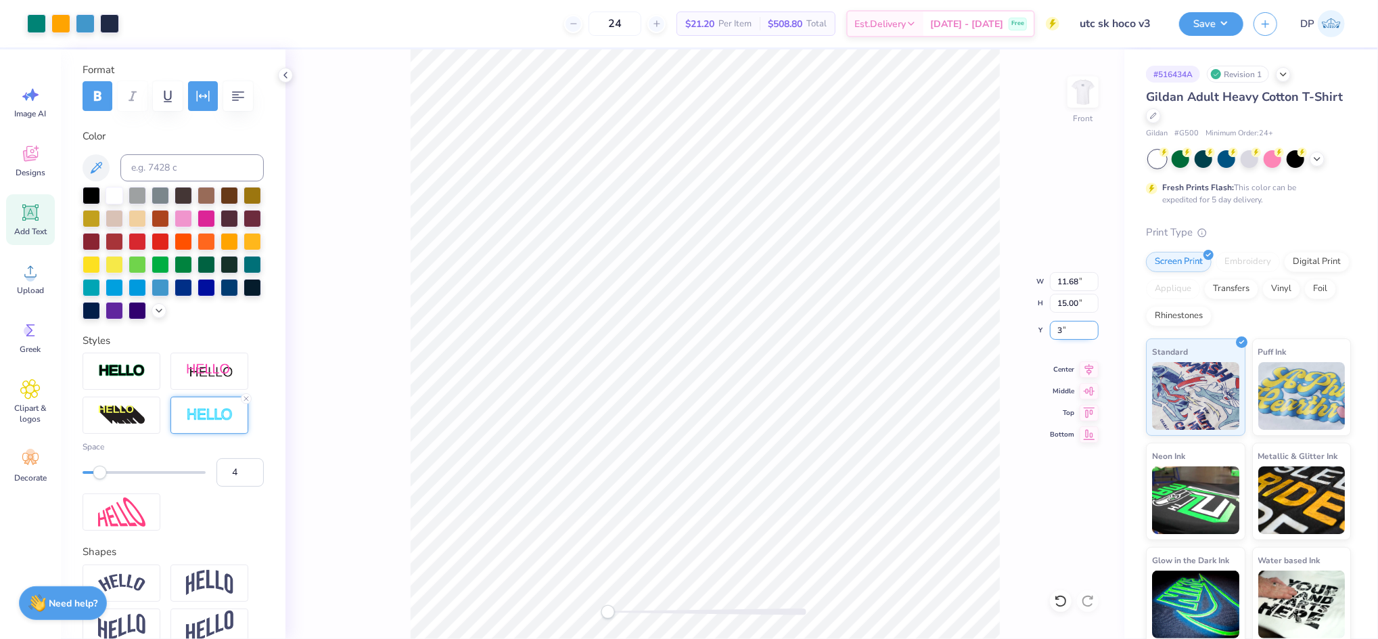
type input "3"
click at [1098, 92] on div at bounding box center [1083, 92] width 62 height 62
type input "7.81"
type input "6.79"
type input "6.85"
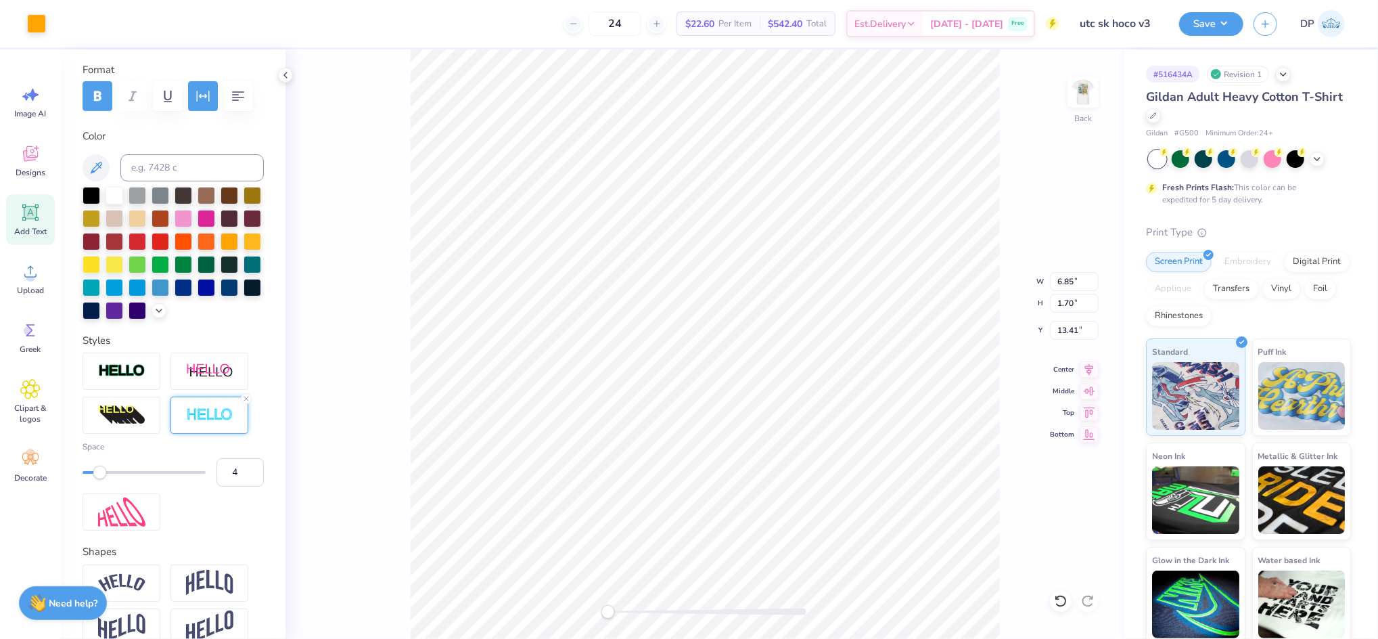
type input "1.70"
type input "13.41"
type input "7.62"
type input "1.89"
type input "8.91"
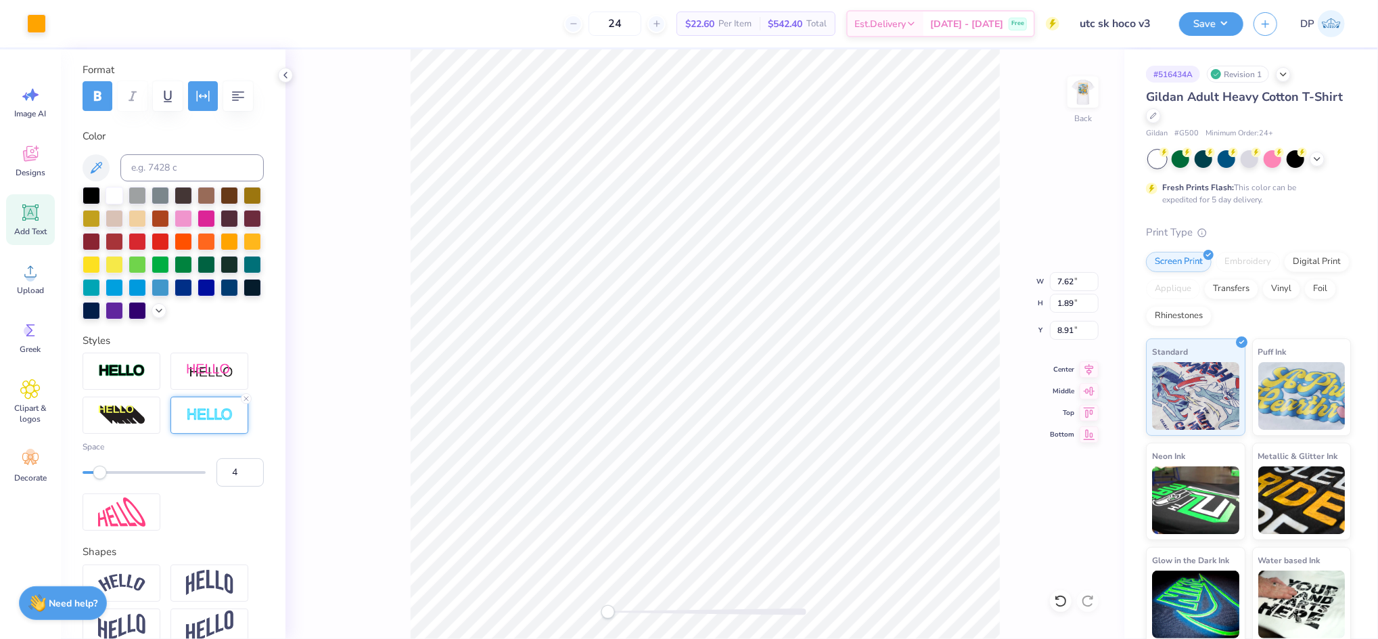
type input "7.69"
type input "1.91"
click at [1062, 598] on icon at bounding box center [1061, 601] width 14 height 14
click at [23, 279] on icon at bounding box center [30, 271] width 20 height 20
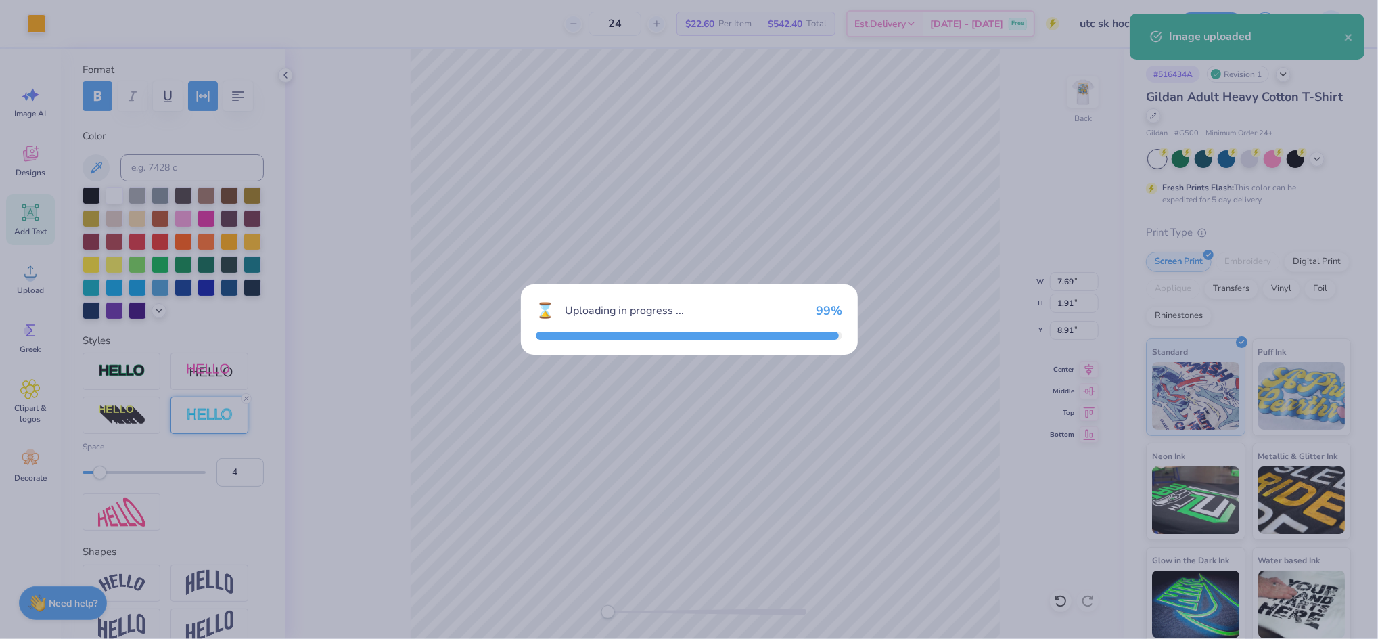
type input "15.00"
type input "9.08"
type input "8.71"
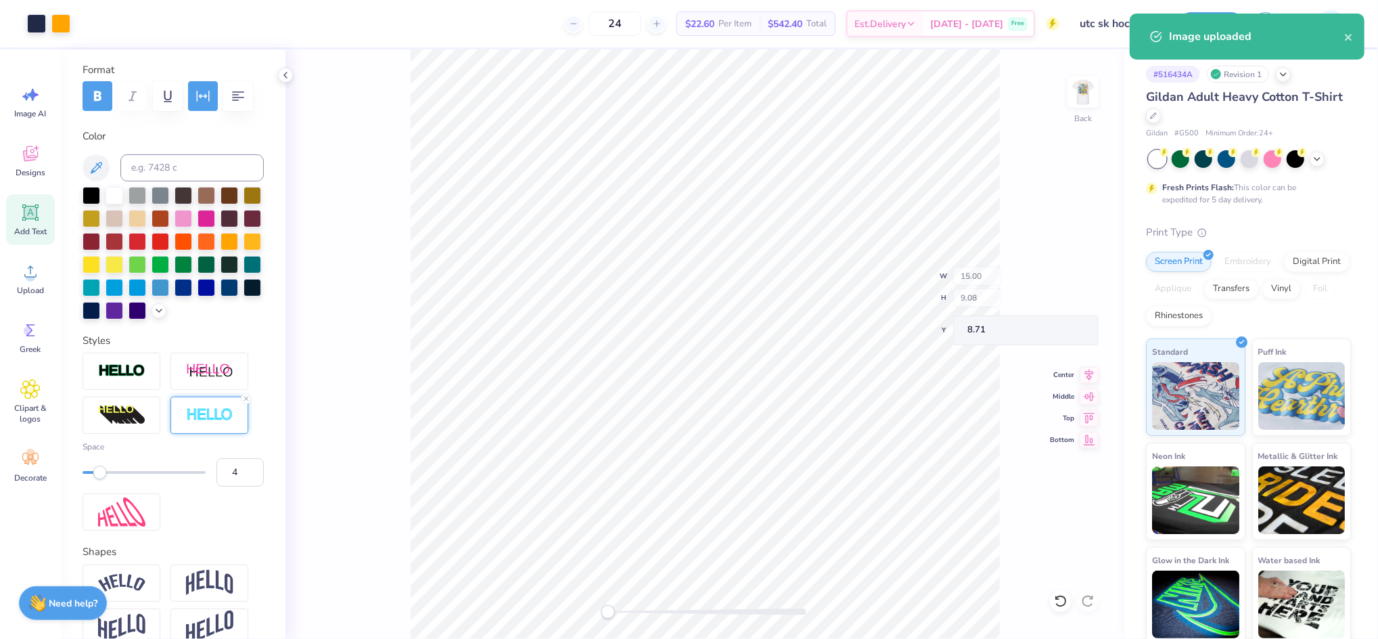
type input "7.81"
type input "6.79"
type input "4.03"
click at [1066, 284] on input "7.81" at bounding box center [1074, 281] width 49 height 19
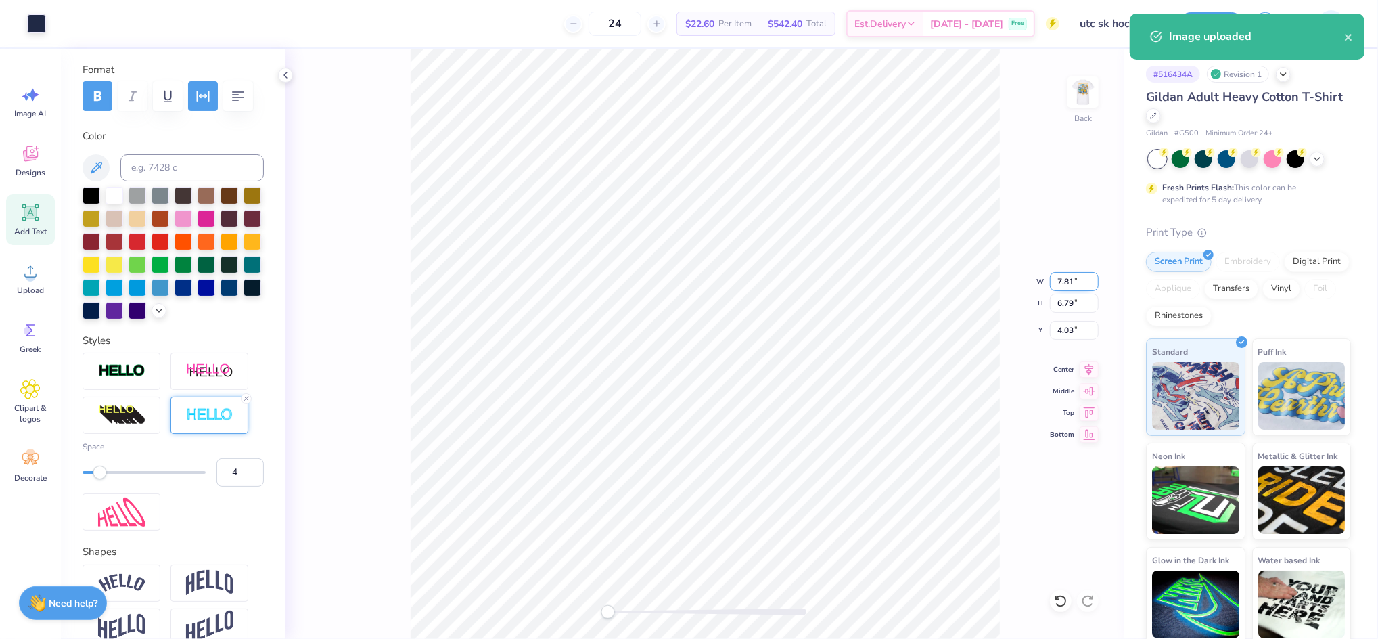
click at [1066, 284] on input "7.81" at bounding box center [1074, 281] width 49 height 19
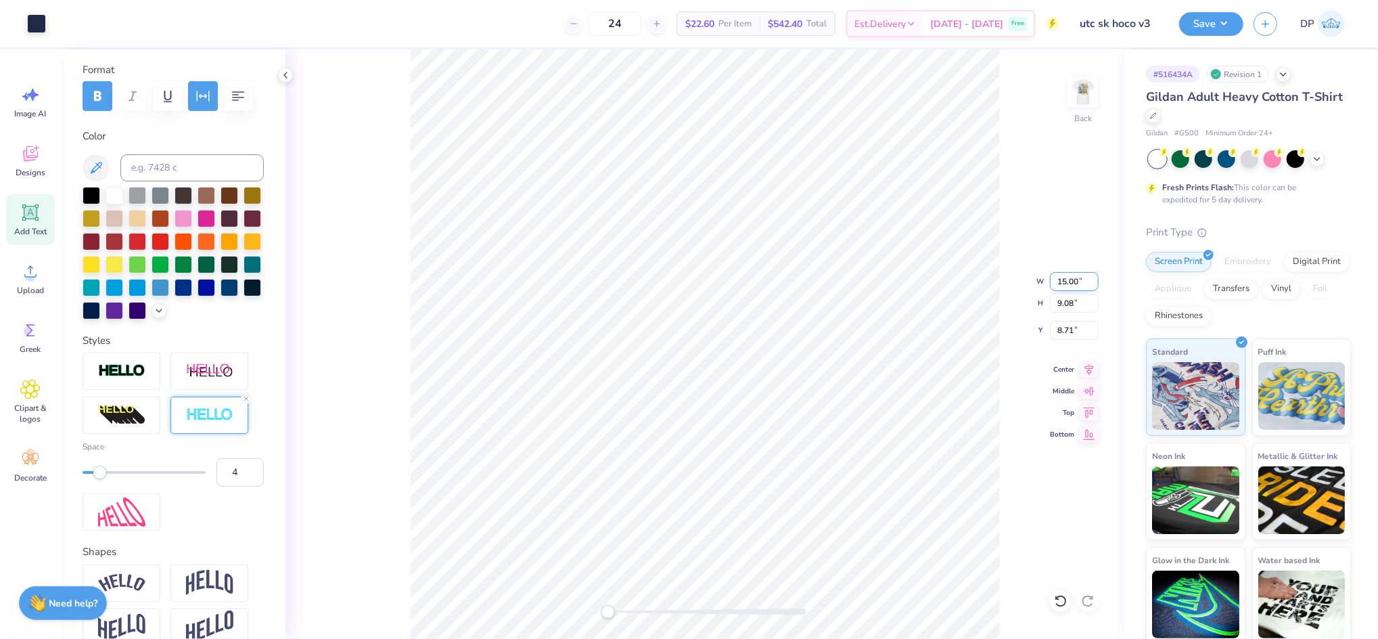
click at [1079, 275] on input "15.00" at bounding box center [1074, 281] width 49 height 19
paste input "7.81"
type input "7.81"
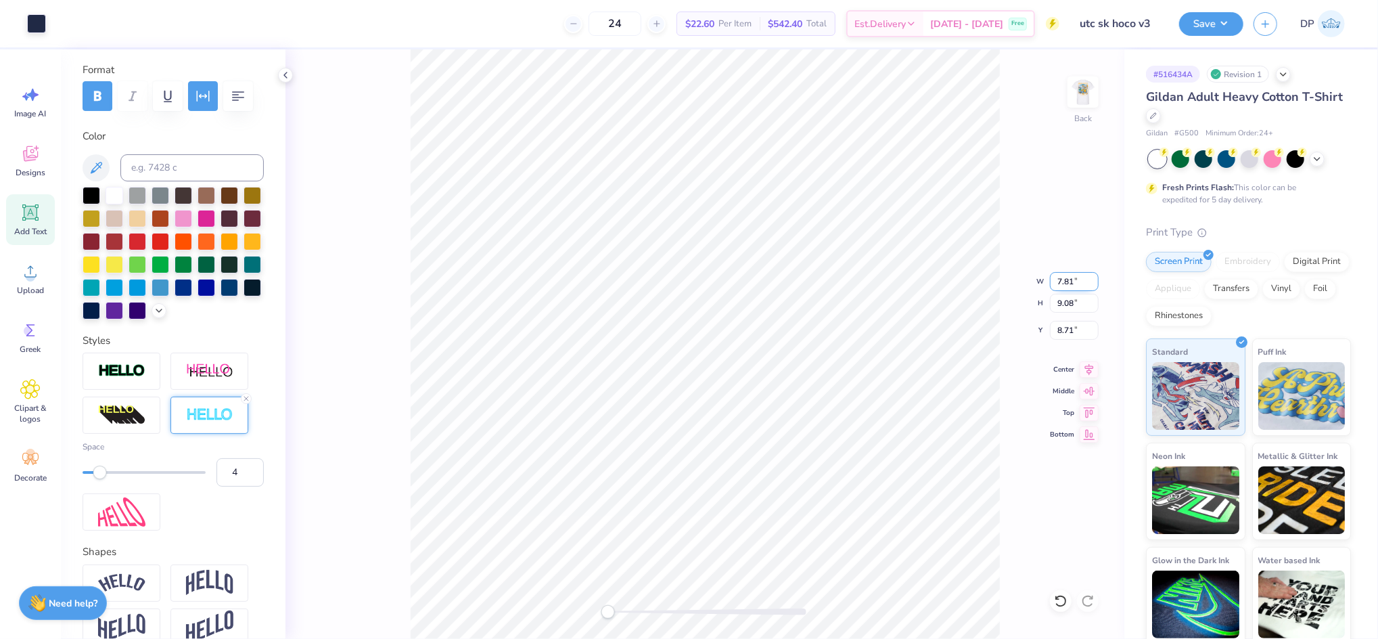
type input "4.73"
type input "10.89"
type input "4.17"
click at [43, 20] on div at bounding box center [36, 22] width 19 height 19
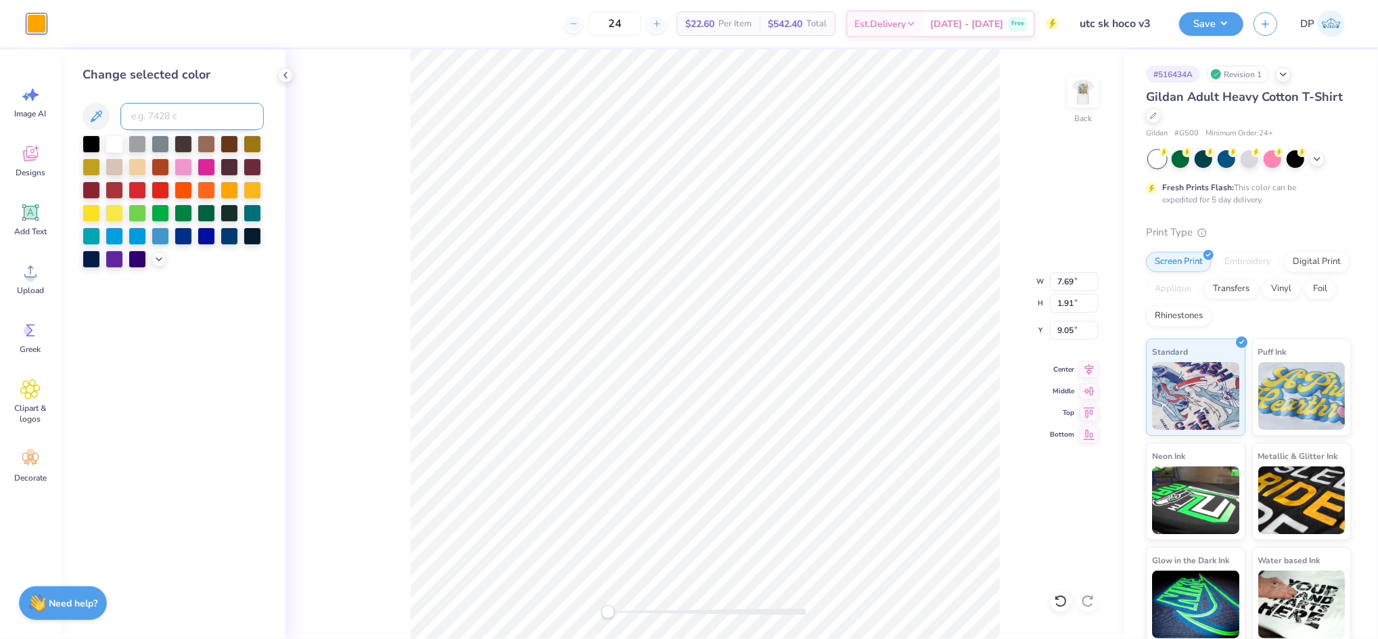
click at [161, 108] on input at bounding box center [191, 116] width 143 height 27
type input "533"
type input "9.15"
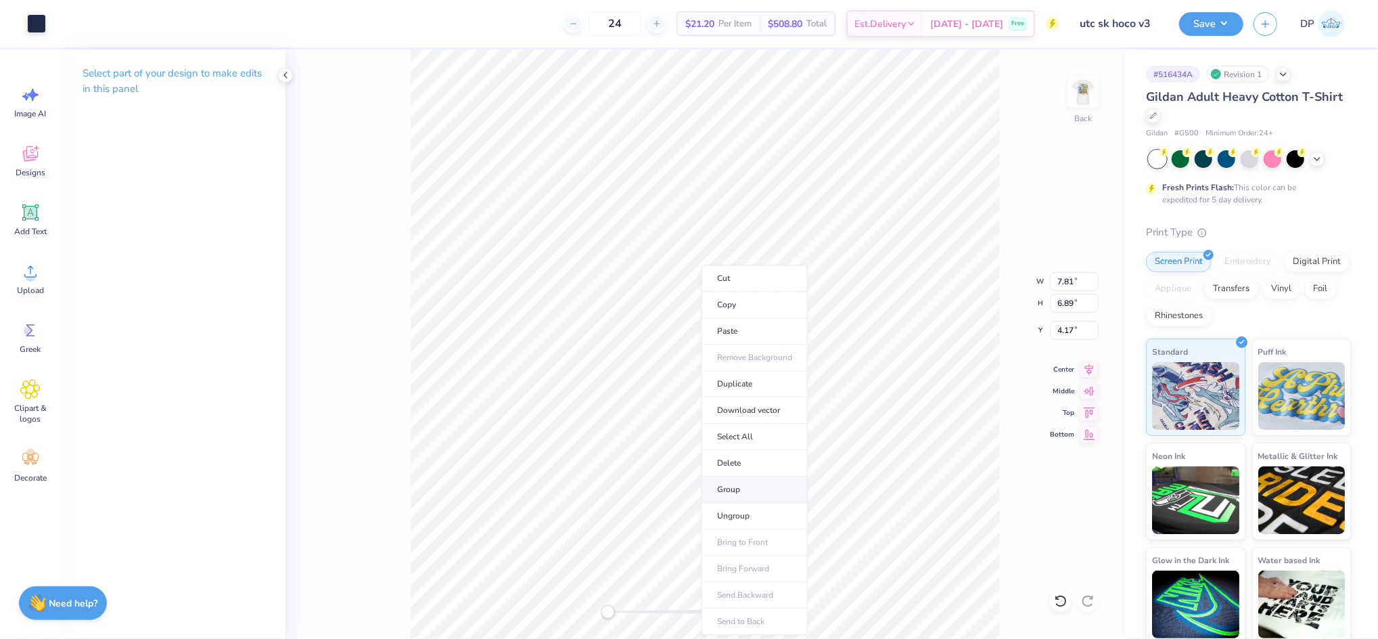
click at [748, 490] on li "Group" at bounding box center [755, 489] width 106 height 26
click at [1064, 282] on input "7.81" at bounding box center [1074, 281] width 49 height 19
type input "3.25"
type input "2.87"
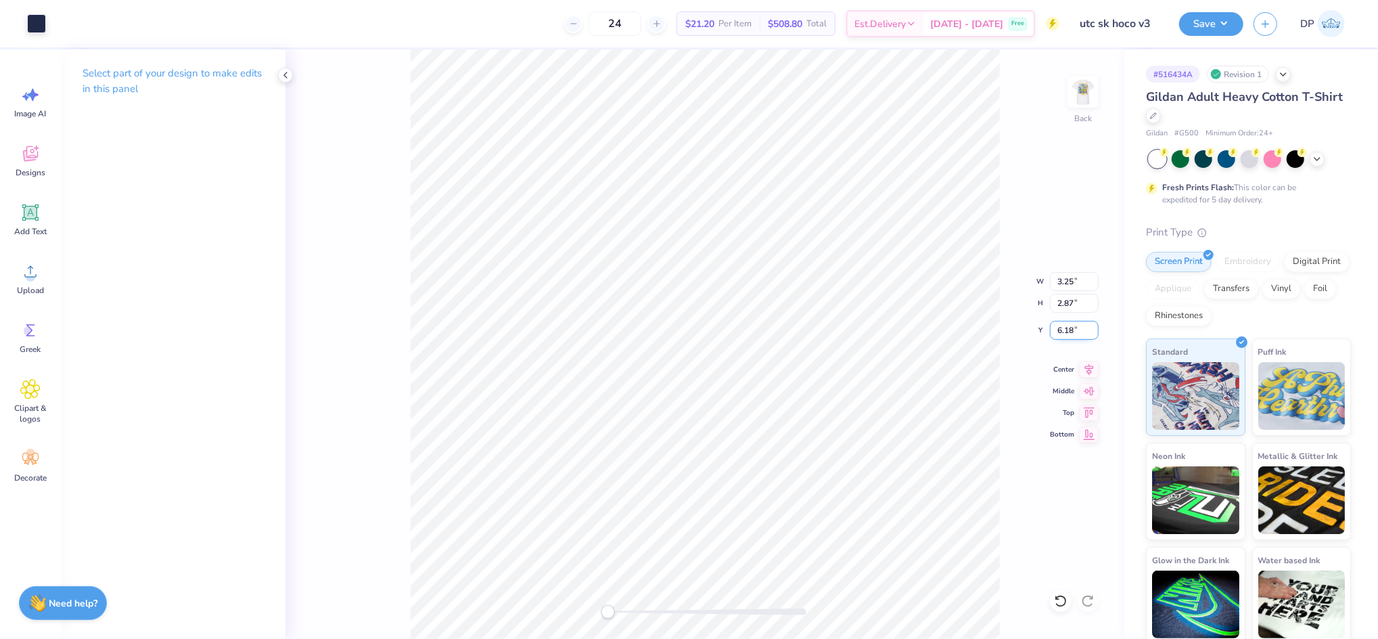
click at [1063, 329] on input "6.18" at bounding box center [1074, 330] width 49 height 19
type input "3"
click at [1087, 92] on img at bounding box center [1083, 92] width 54 height 54
type input "3.20"
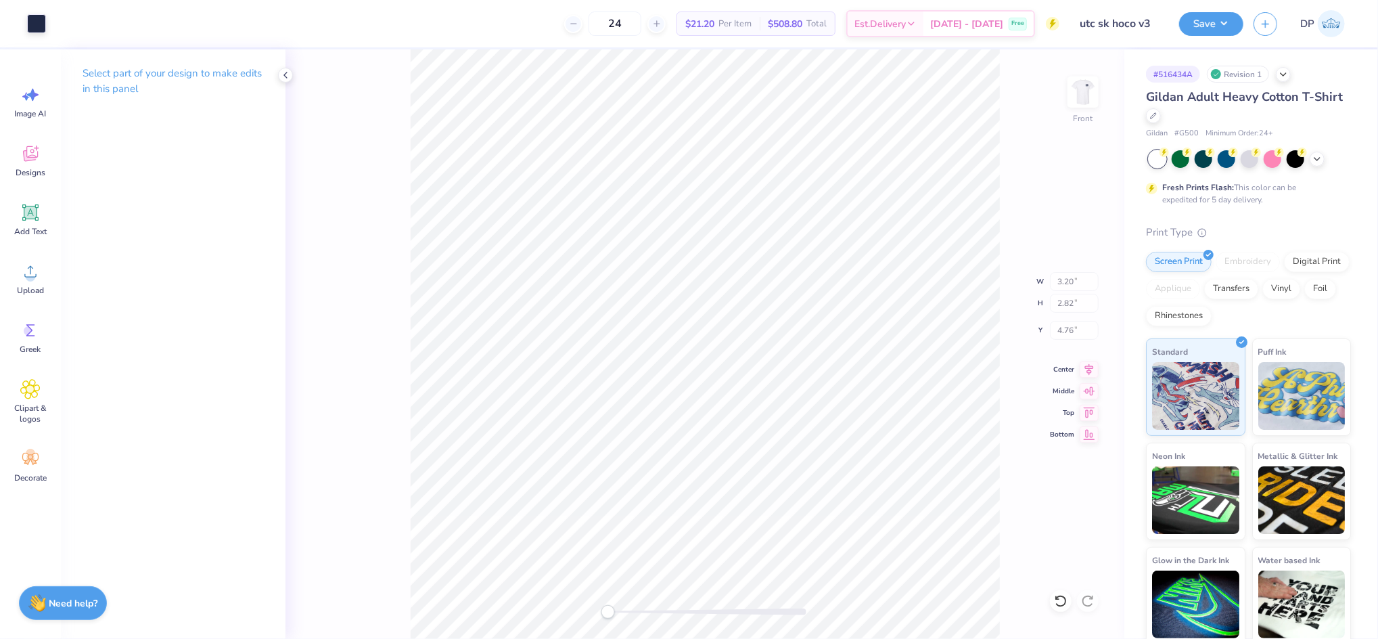
type input "2.82"
type input "4.76"
click at [1083, 101] on img at bounding box center [1083, 92] width 54 height 54
click at [1221, 20] on button "Save" at bounding box center [1211, 22] width 64 height 24
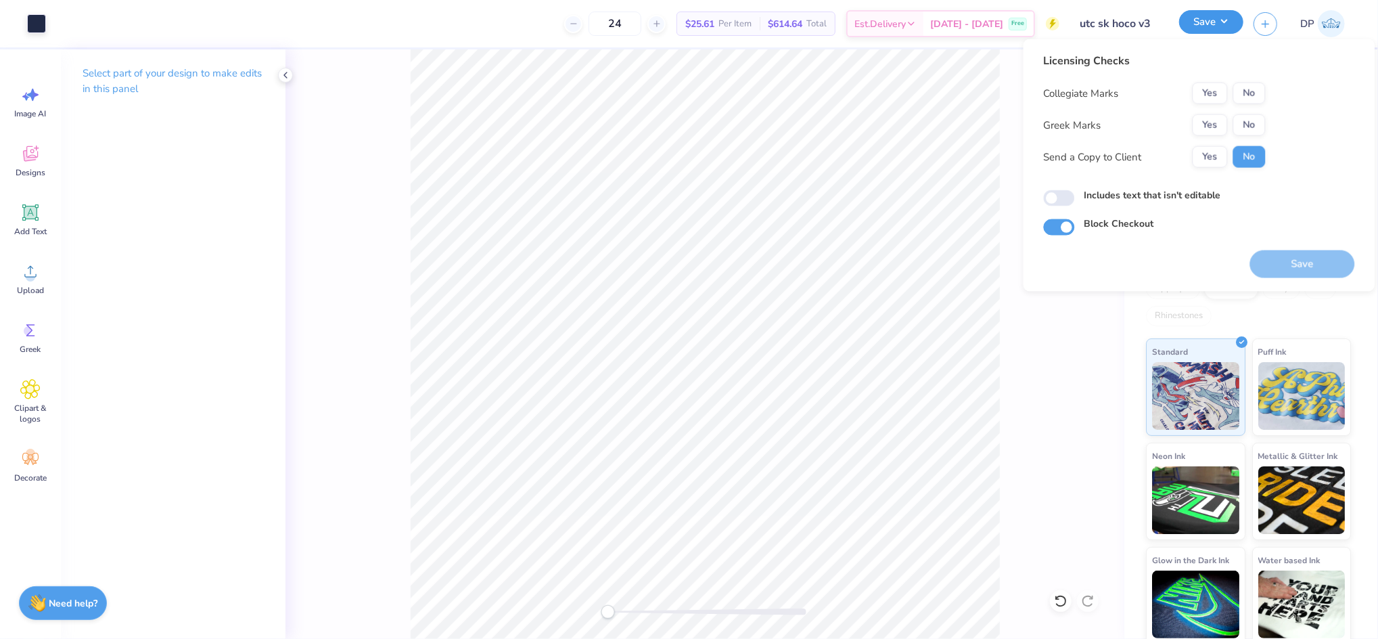
click at [1221, 20] on button "Save" at bounding box center [1211, 22] width 64 height 24
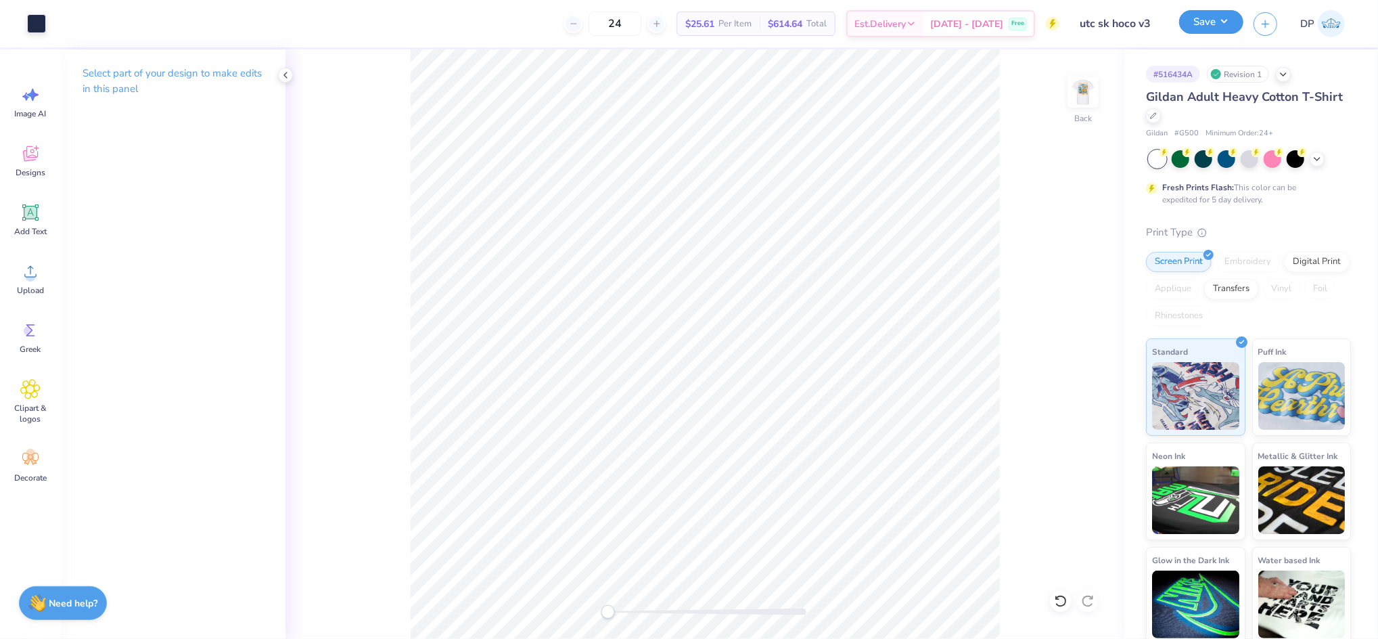
click at [1221, 20] on button "Save" at bounding box center [1211, 22] width 64 height 24
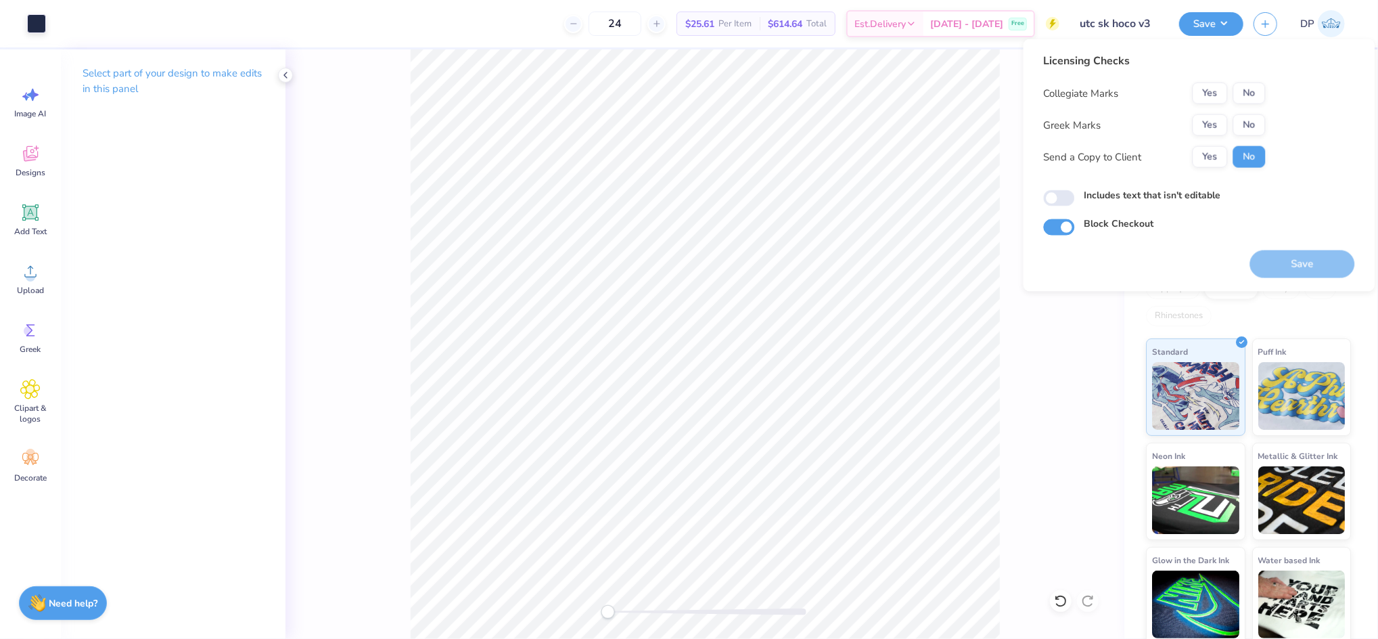
click at [461, 24] on div "24 $25.61 Per Item $614.64 Total Est. Delivery [DATE] - [DATE] Free" at bounding box center [557, 23] width 1003 height 47
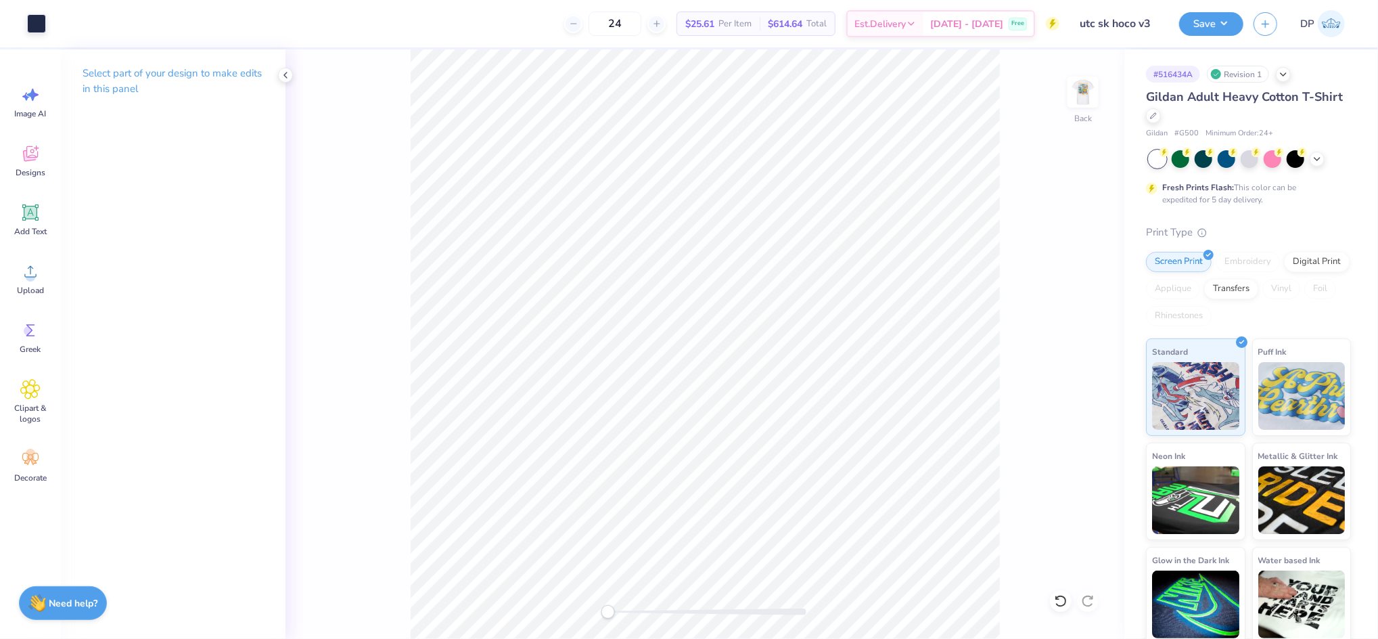
click at [1081, 93] on img at bounding box center [1083, 91] width 27 height 27
click at [1205, 24] on button "Save" at bounding box center [1211, 22] width 64 height 24
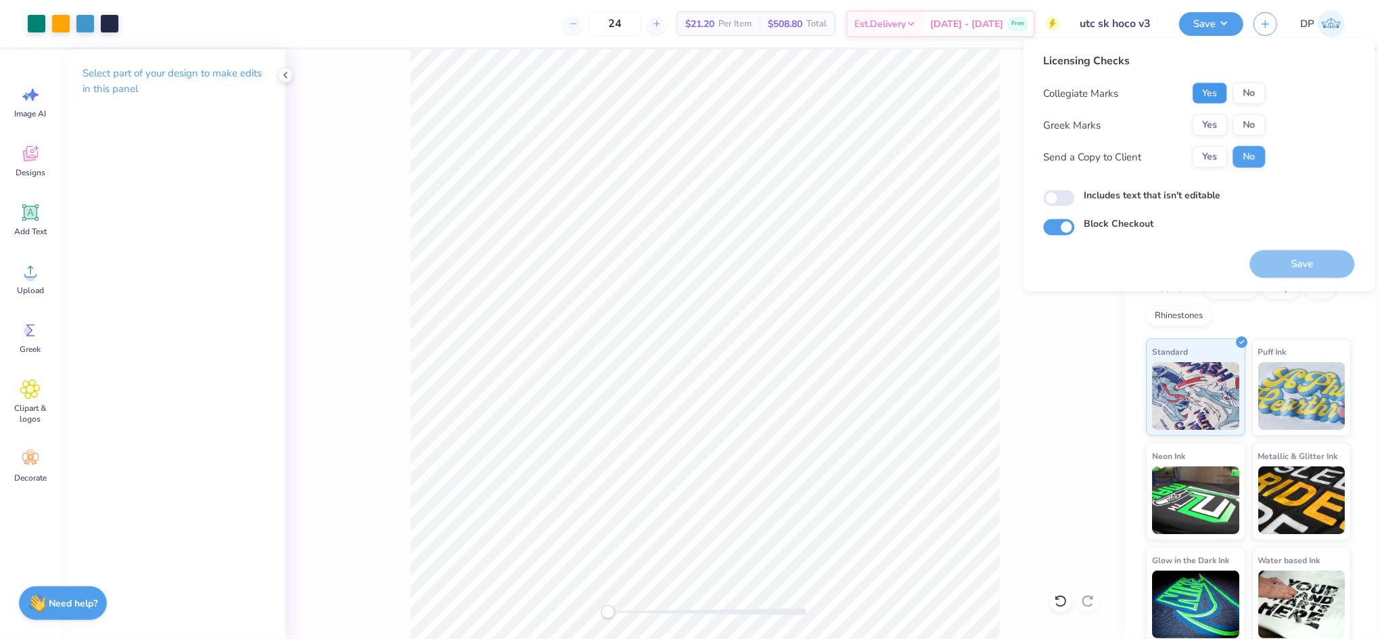
click at [1210, 90] on button "Yes" at bounding box center [1210, 94] width 35 height 22
click at [1210, 121] on button "Yes" at bounding box center [1210, 125] width 35 height 22
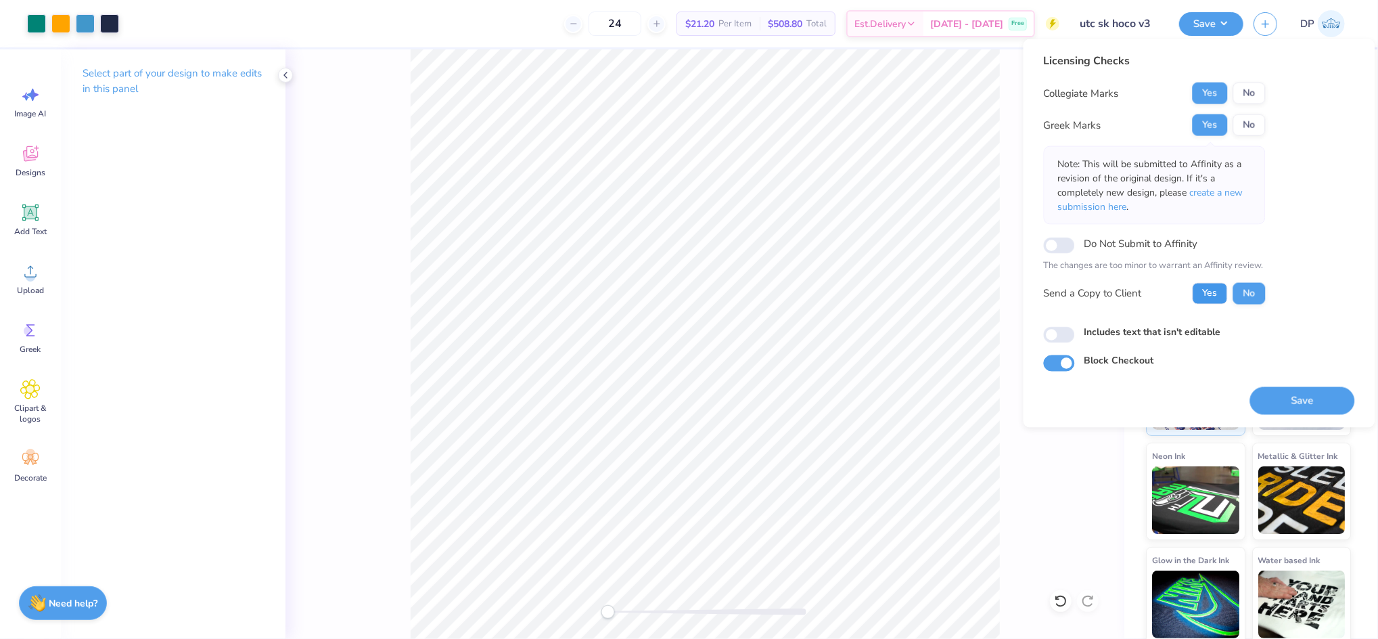
click at [1210, 297] on button "Yes" at bounding box center [1210, 293] width 35 height 22
click at [1124, 330] on label "Includes text that isn't editable" at bounding box center [1153, 331] width 137 height 14
click at [1075, 330] on input "Includes text that isn't editable" at bounding box center [1059, 334] width 31 height 16
checkbox input "true"
click at [1284, 403] on button "Save" at bounding box center [1302, 400] width 105 height 28
